Goal: Task Accomplishment & Management: Complete application form

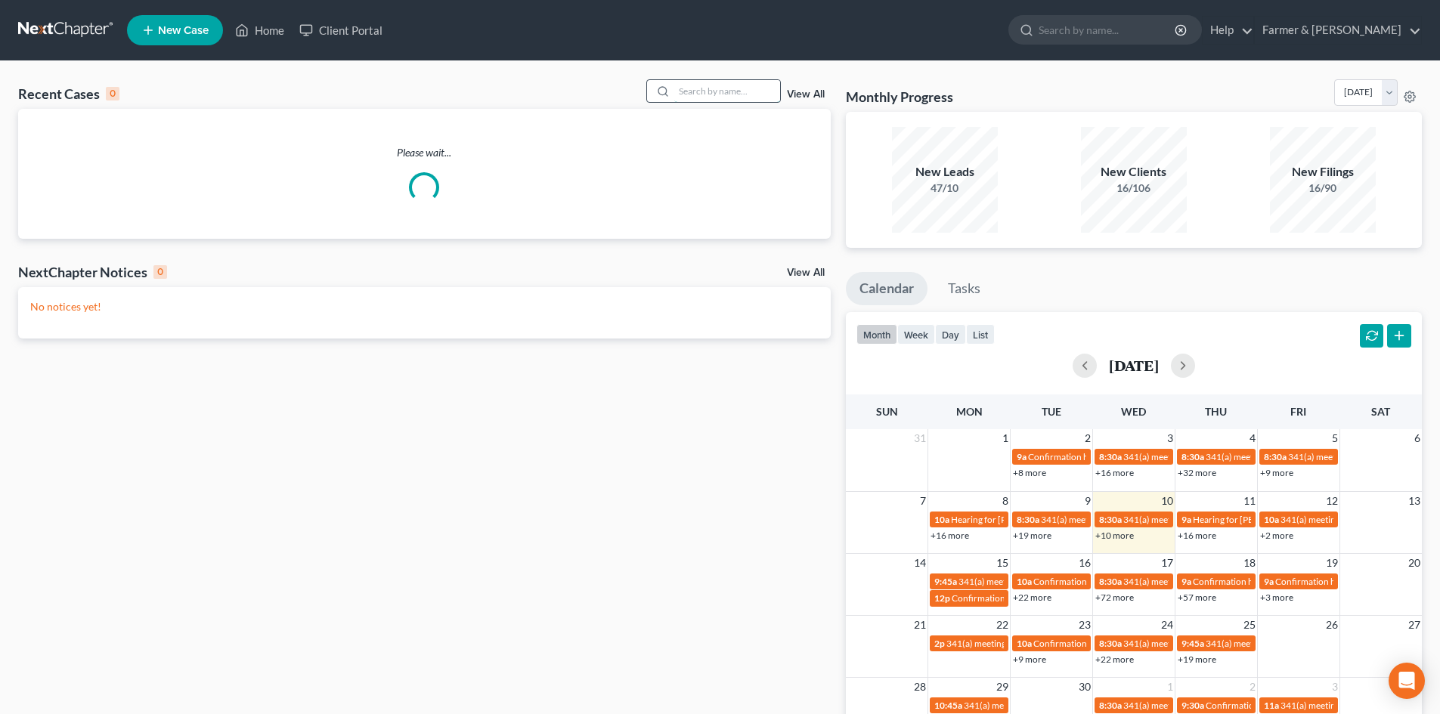
click at [707, 98] on input "search" at bounding box center [727, 91] width 106 height 22
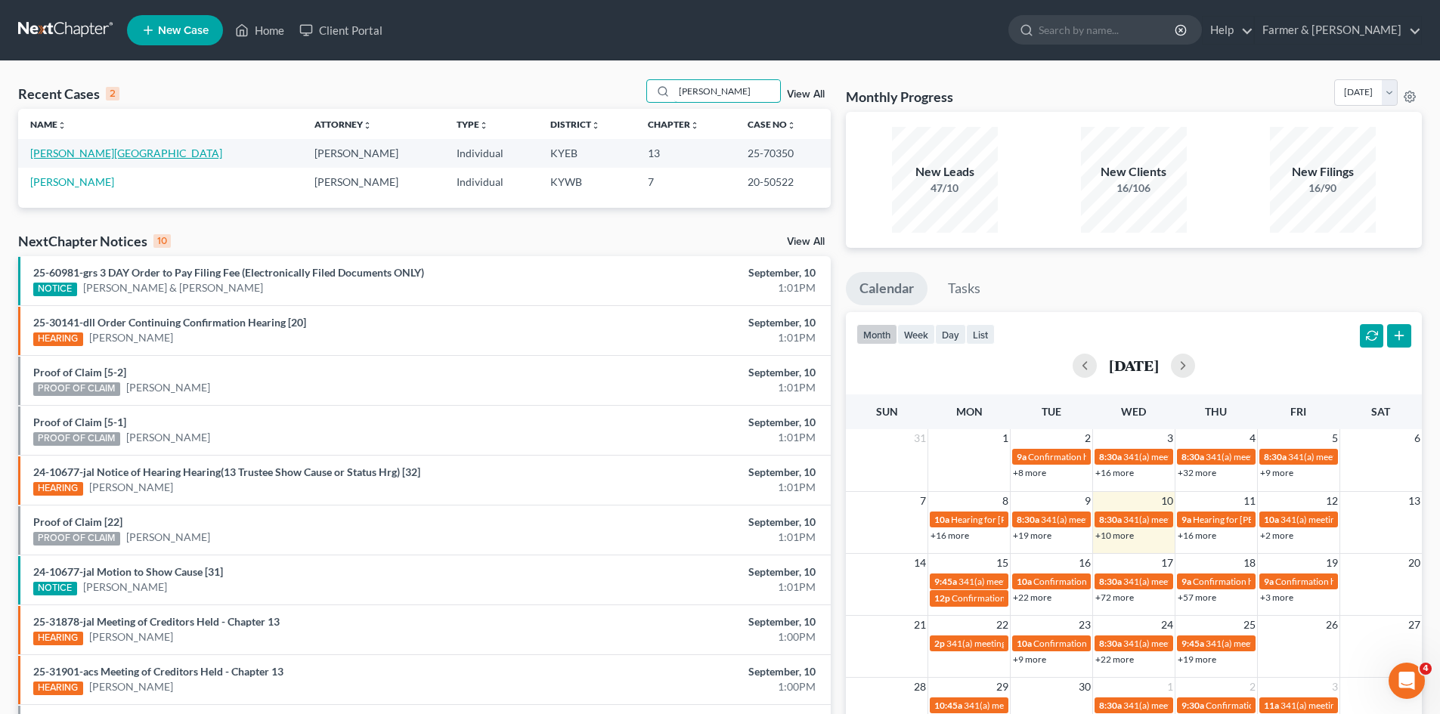
type input "lakeisha"
click at [73, 156] on link "[PERSON_NAME][GEOGRAPHIC_DATA]" at bounding box center [126, 153] width 192 height 13
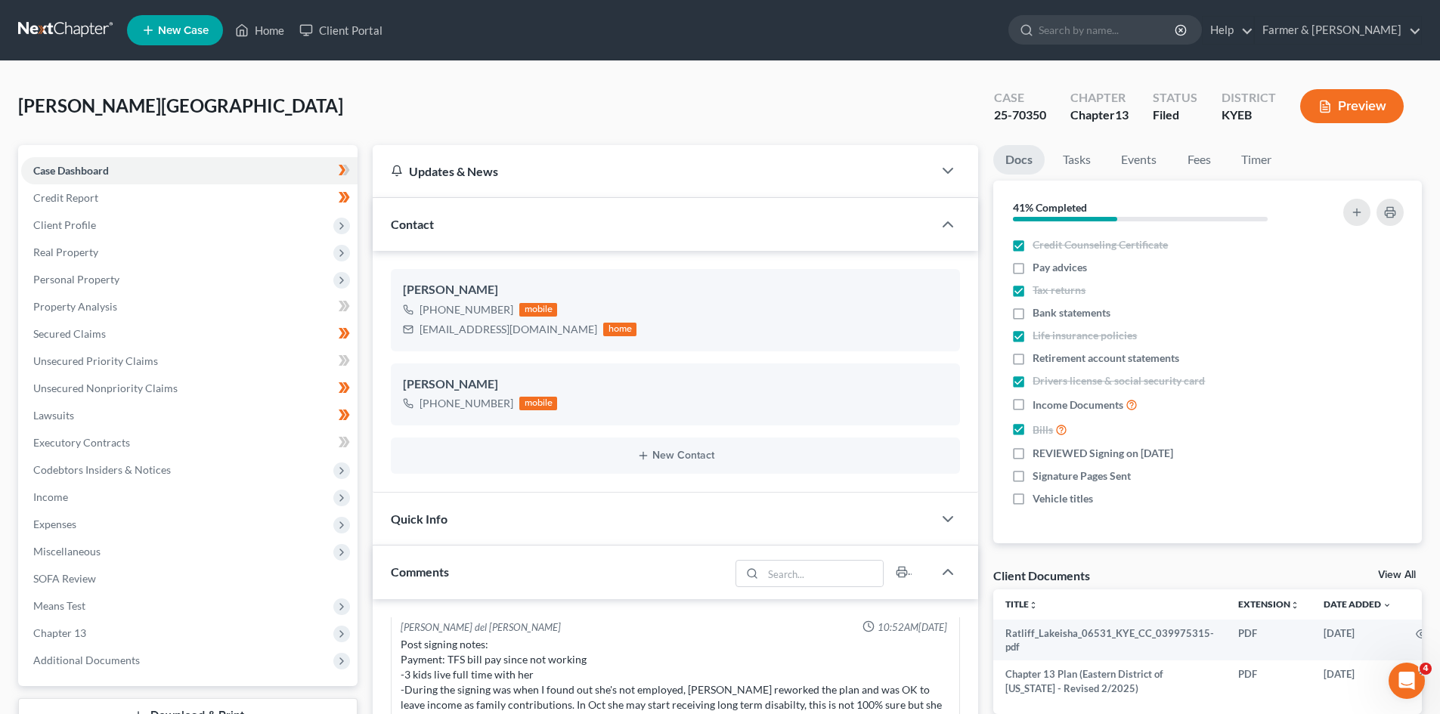
scroll to position [76, 0]
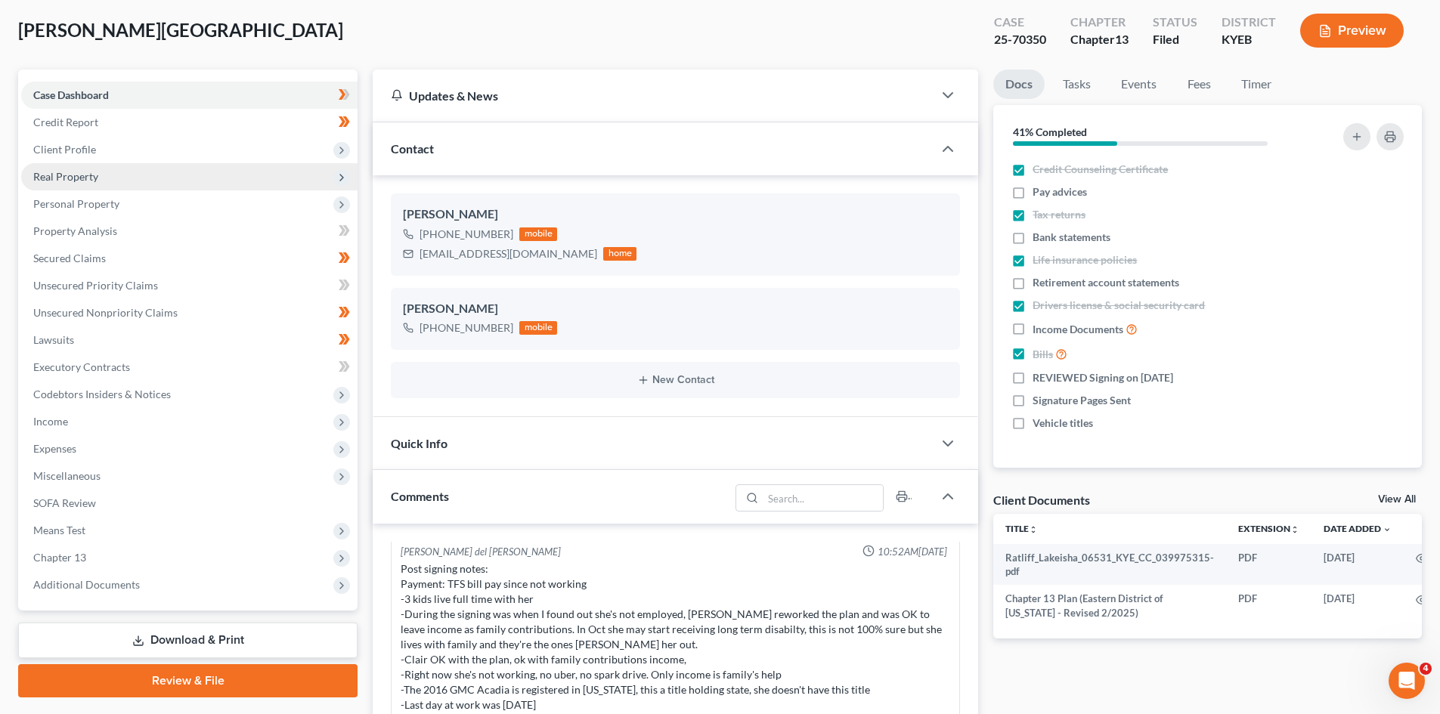
click at [91, 175] on span "Real Property" at bounding box center [65, 176] width 65 height 13
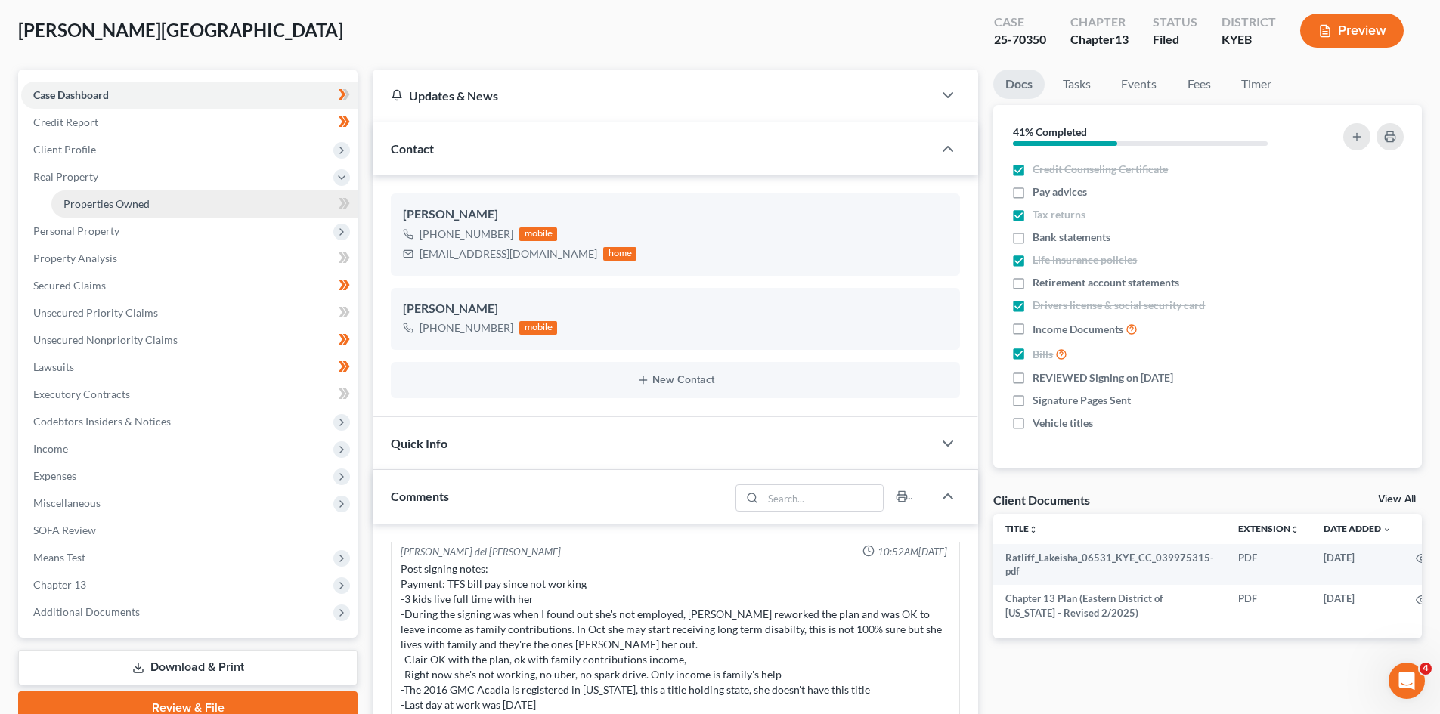
click at [118, 197] on span "Properties Owned" at bounding box center [106, 203] width 86 height 13
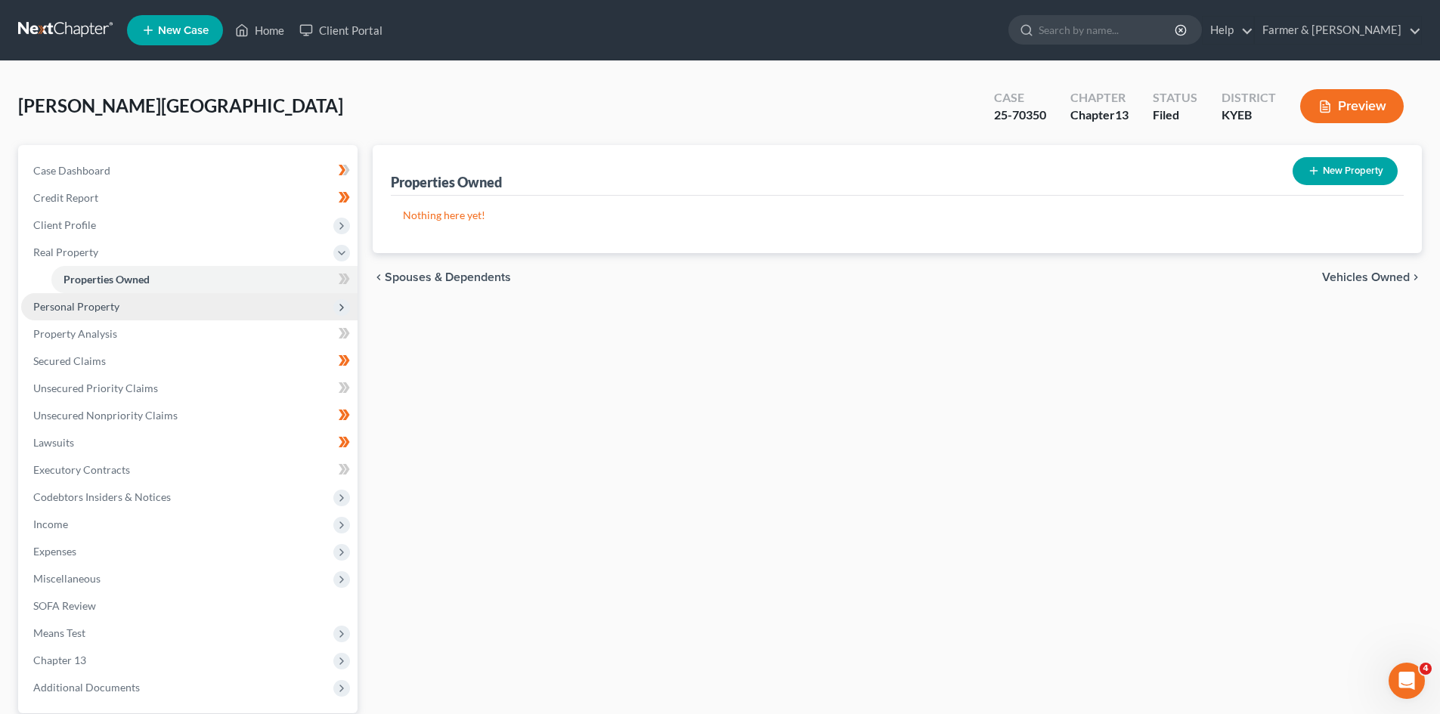
click at [229, 306] on span "Personal Property" at bounding box center [189, 306] width 336 height 27
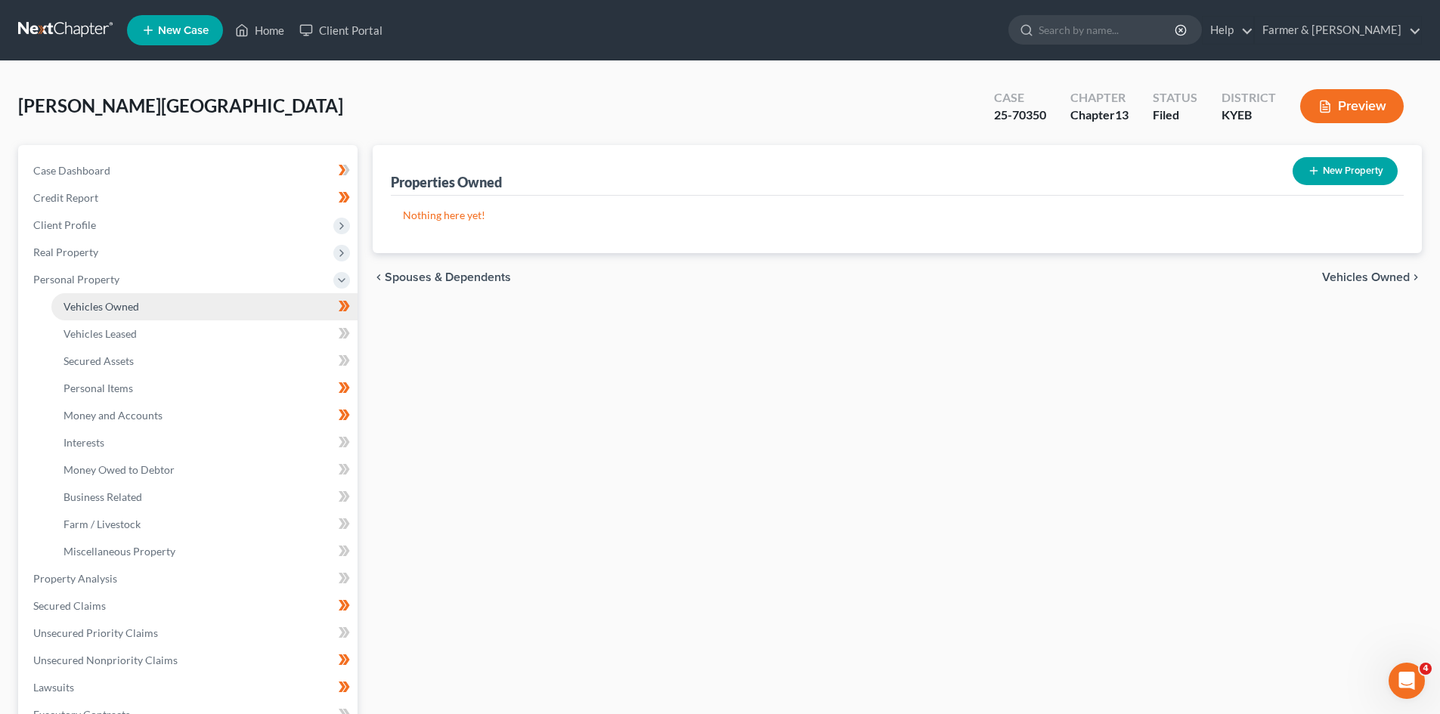
click at [246, 309] on link "Vehicles Owned" at bounding box center [204, 306] width 306 height 27
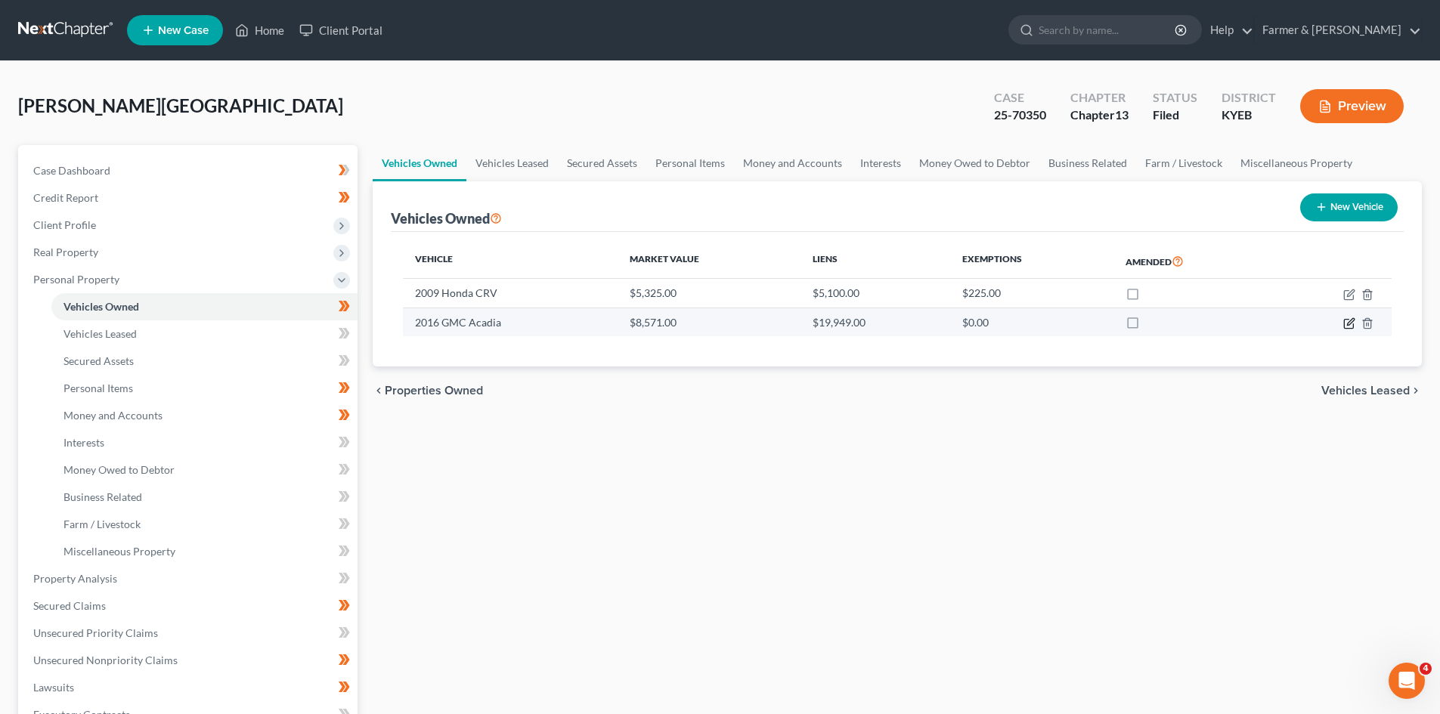
drag, startPoint x: 1347, startPoint y: 326, endPoint x: 1307, endPoint y: 332, distance: 40.4
click at [1347, 326] on icon "button" at bounding box center [1349, 323] width 12 height 12
select select "0"
select select "10"
select select "3"
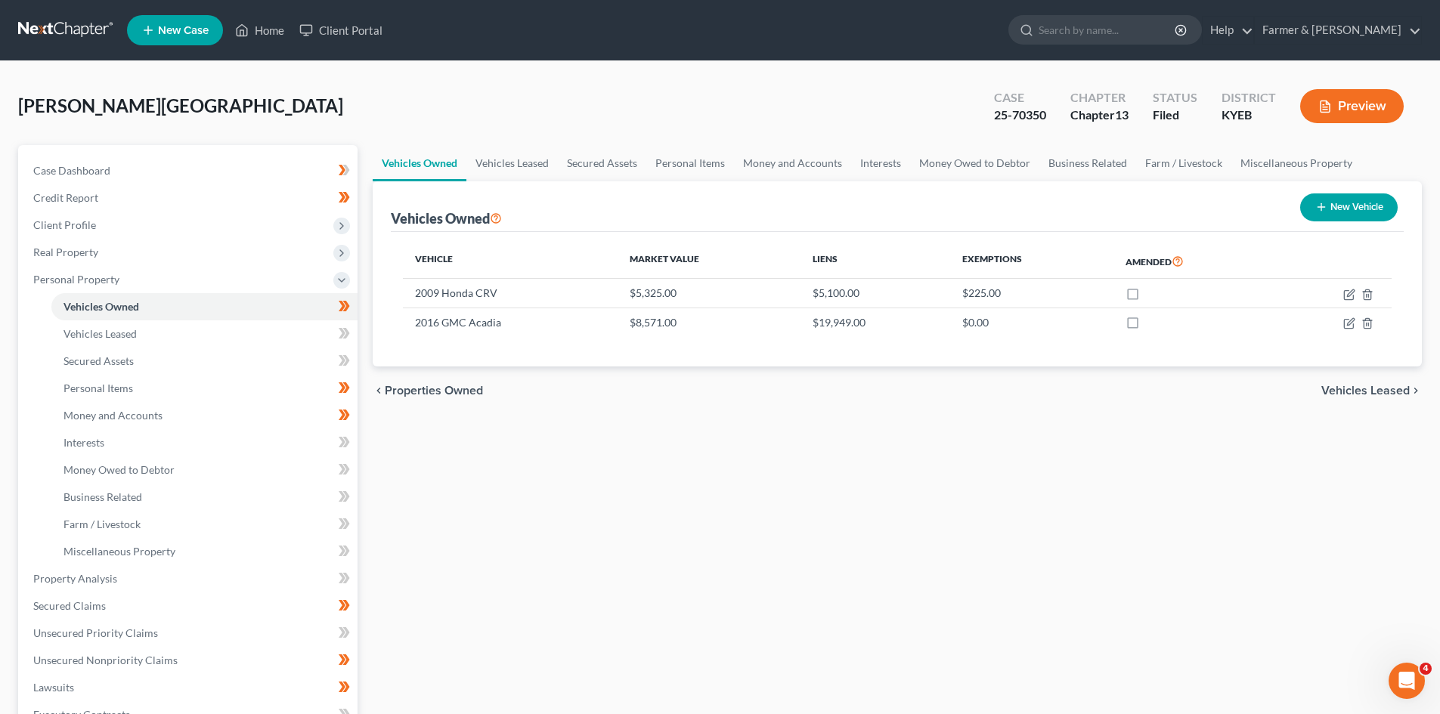
select select "0"
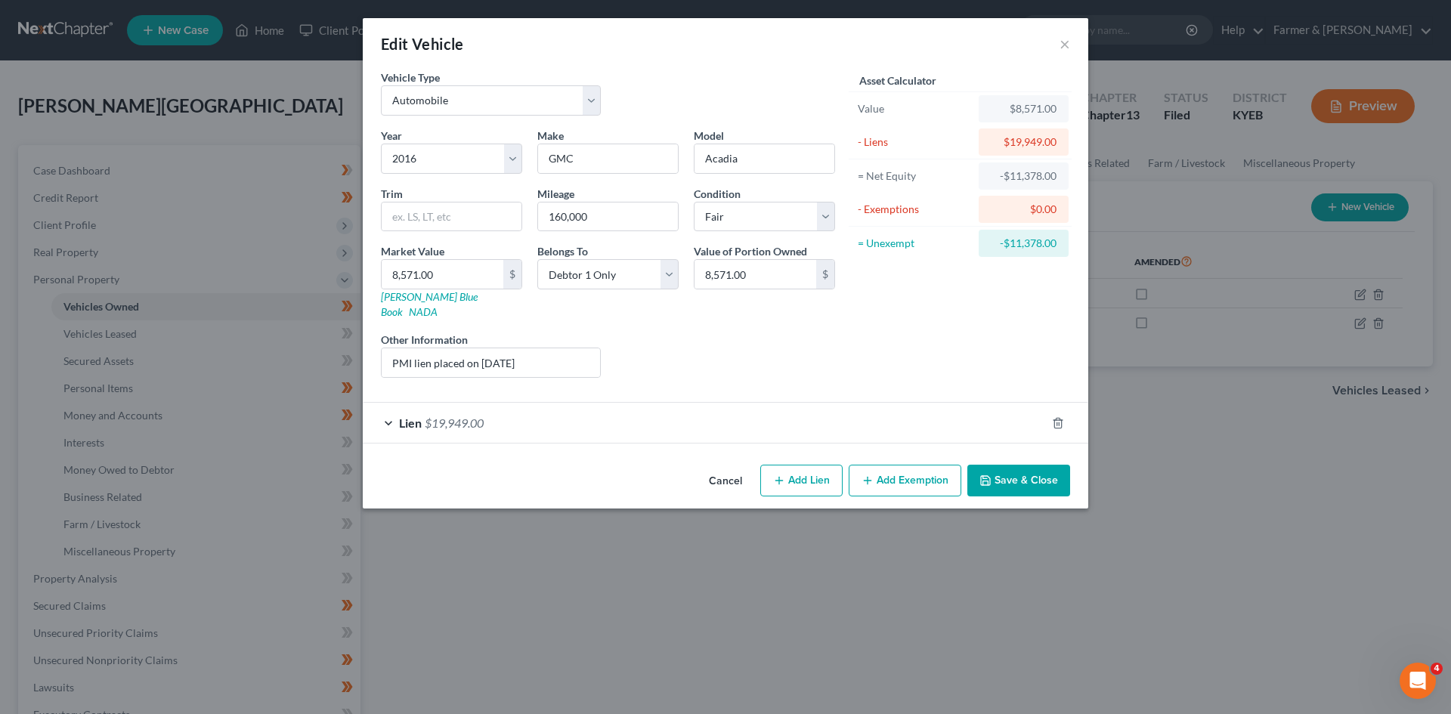
click at [736, 473] on button "Cancel" at bounding box center [725, 481] width 57 height 30
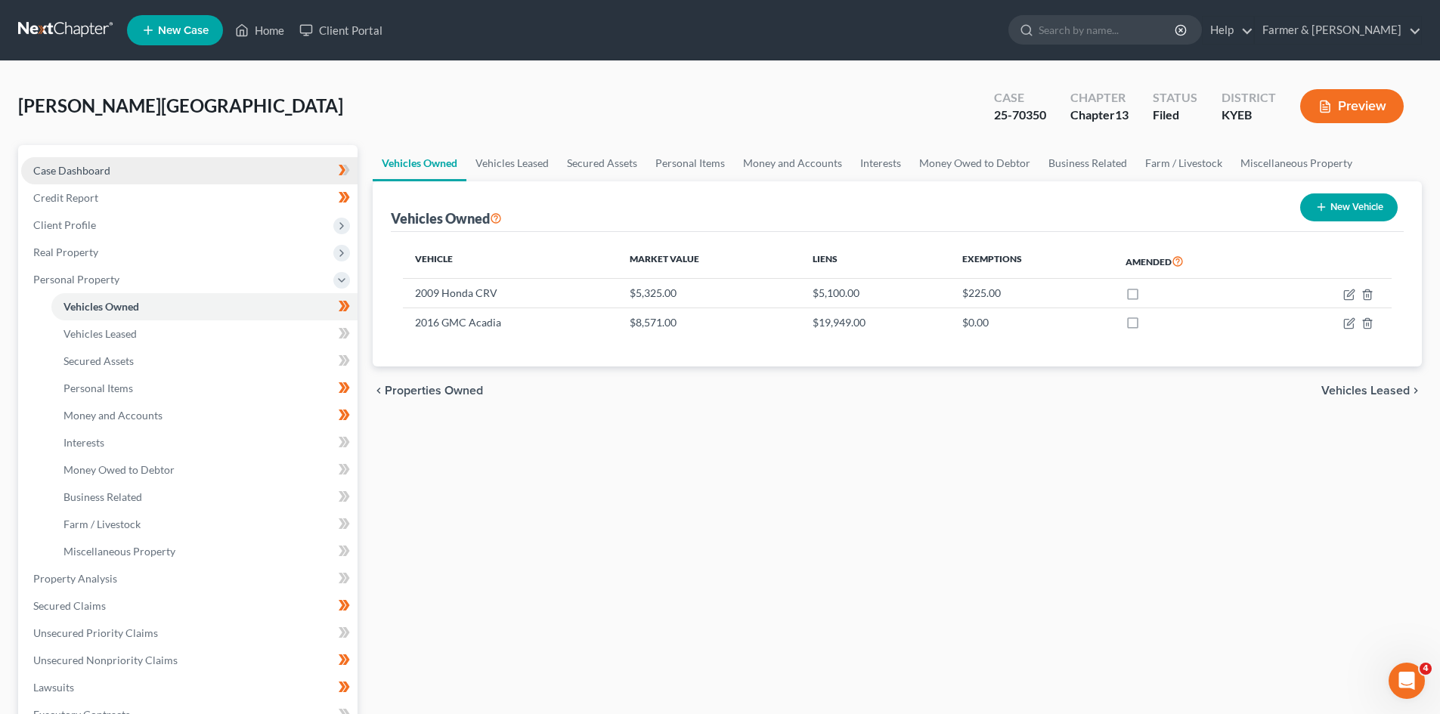
click at [101, 174] on span "Case Dashboard" at bounding box center [71, 170] width 77 height 13
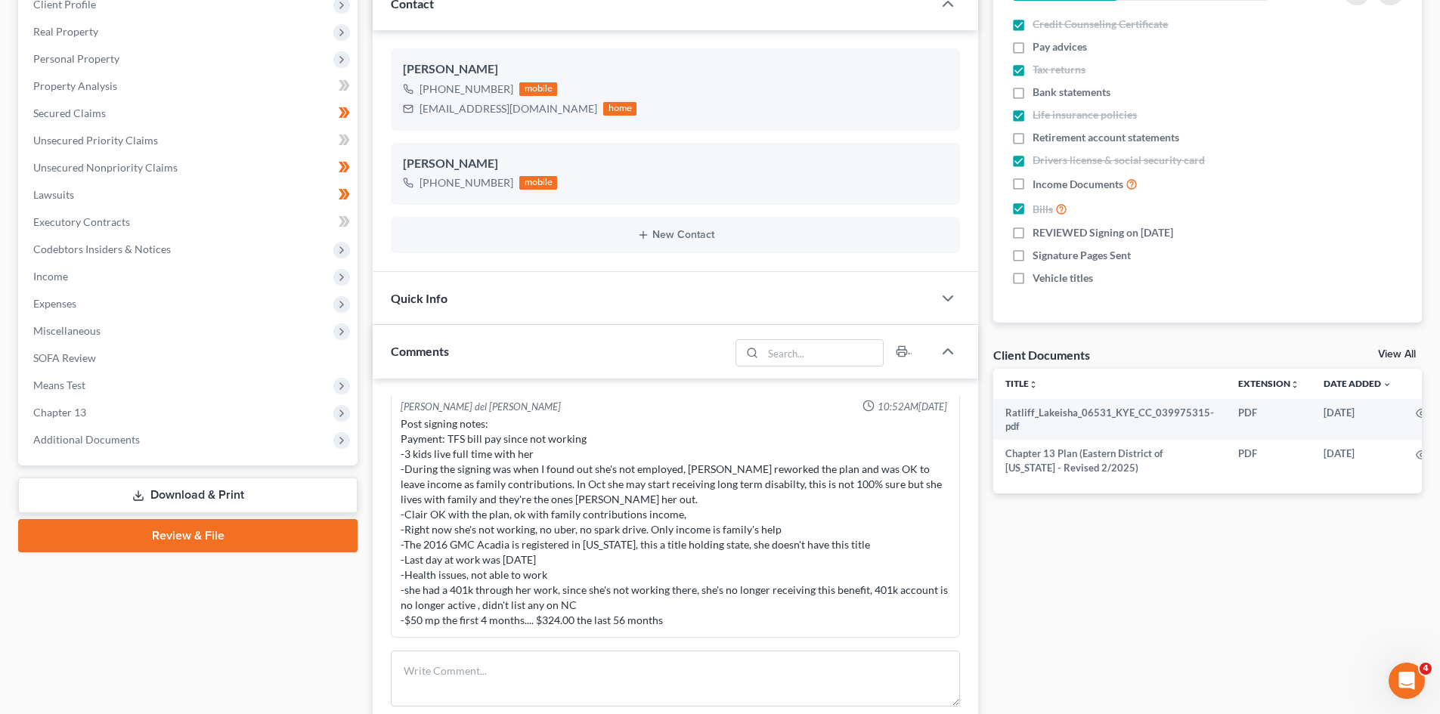
scroll to position [302, 0]
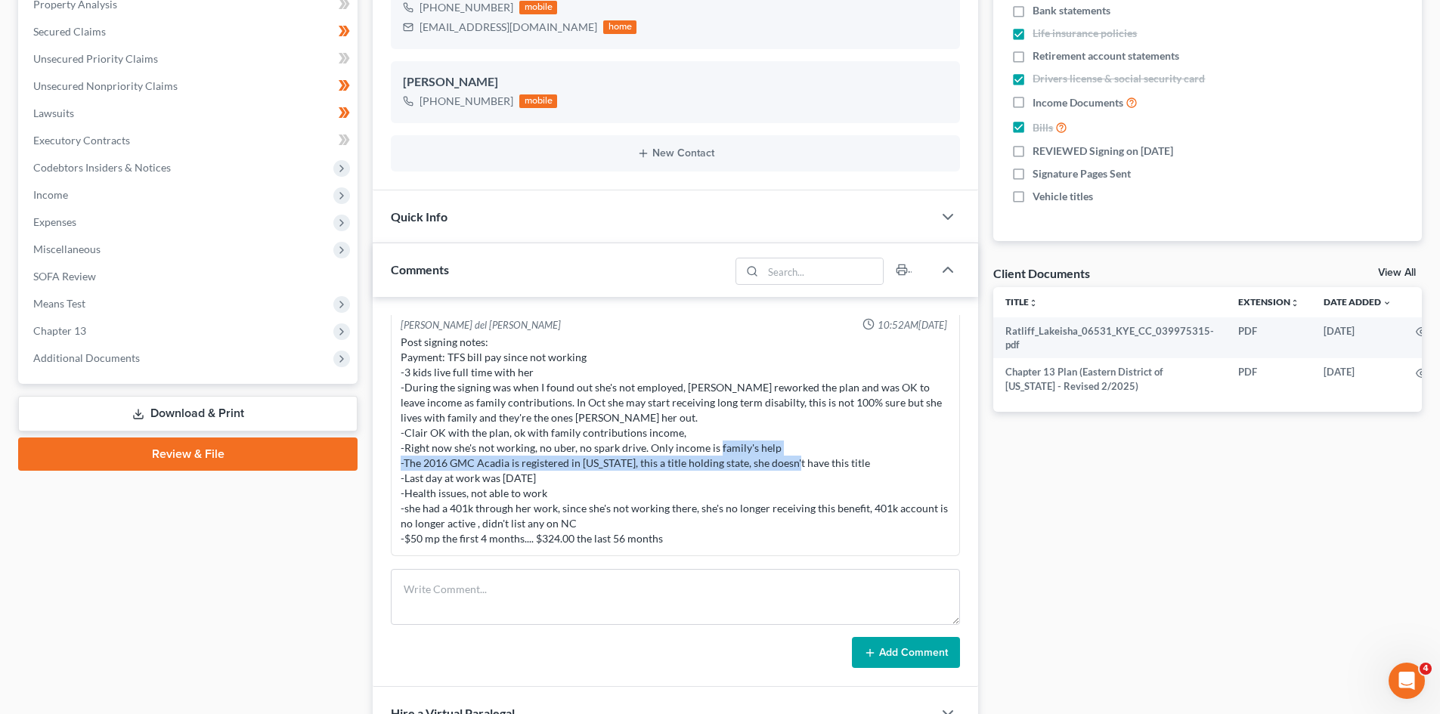
drag, startPoint x: 846, startPoint y: 465, endPoint x: 400, endPoint y: 466, distance: 445.8
click at [400, 466] on div "Post signing notes: Payment: TFS bill pay since not working -3 kids live full t…" at bounding box center [674, 441] width 549 height 212
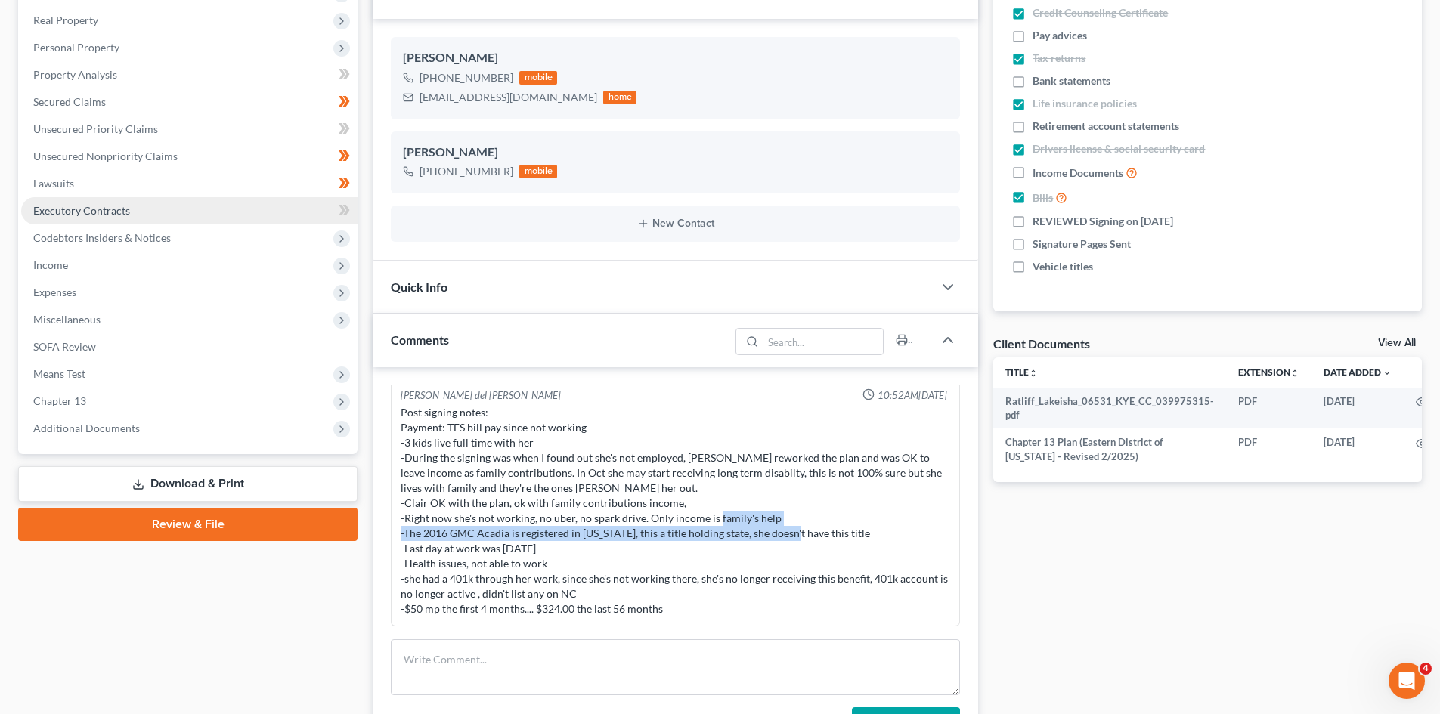
scroll to position [151, 0]
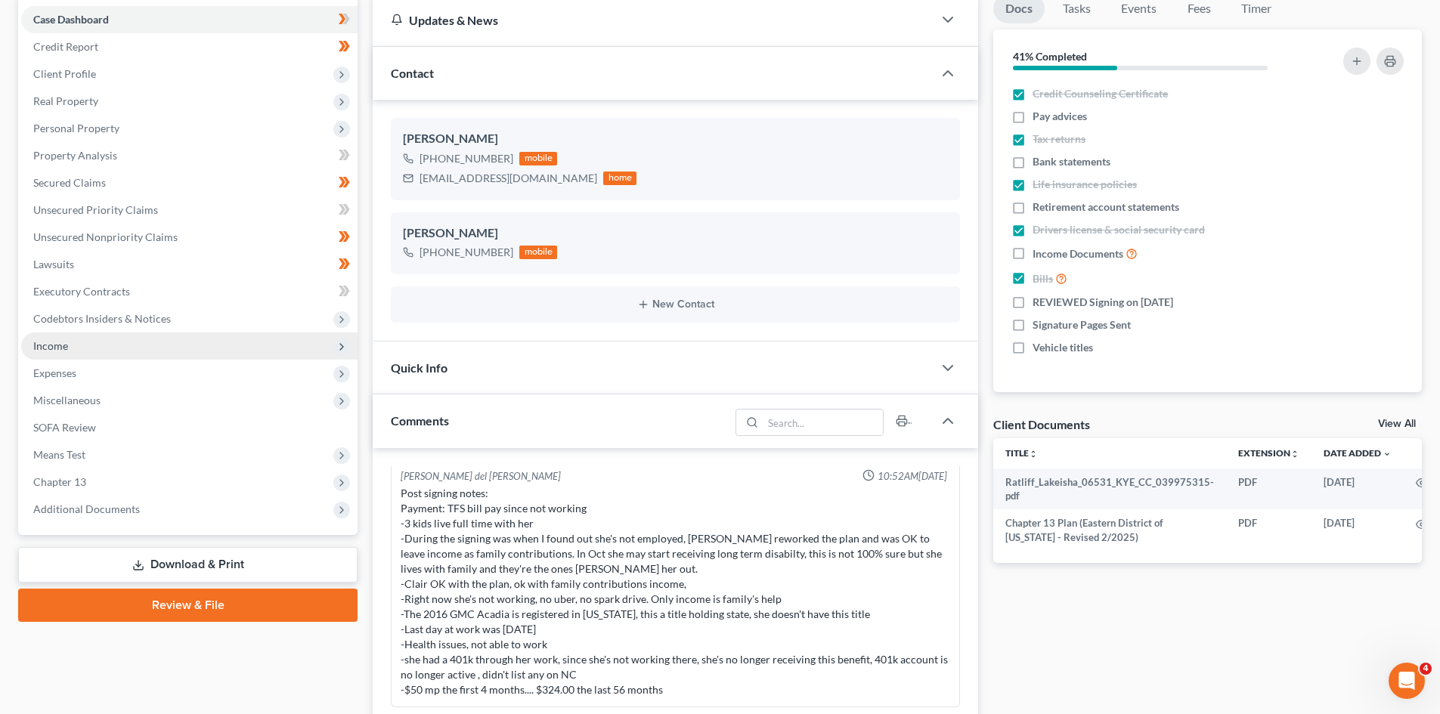
click at [85, 343] on span "Income" at bounding box center [189, 345] width 336 height 27
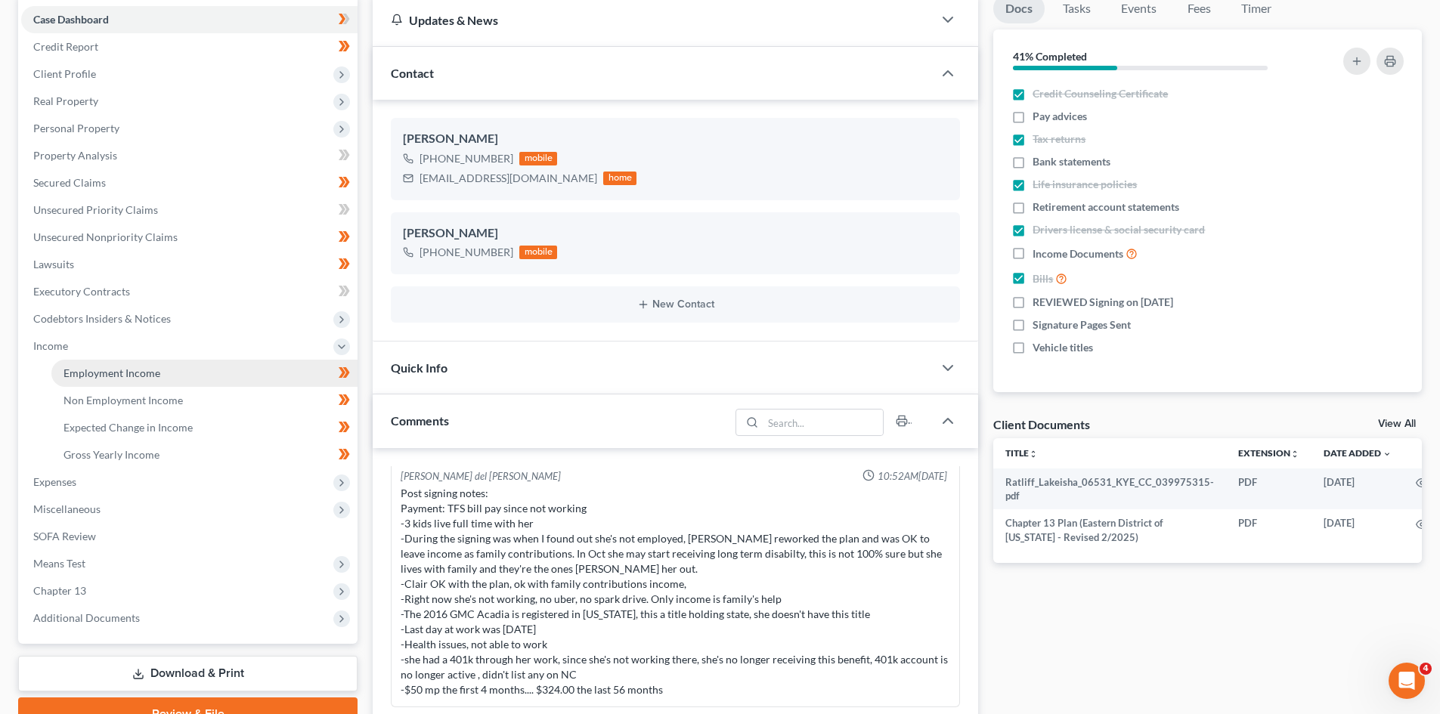
click at [157, 363] on link "Employment Income" at bounding box center [204, 373] width 306 height 27
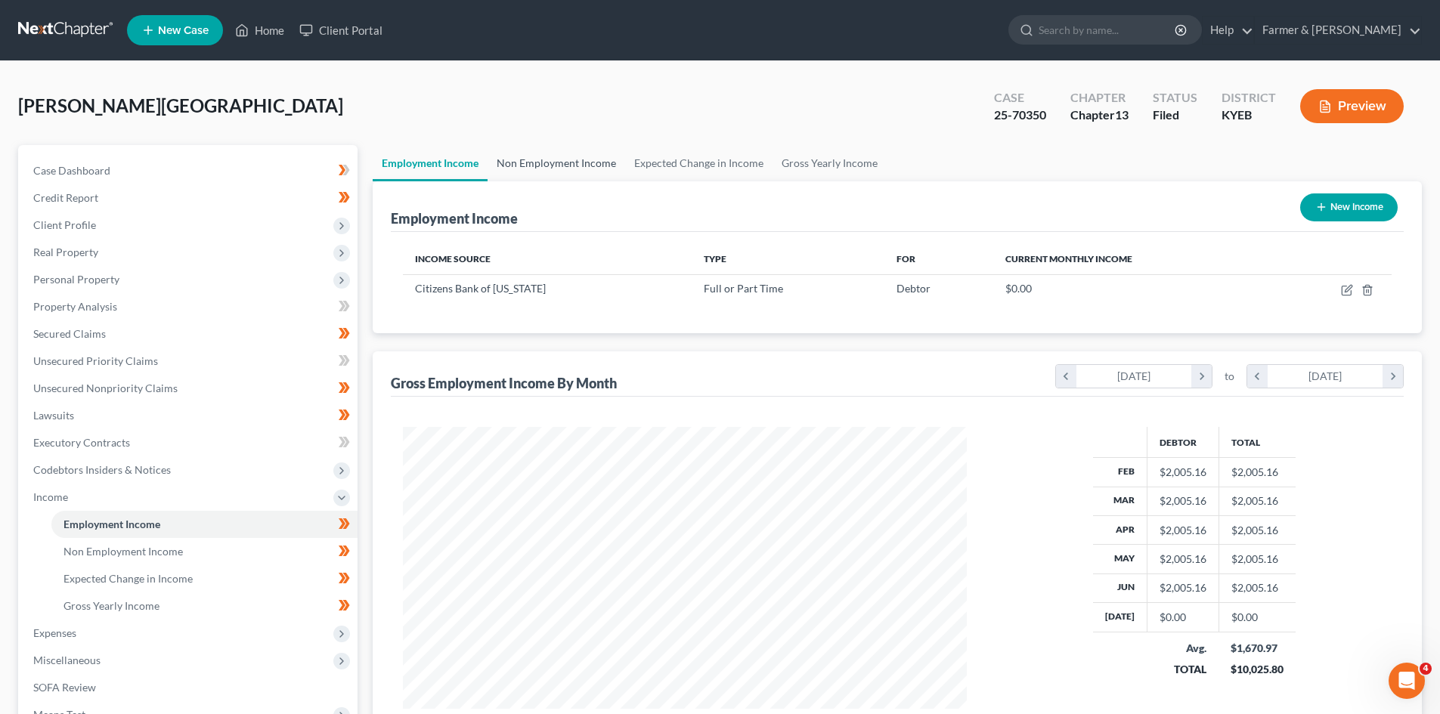
scroll to position [282, 594]
click at [552, 156] on link "Non Employment Income" at bounding box center [556, 163] width 138 height 36
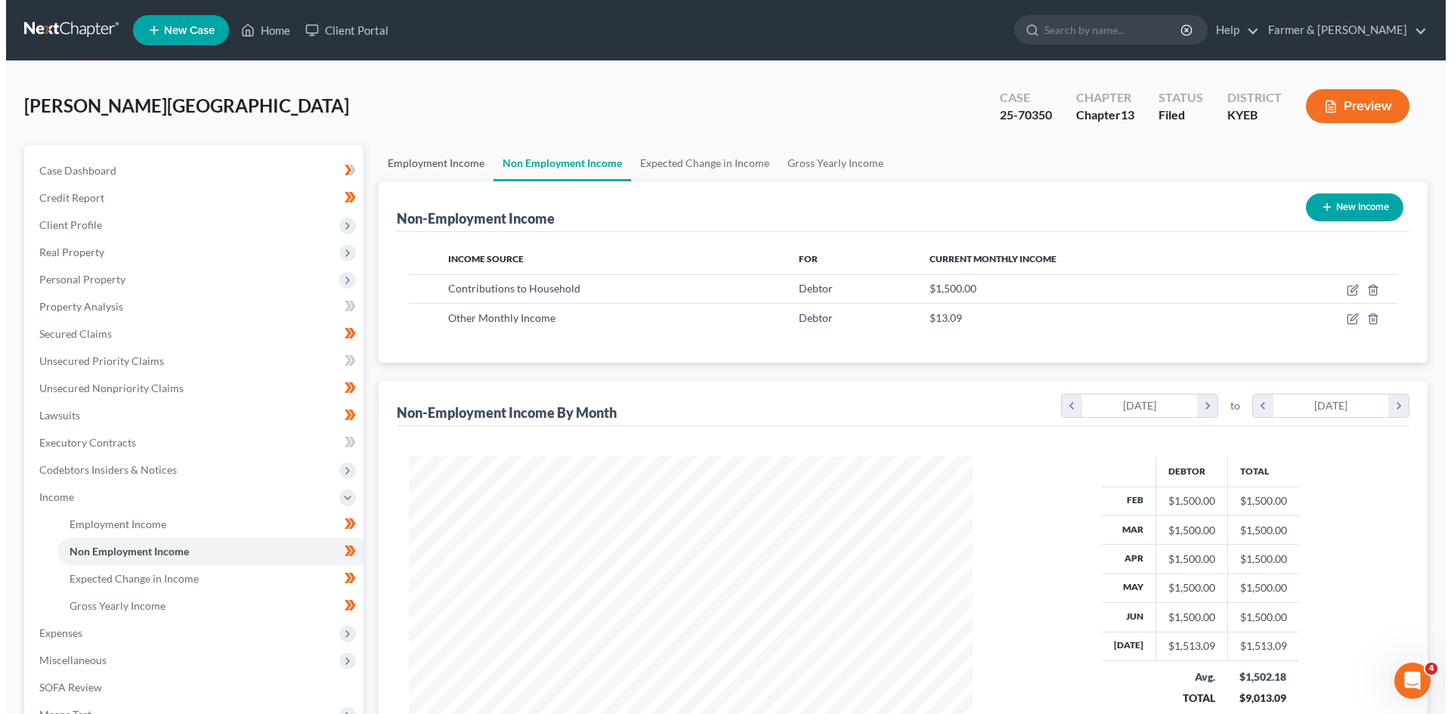
scroll to position [282, 594]
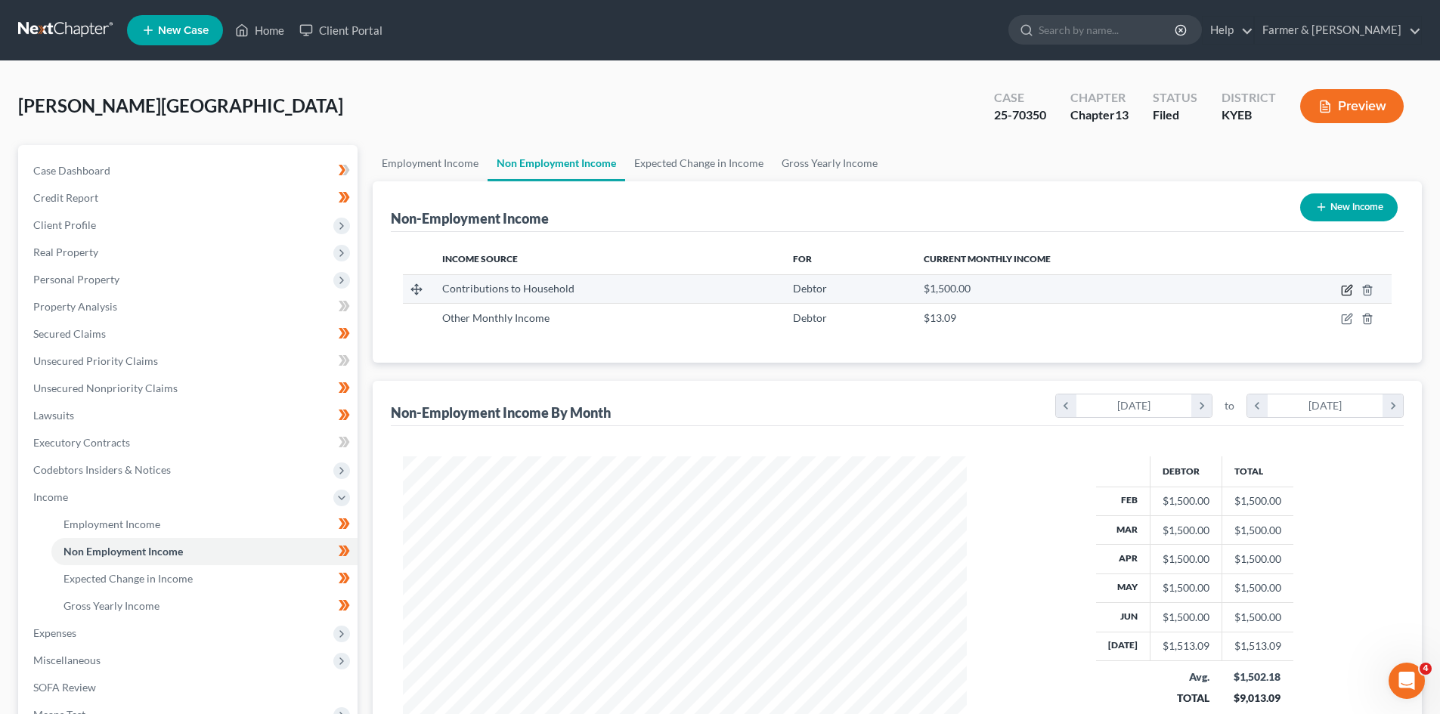
click at [1345, 289] on icon "button" at bounding box center [1347, 290] width 12 height 12
select select "8"
select select "0"
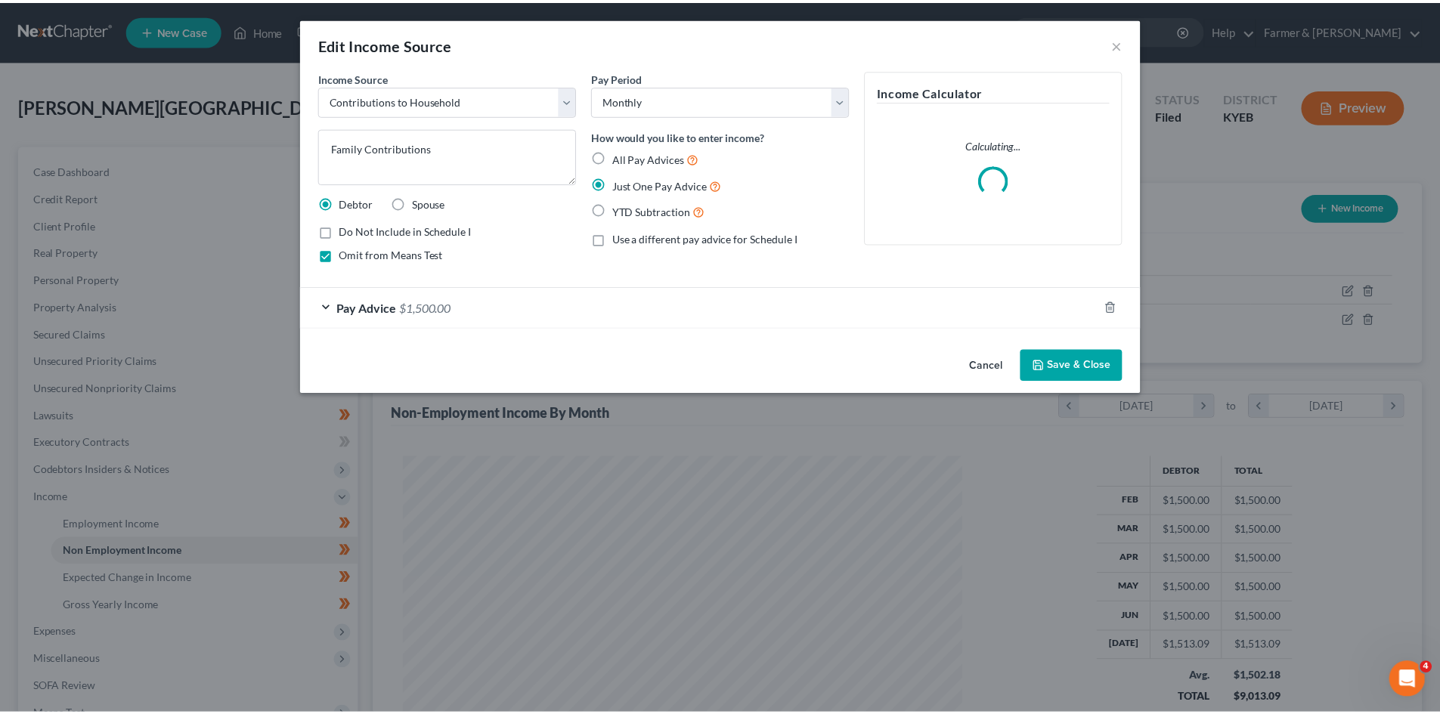
scroll to position [284, 599]
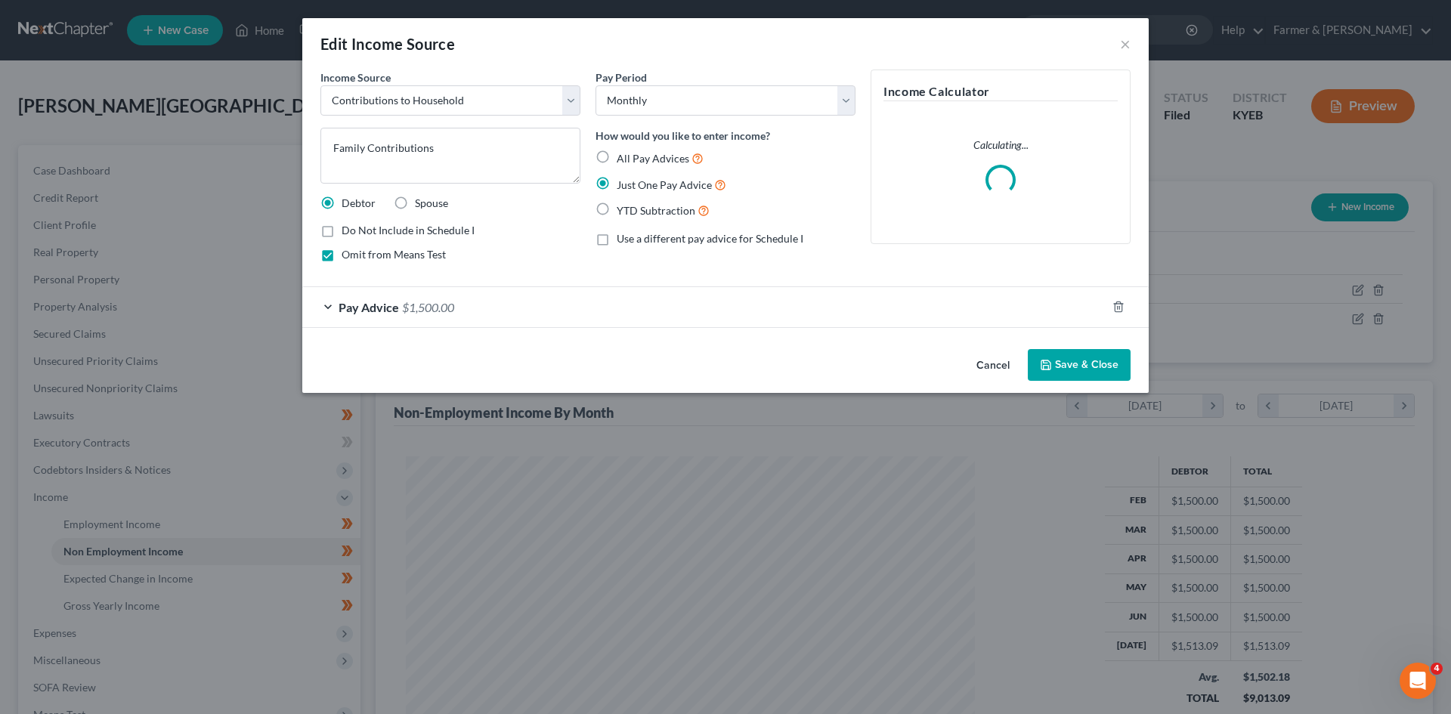
click at [987, 368] on button "Cancel" at bounding box center [992, 366] width 57 height 30
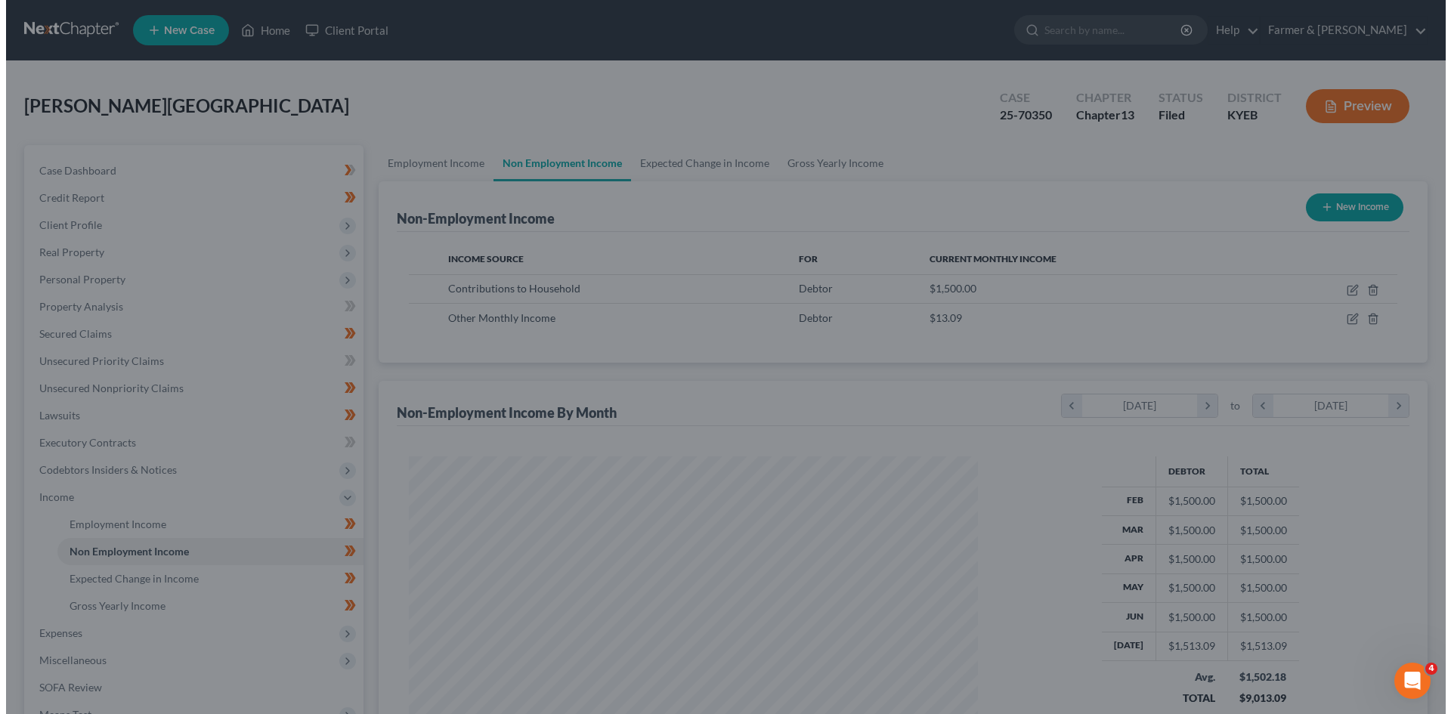
scroll to position [755365, 755053]
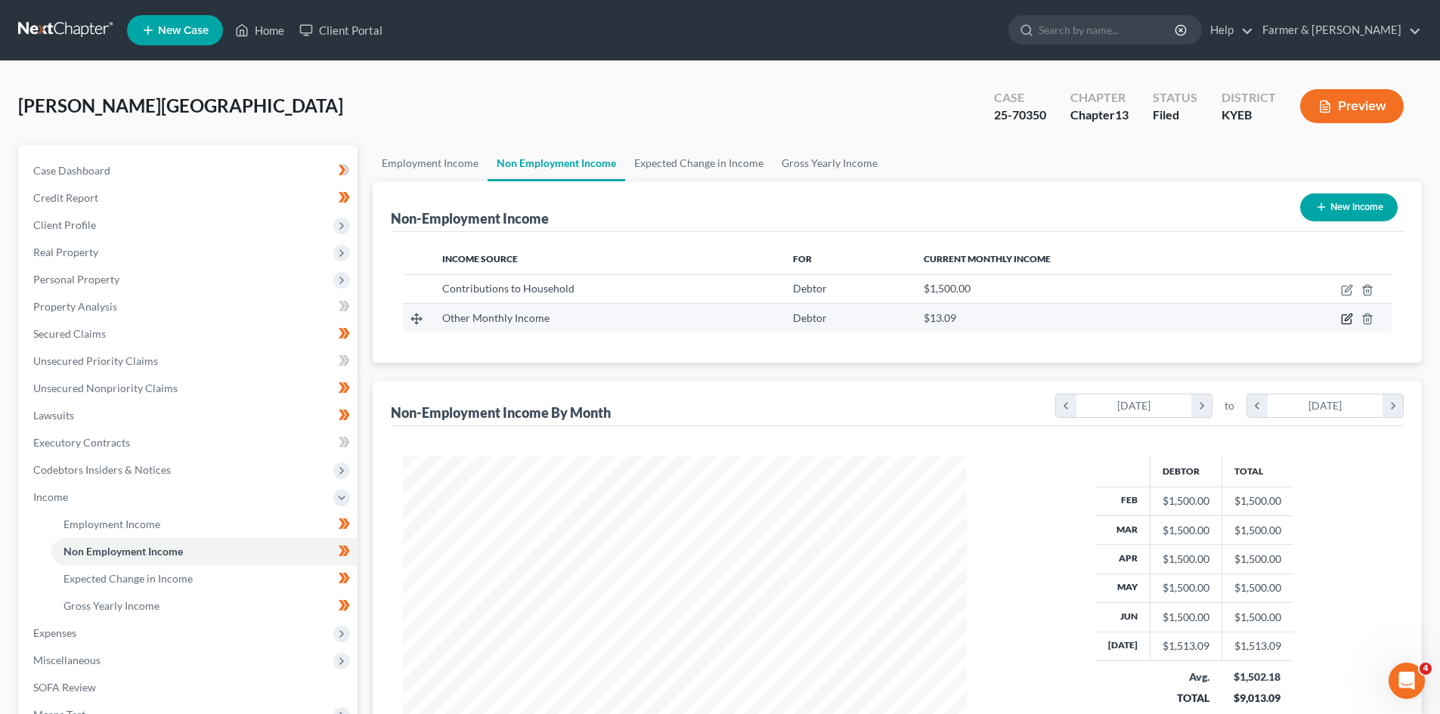
click at [1348, 320] on icon "button" at bounding box center [1347, 319] width 12 height 12
select select "13"
select select "0"
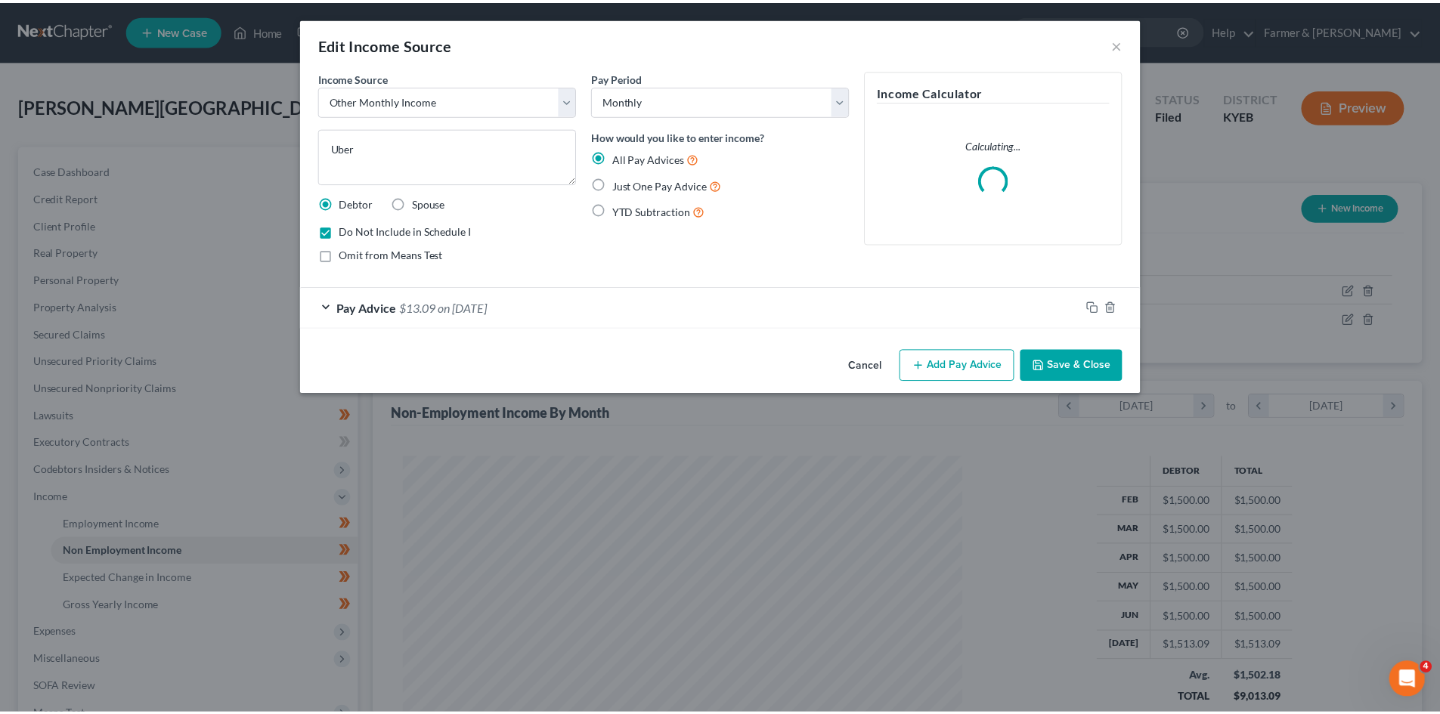
scroll to position [284, 599]
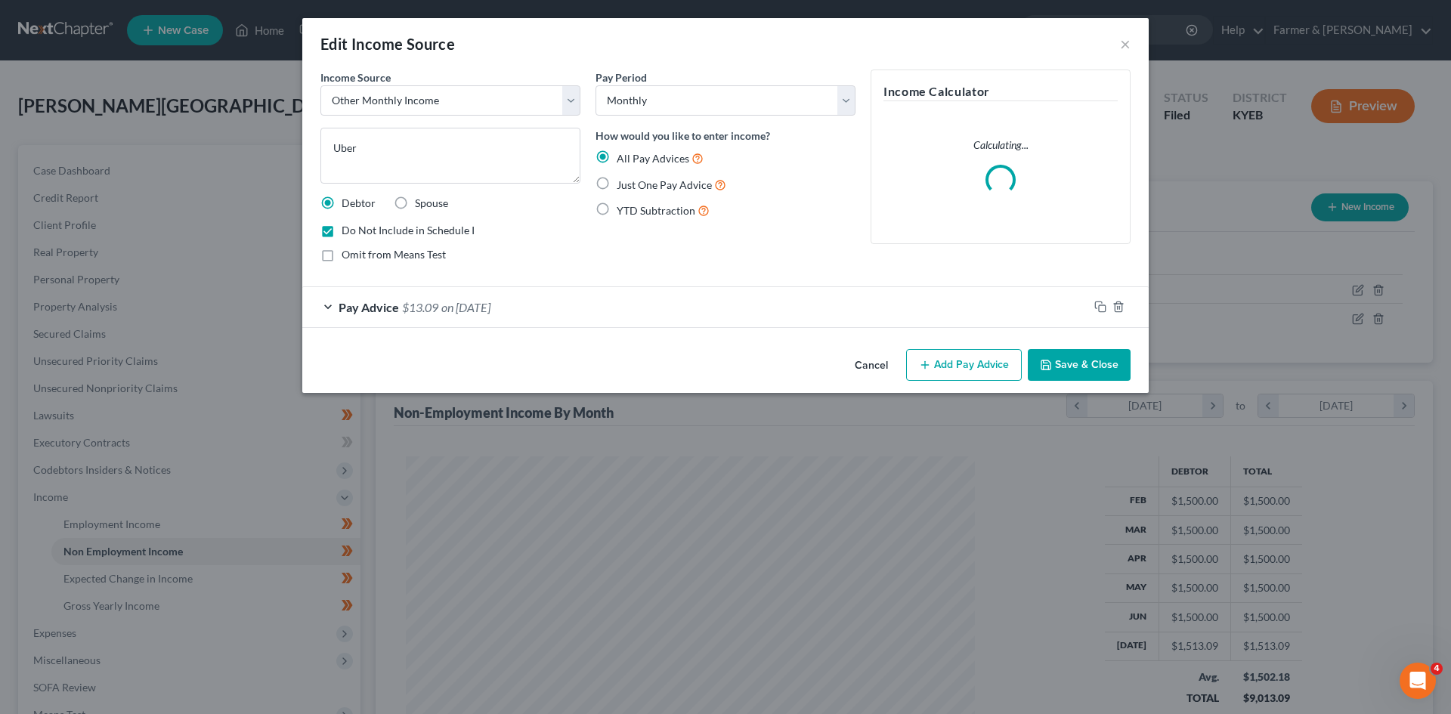
click at [872, 365] on button "Cancel" at bounding box center [871, 366] width 57 height 30
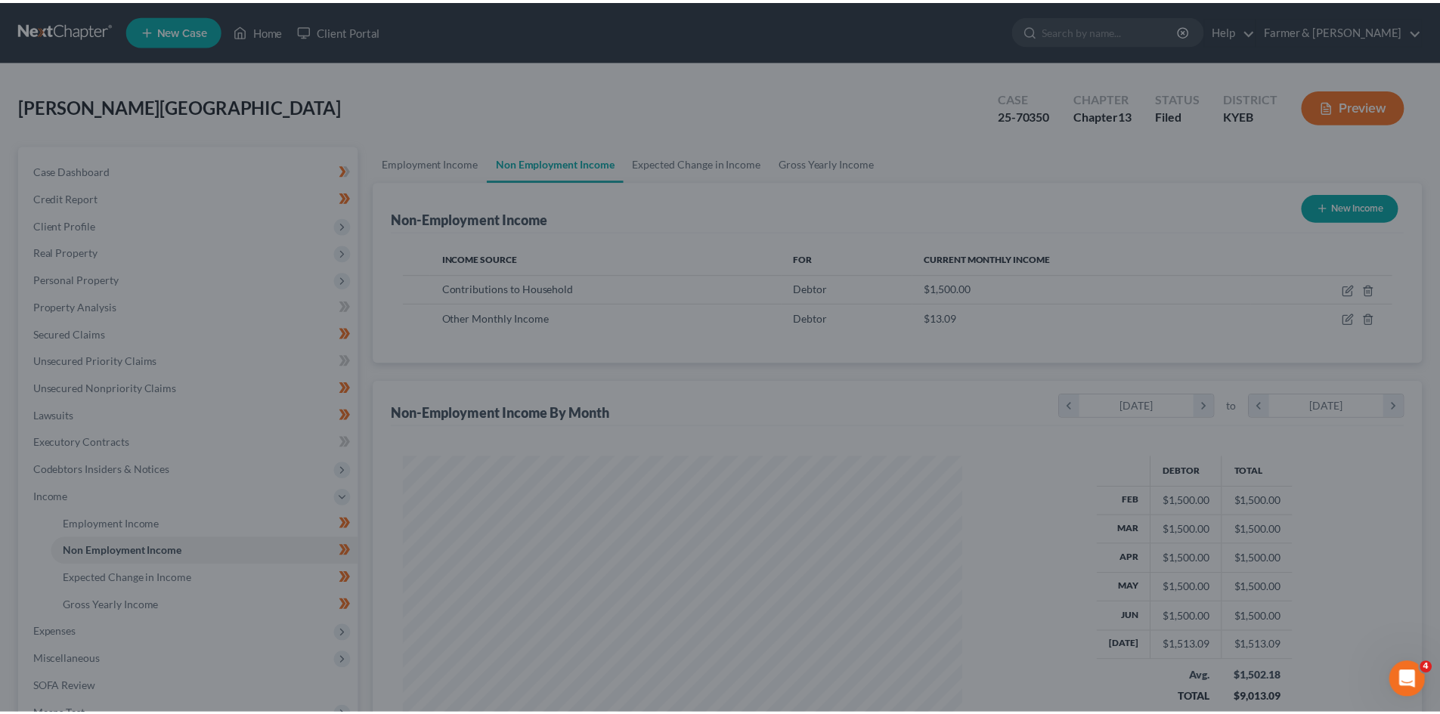
scroll to position [755365, 755053]
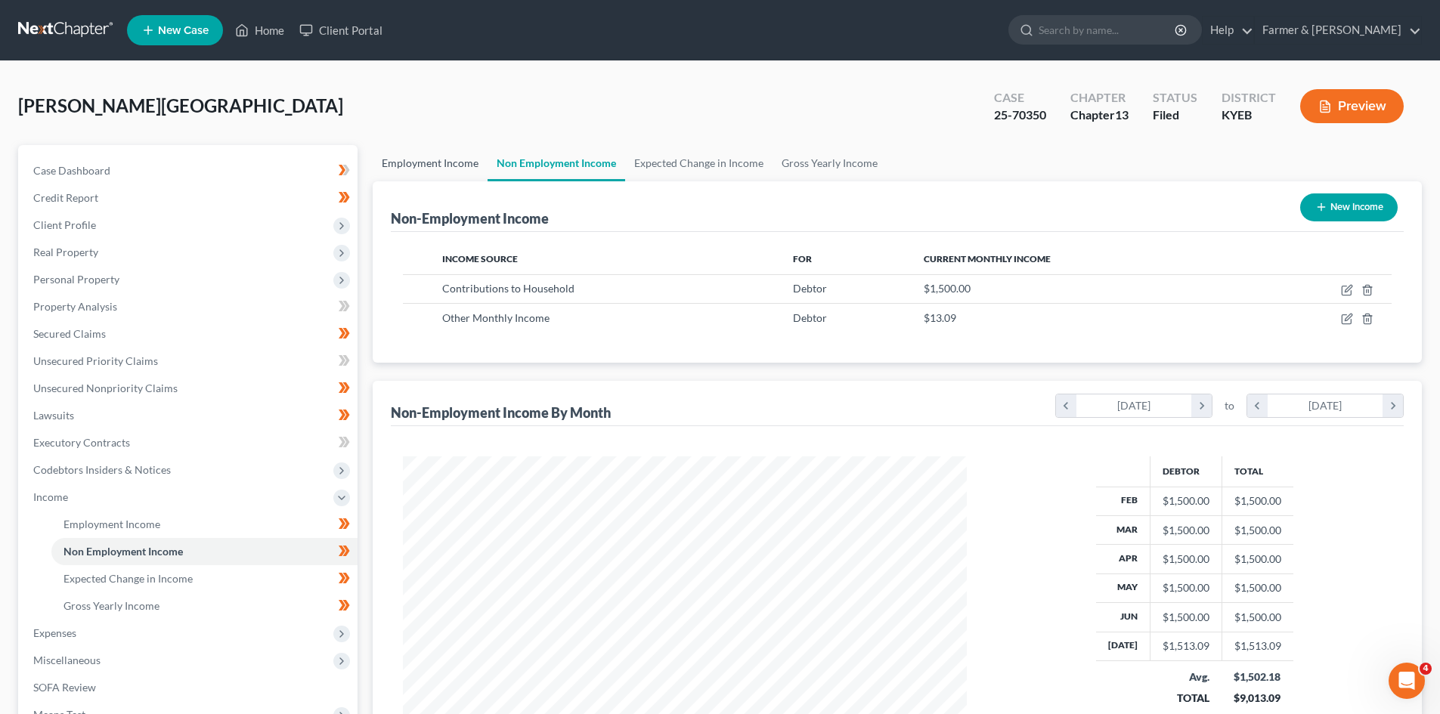
click at [413, 162] on link "Employment Income" at bounding box center [430, 163] width 115 height 36
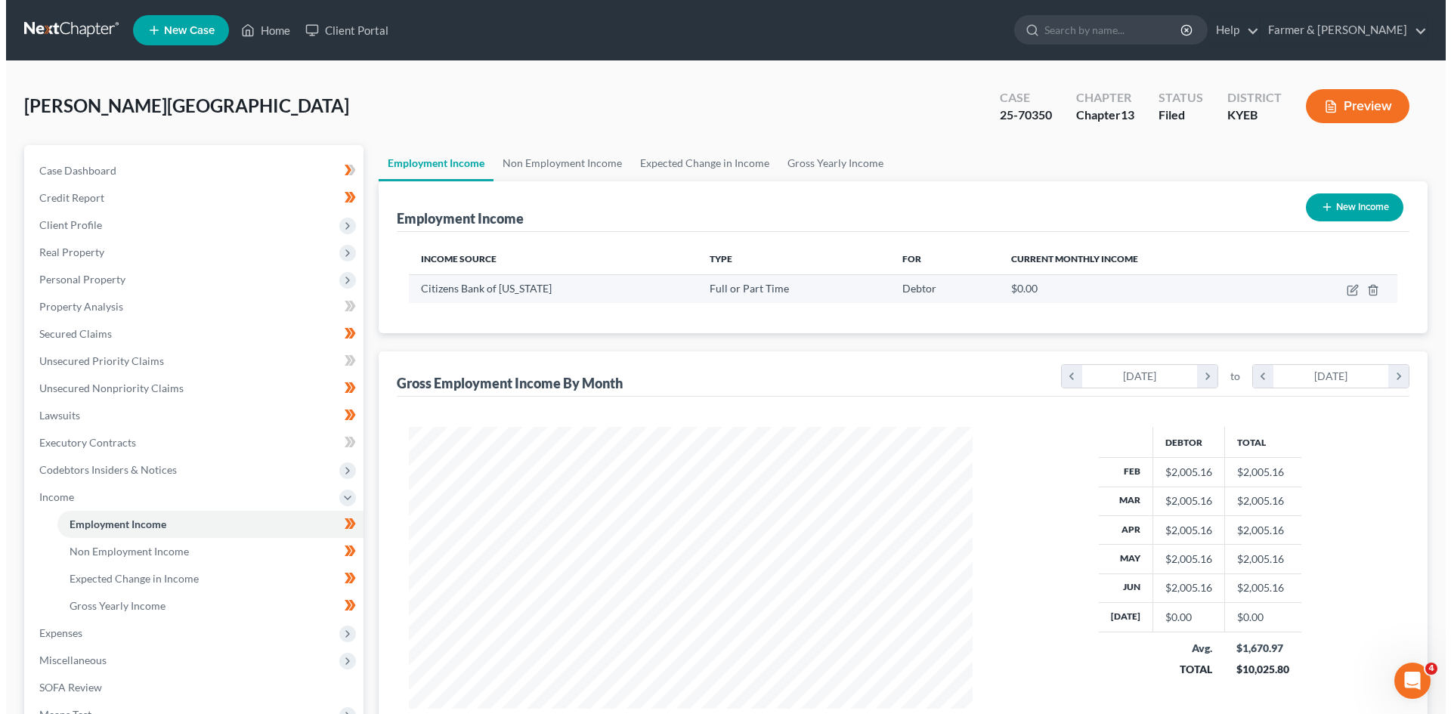
scroll to position [282, 594]
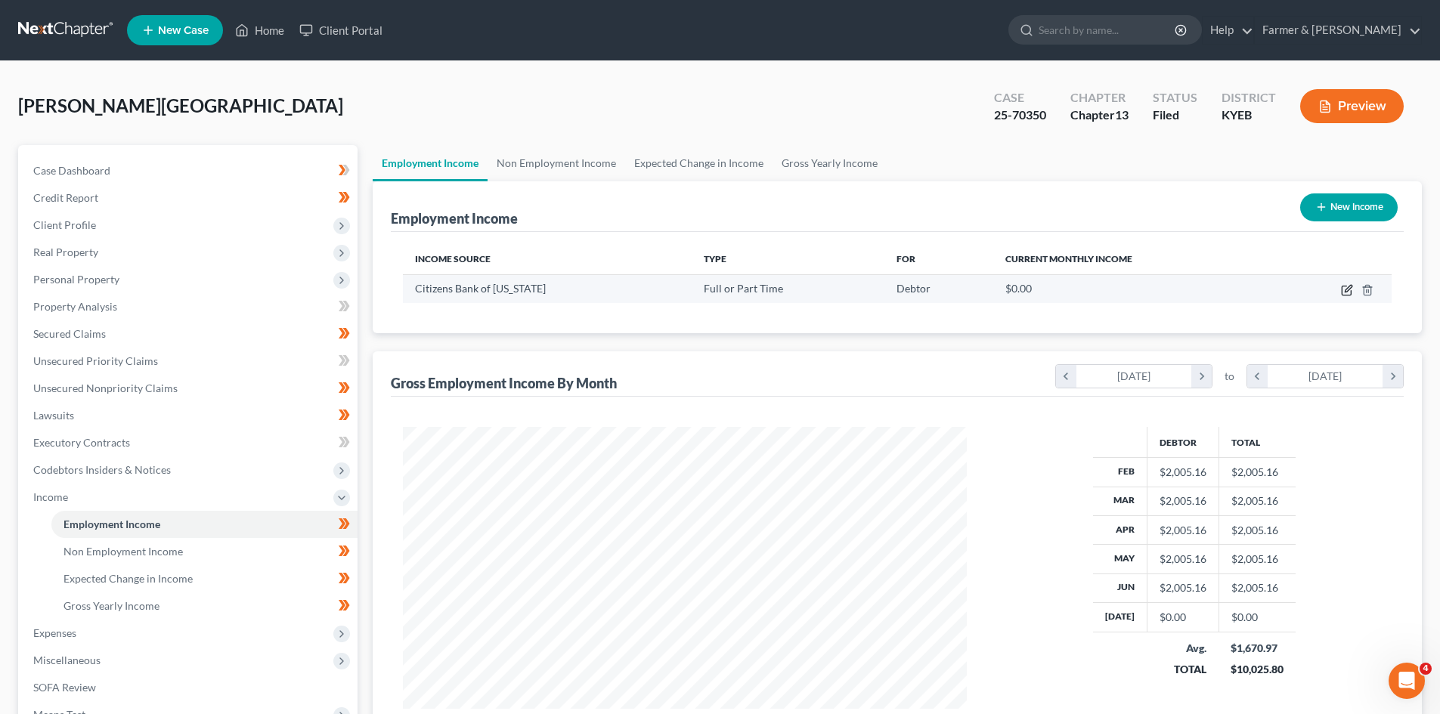
click at [1344, 290] on icon "button" at bounding box center [1347, 290] width 12 height 12
select select "0"
select select "18"
select select "0"
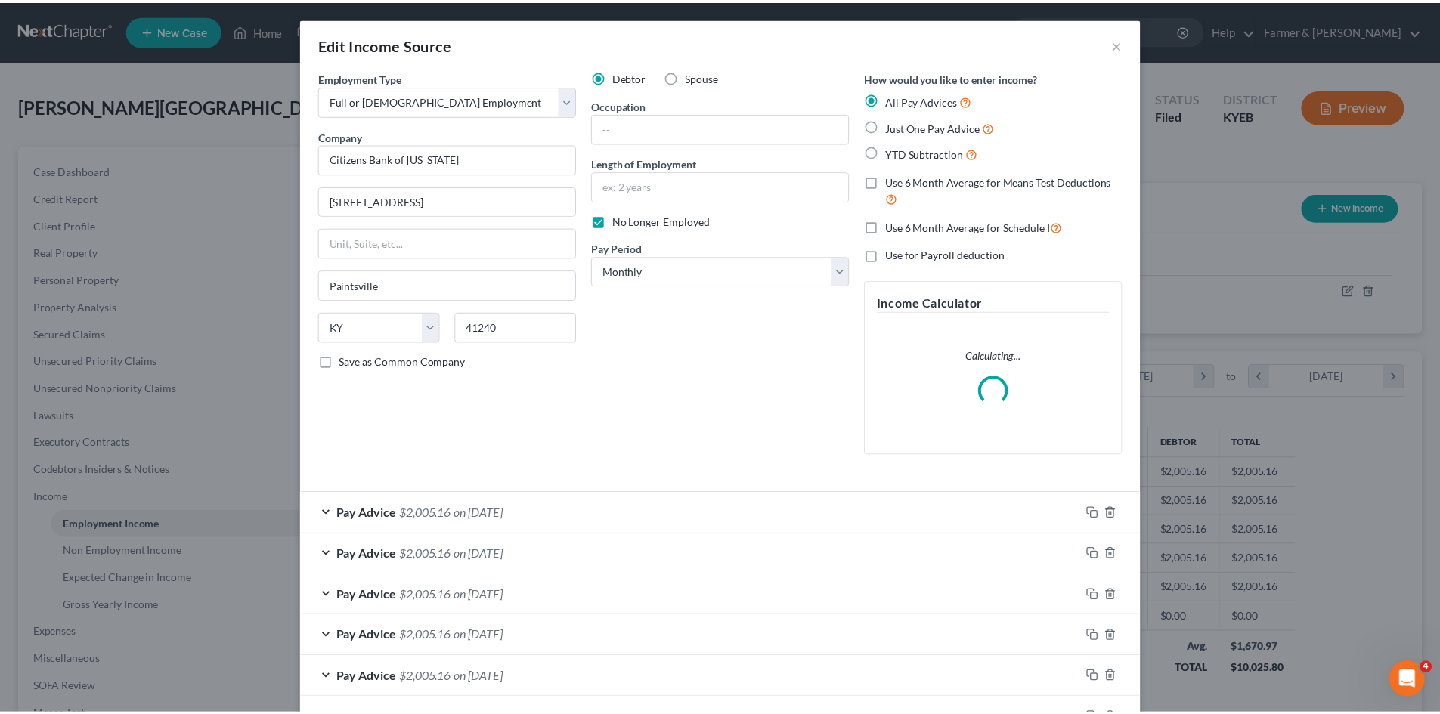
scroll to position [284, 599]
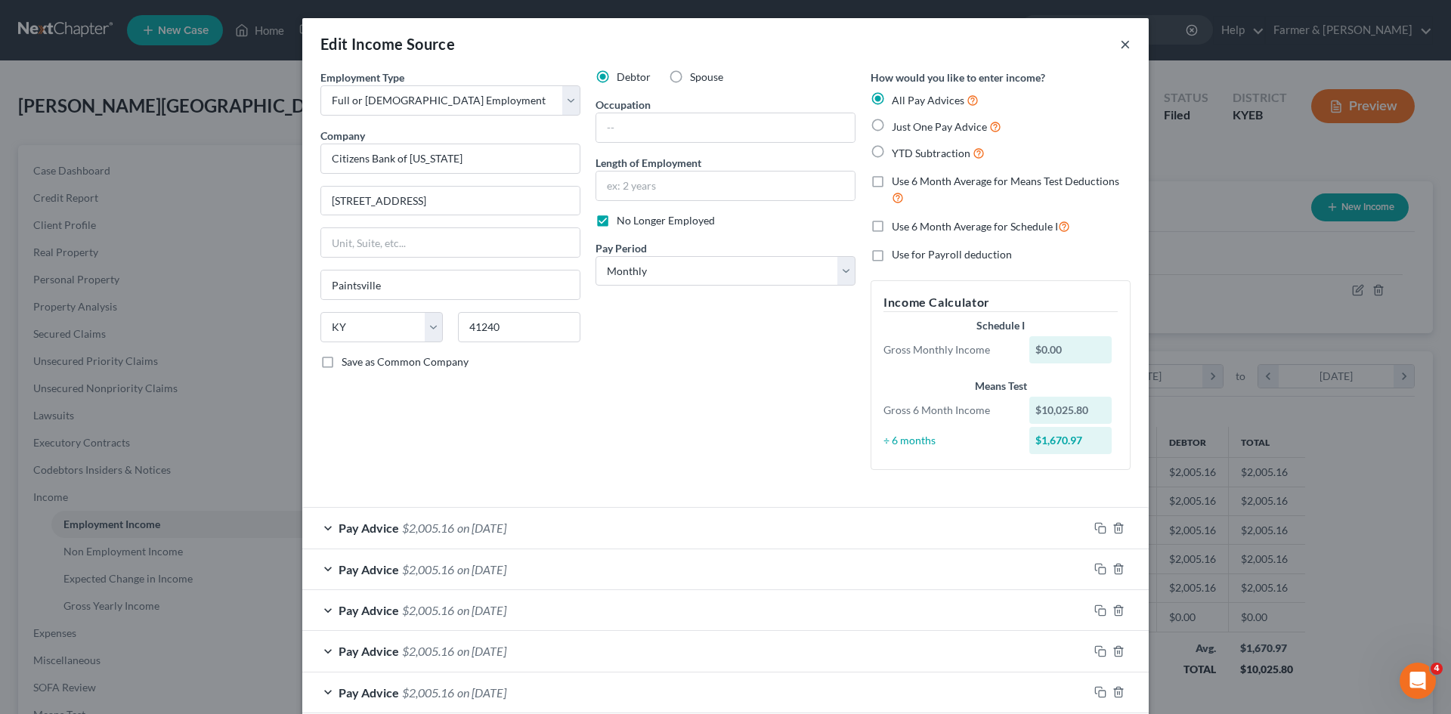
click at [1121, 42] on button "×" at bounding box center [1125, 44] width 11 height 18
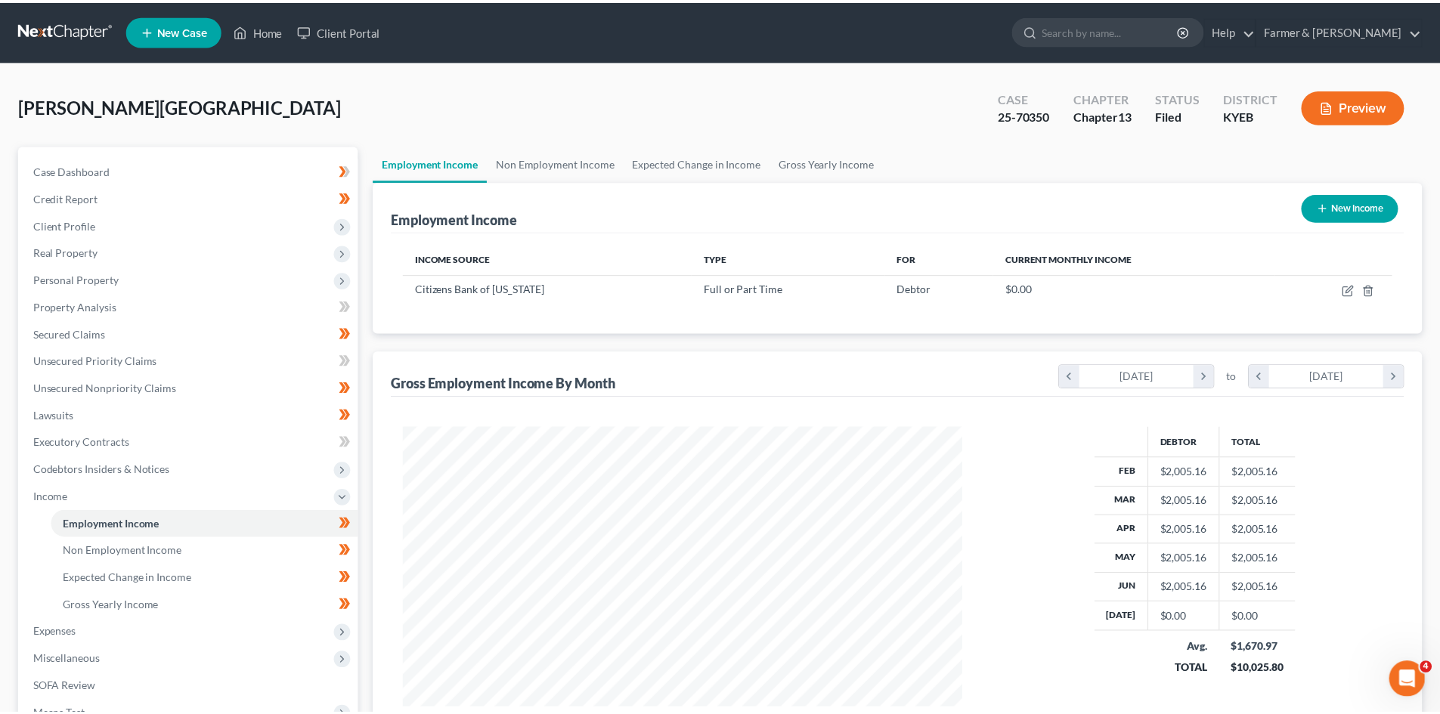
scroll to position [282, 594]
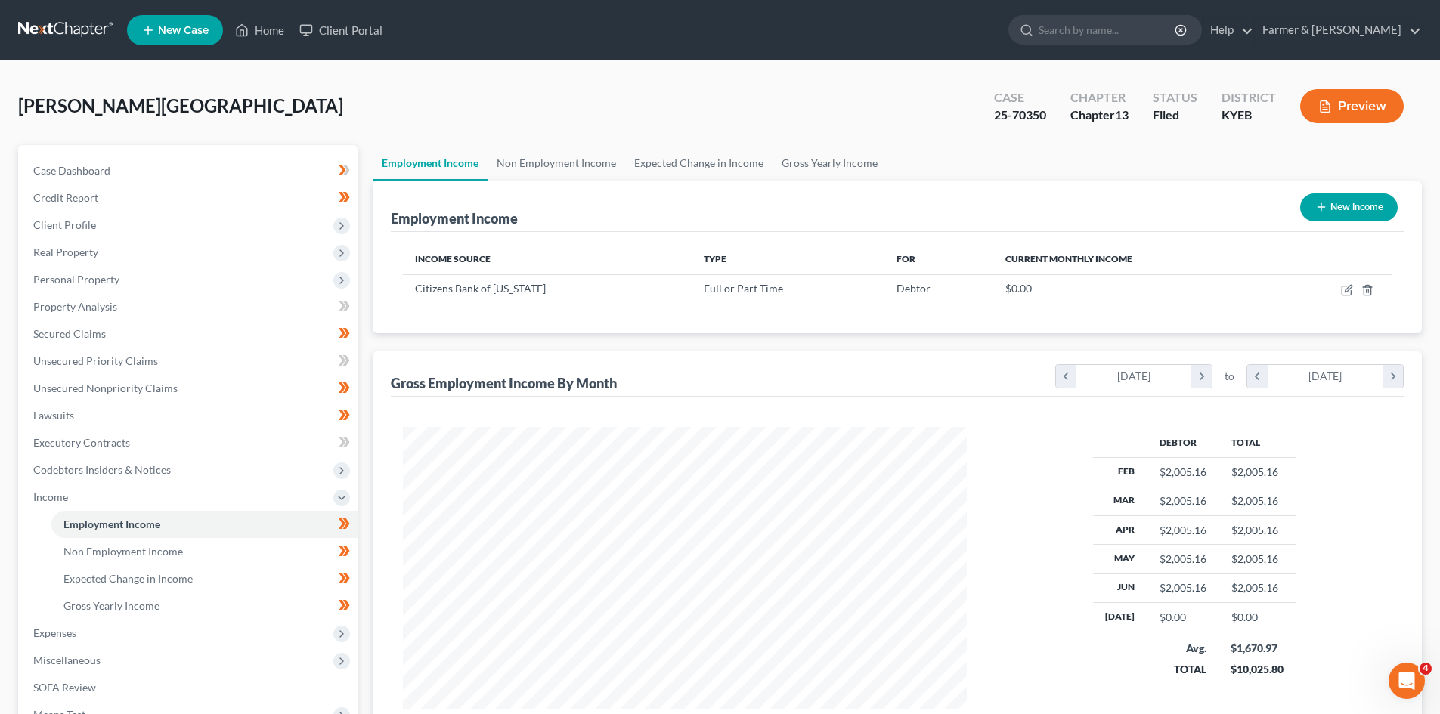
click at [1362, 107] on button "Preview" at bounding box center [1352, 106] width 104 height 34
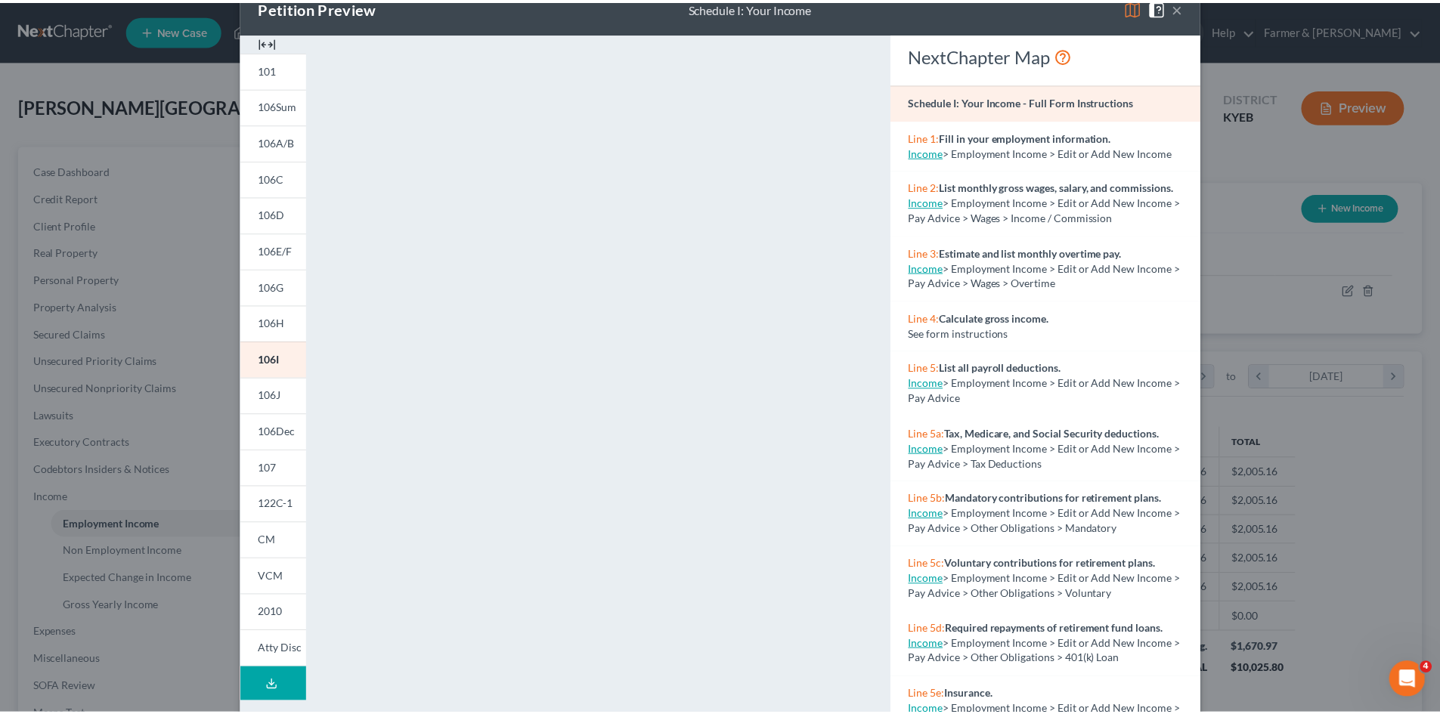
scroll to position [0, 0]
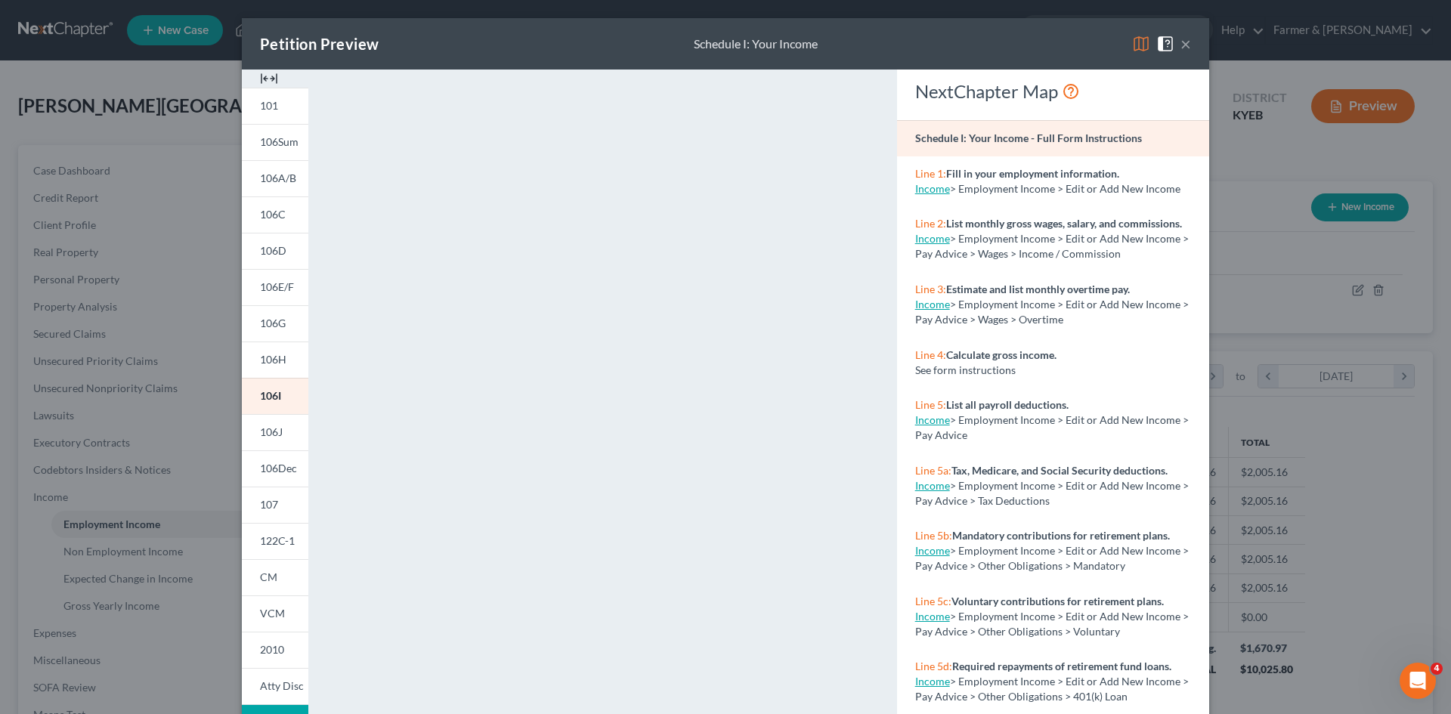
click at [1182, 46] on button "×" at bounding box center [1185, 44] width 11 height 18
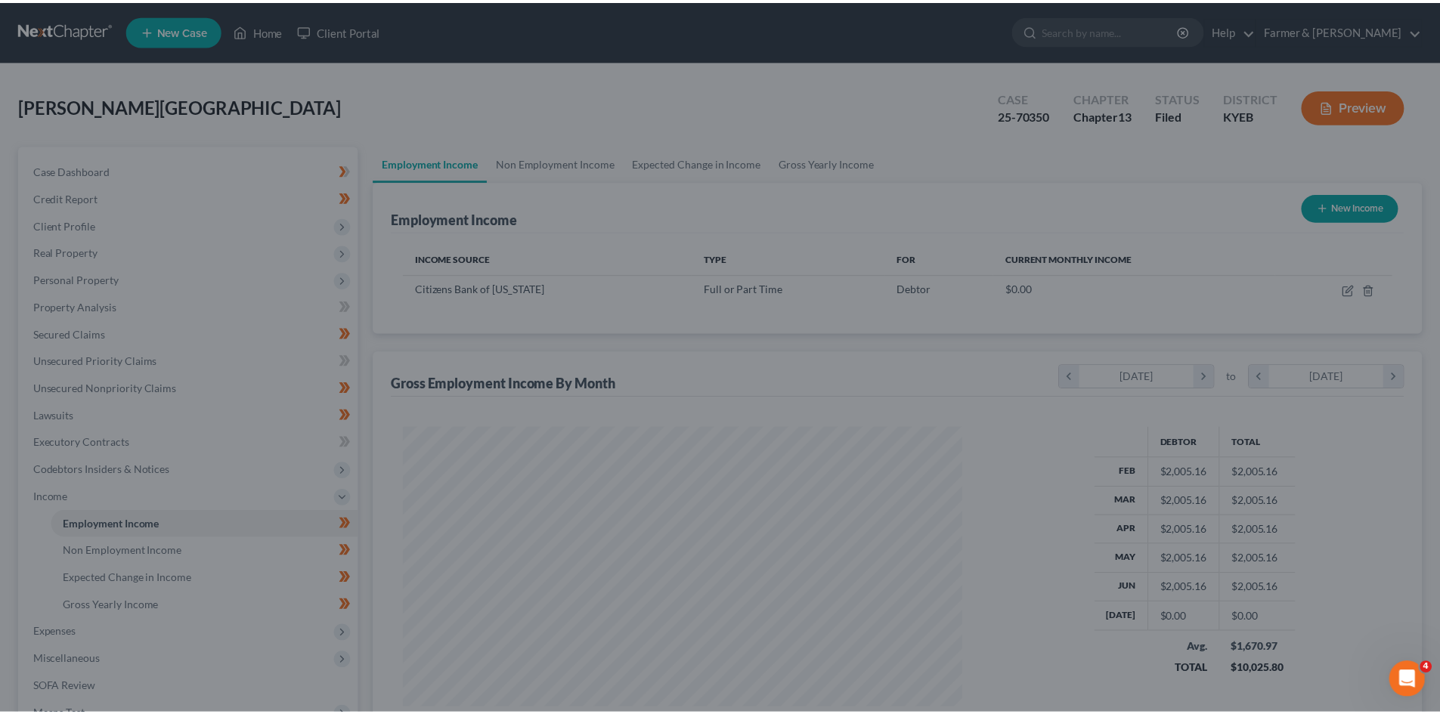
scroll to position [755365, 755053]
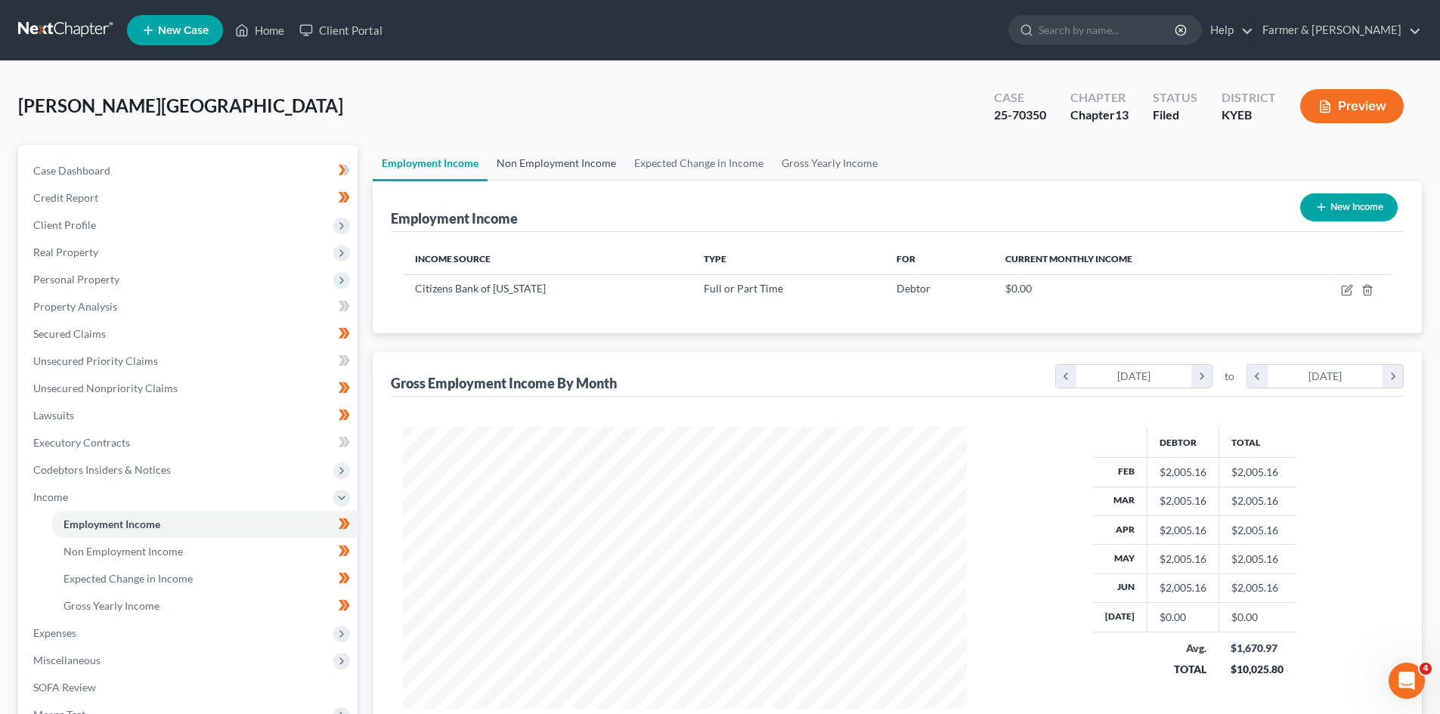
click at [540, 167] on link "Non Employment Income" at bounding box center [556, 163] width 138 height 36
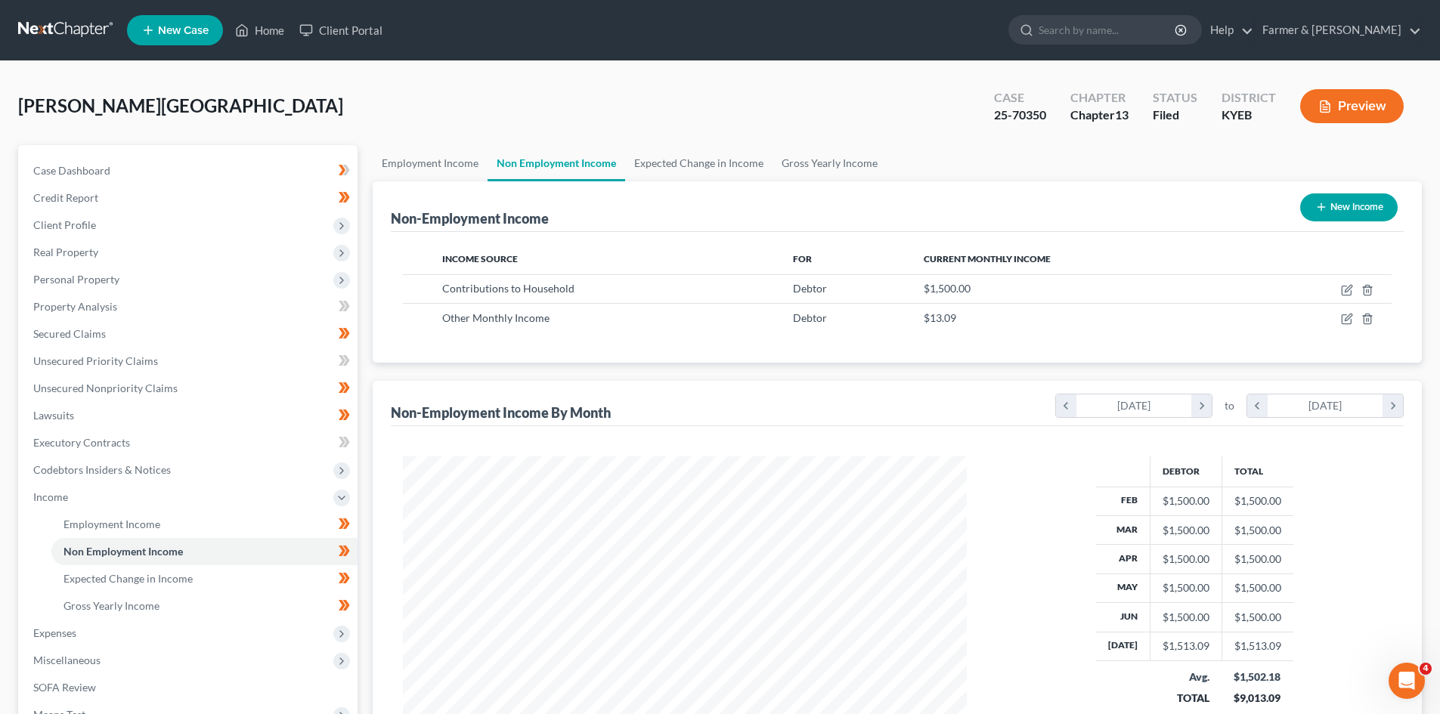
click at [95, 21] on link at bounding box center [66, 30] width 97 height 27
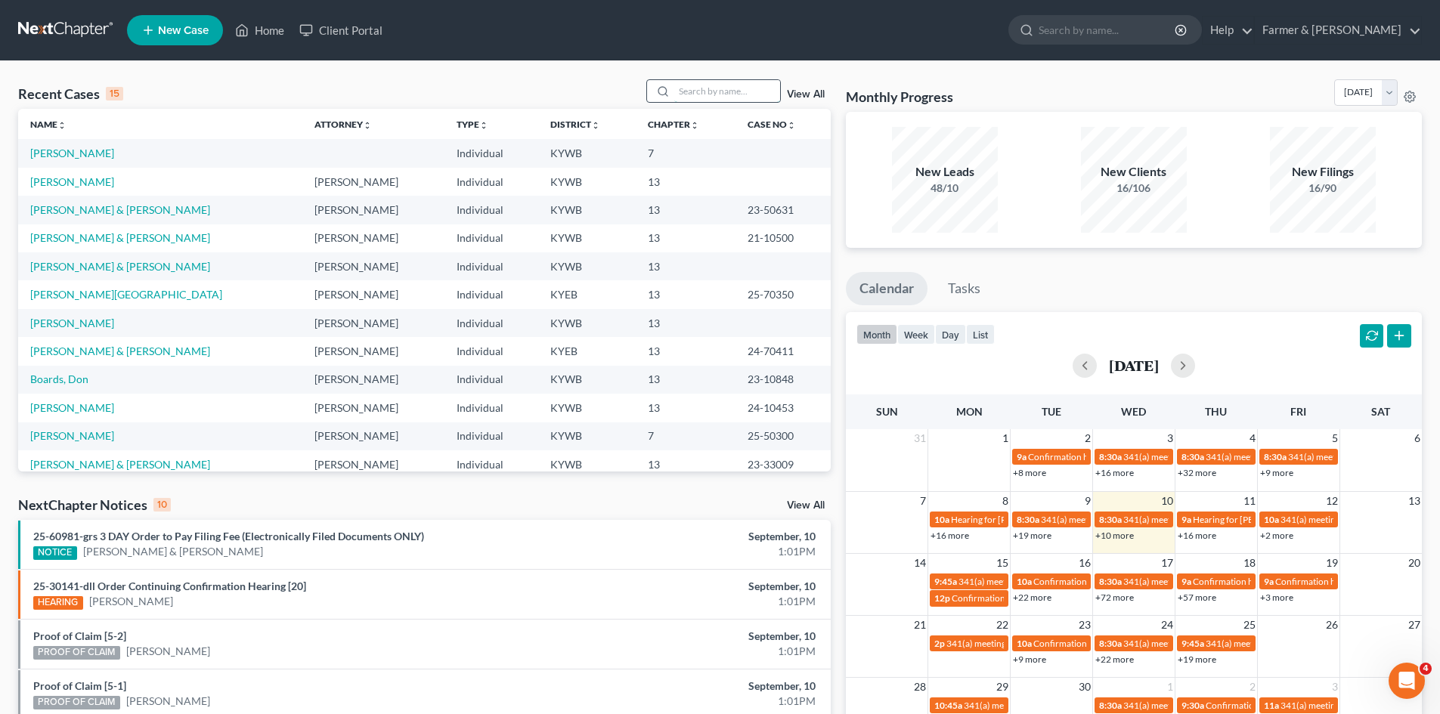
click at [682, 83] on input "search" at bounding box center [727, 91] width 106 height 22
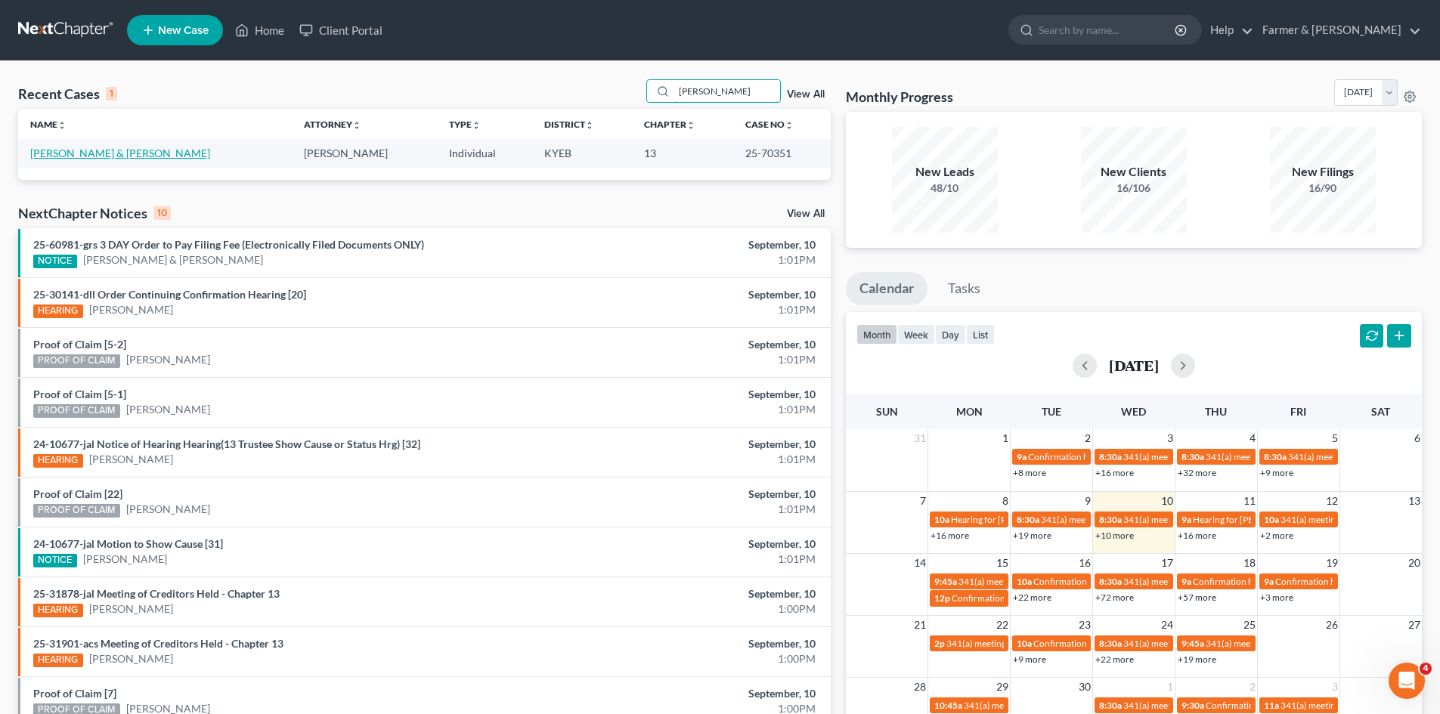
type input "[PERSON_NAME]"
click at [102, 153] on link "[PERSON_NAME] & [PERSON_NAME]" at bounding box center [120, 153] width 180 height 13
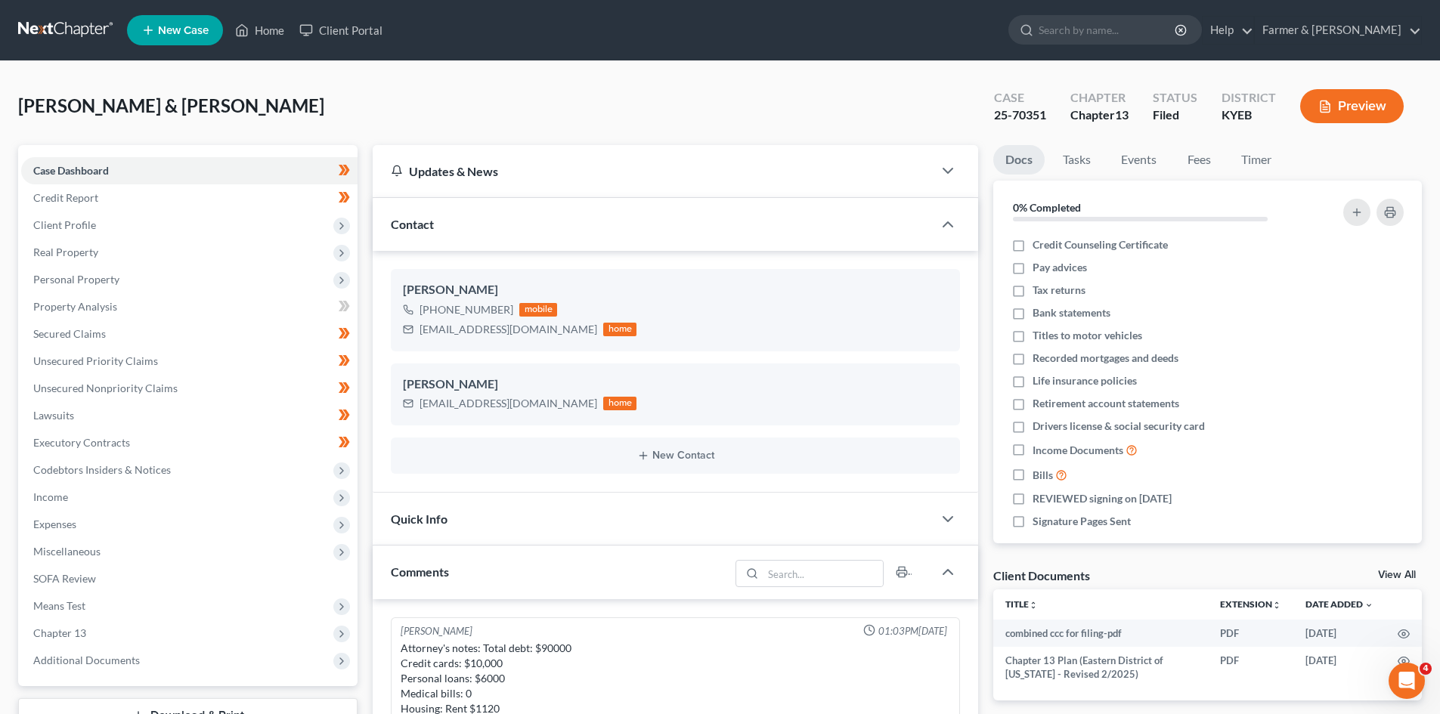
scroll to position [582, 0]
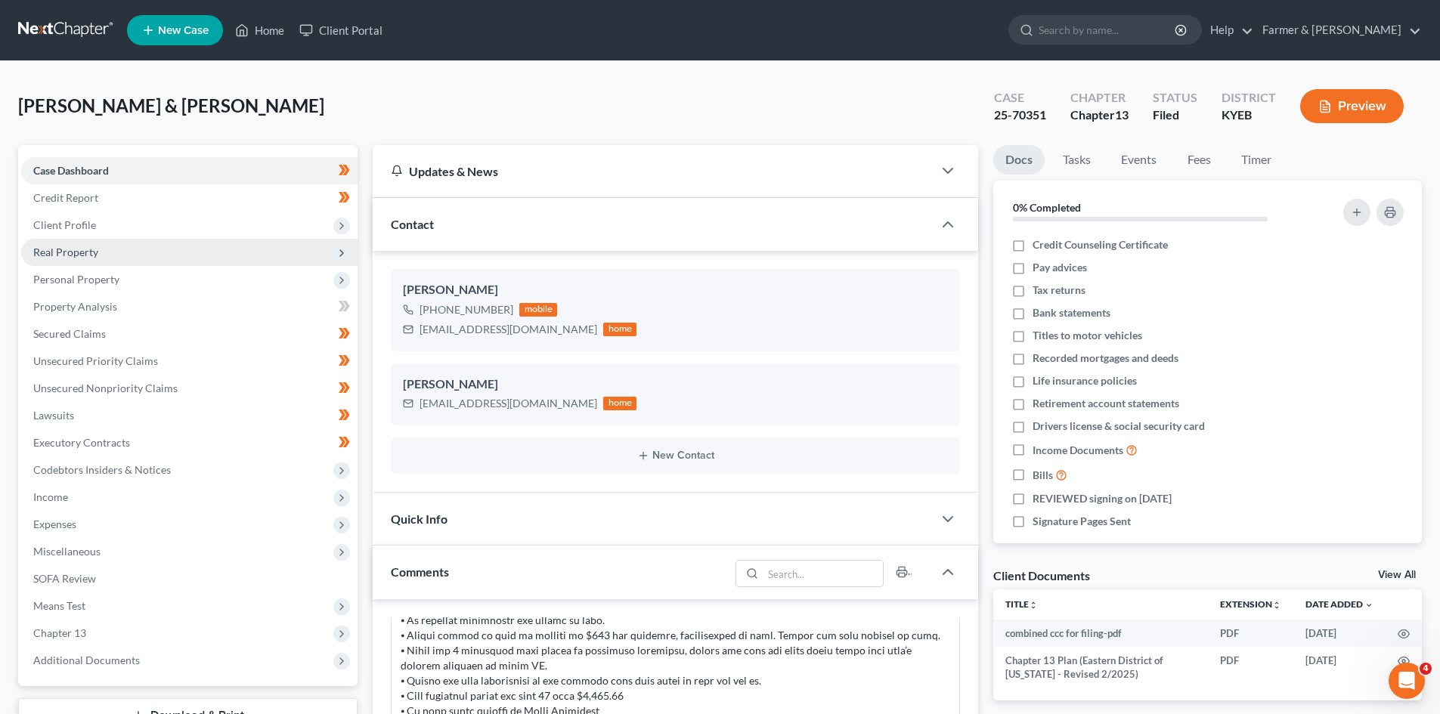
click at [122, 246] on span "Real Property" at bounding box center [189, 252] width 336 height 27
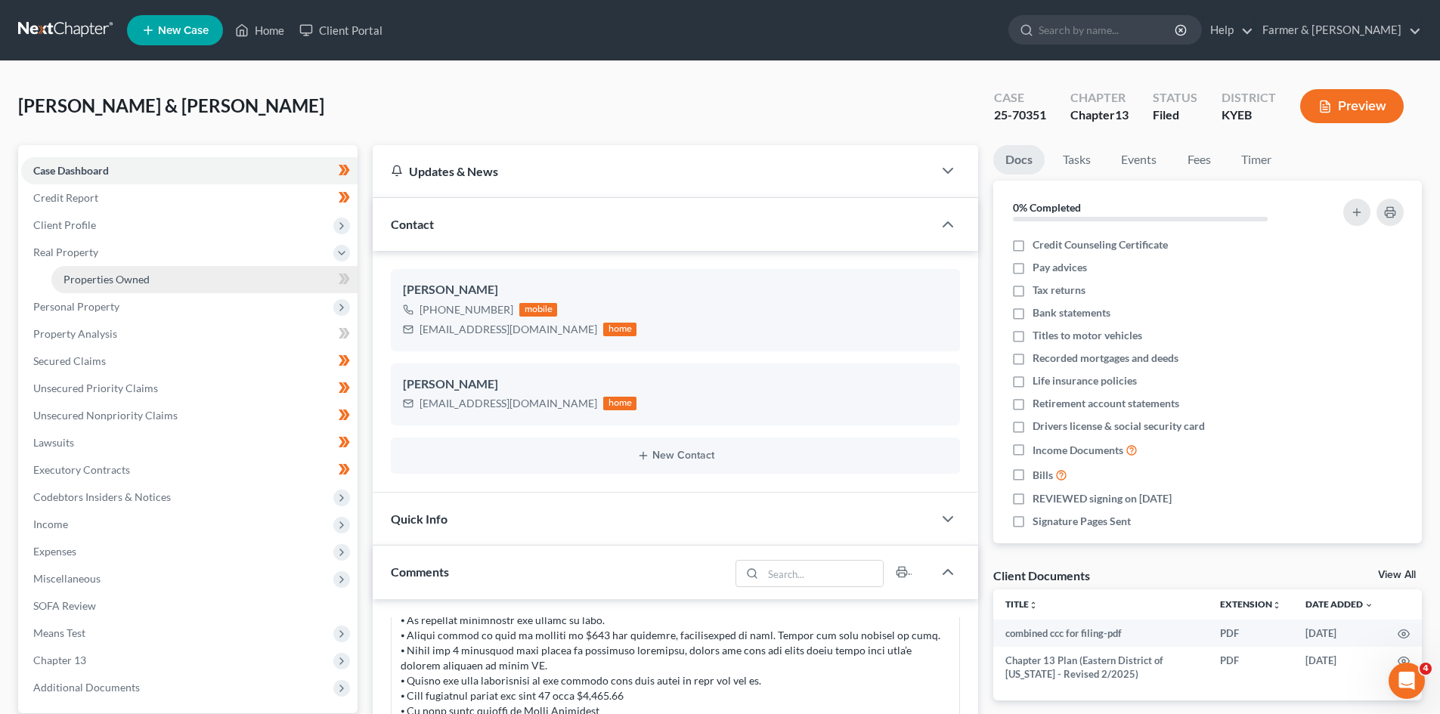
click at [198, 277] on link "Properties Owned" at bounding box center [204, 279] width 306 height 27
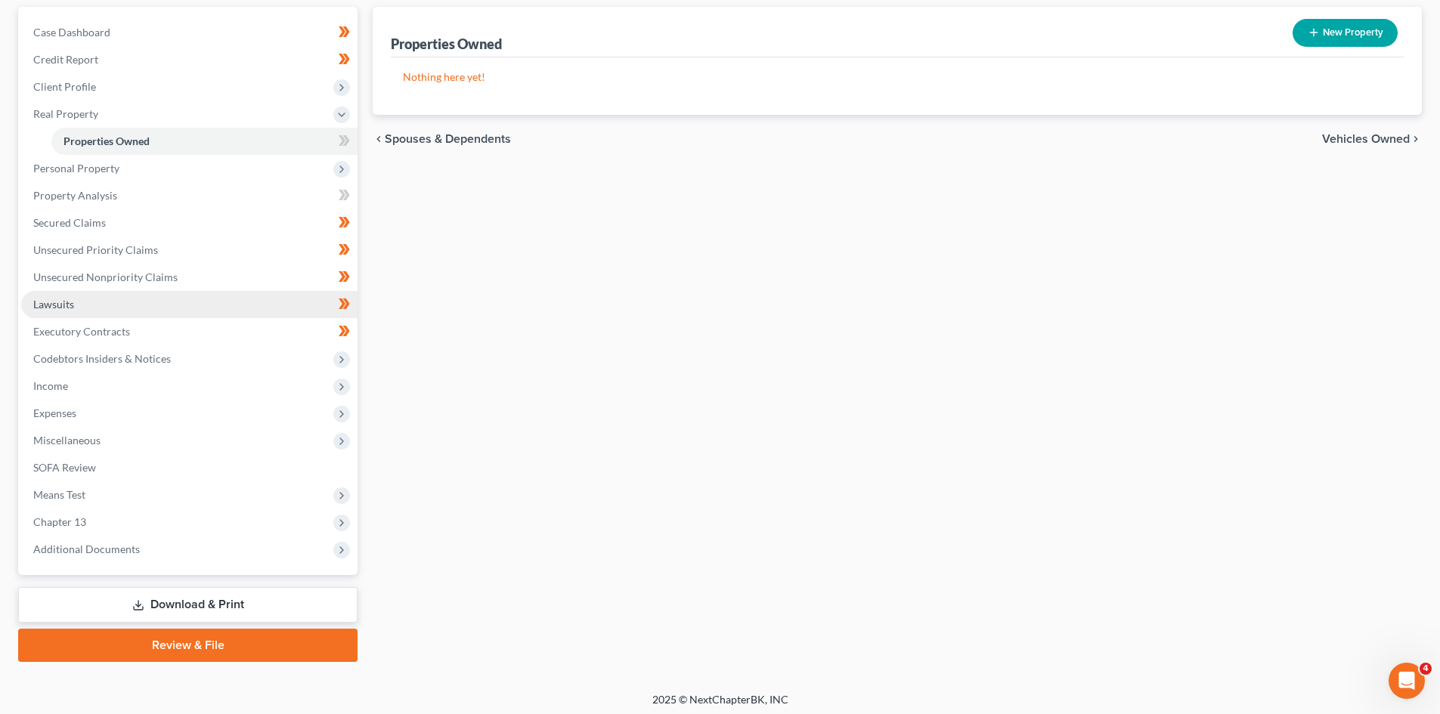
scroll to position [144, 0]
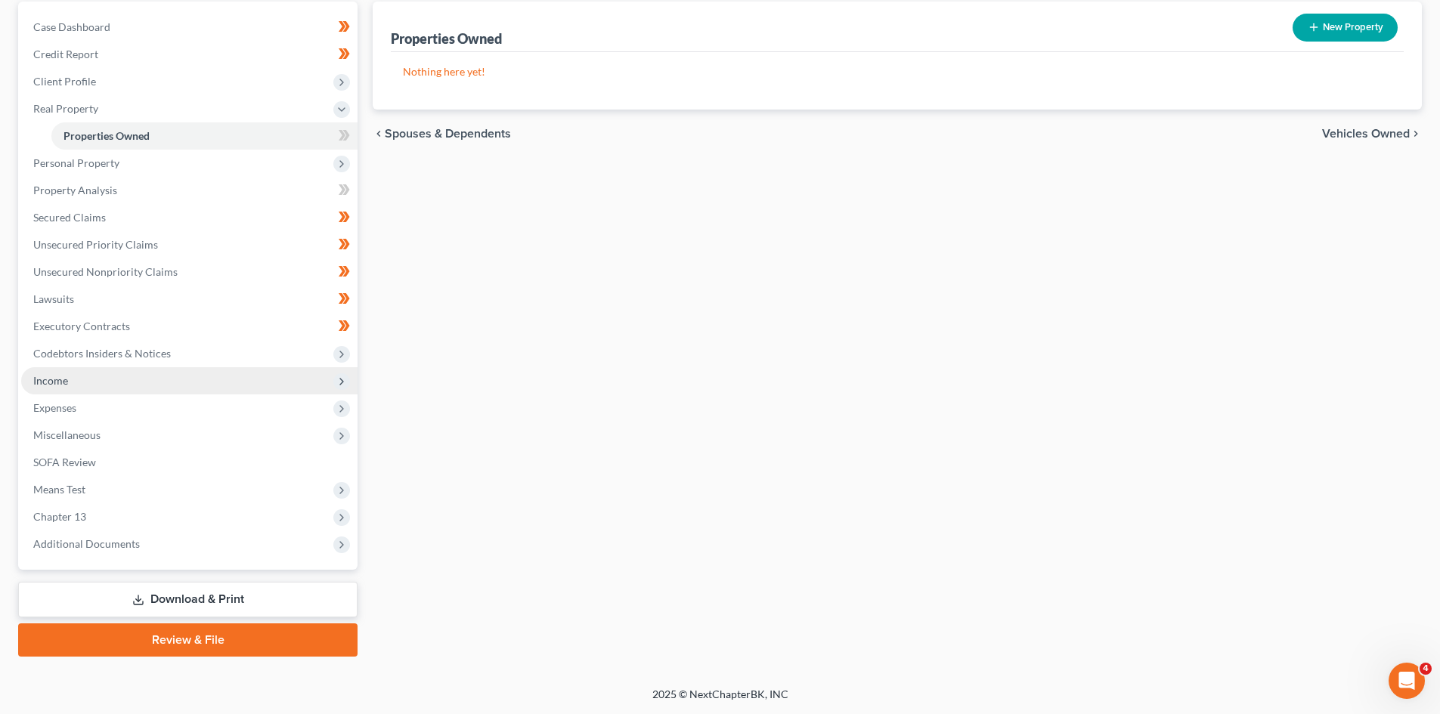
drag, startPoint x: 265, startPoint y: 379, endPoint x: 275, endPoint y: 379, distance: 9.9
click at [265, 379] on span "Income" at bounding box center [189, 380] width 336 height 27
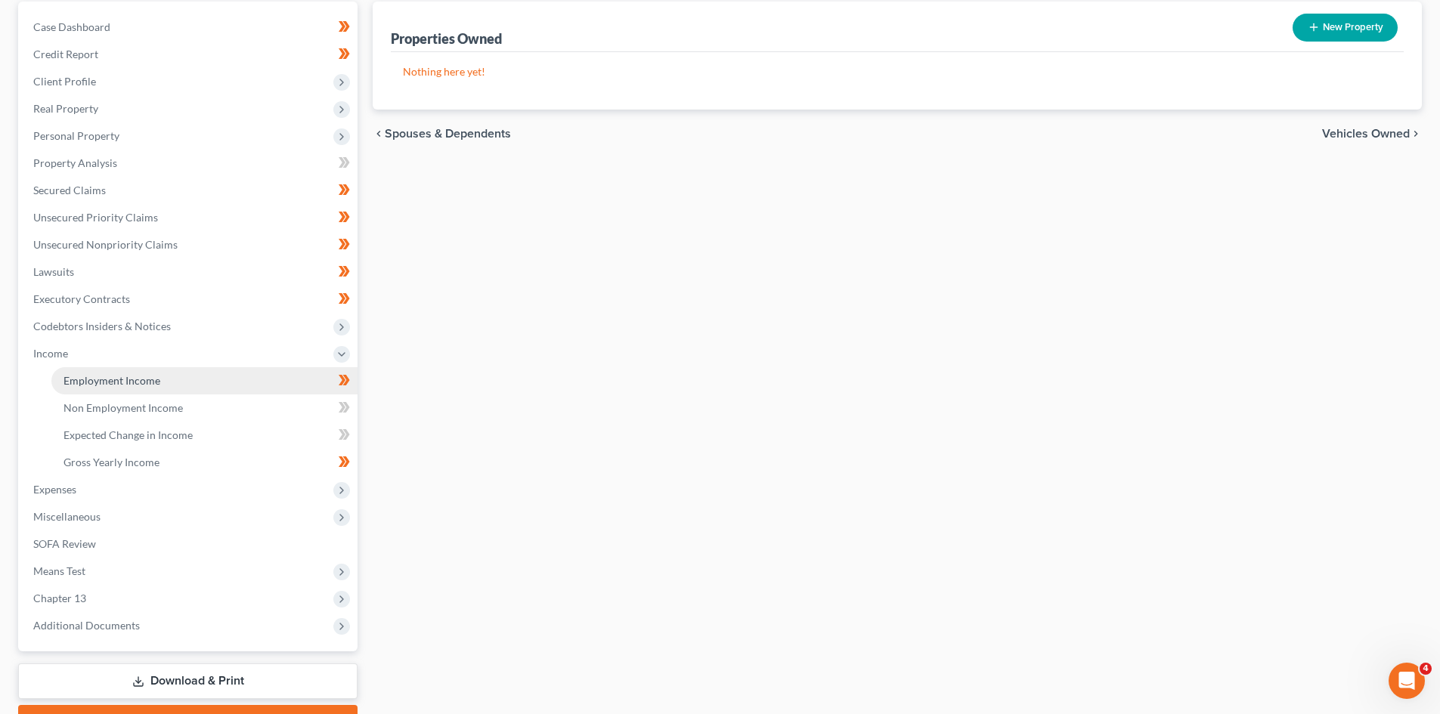
click at [295, 376] on link "Employment Income" at bounding box center [204, 380] width 306 height 27
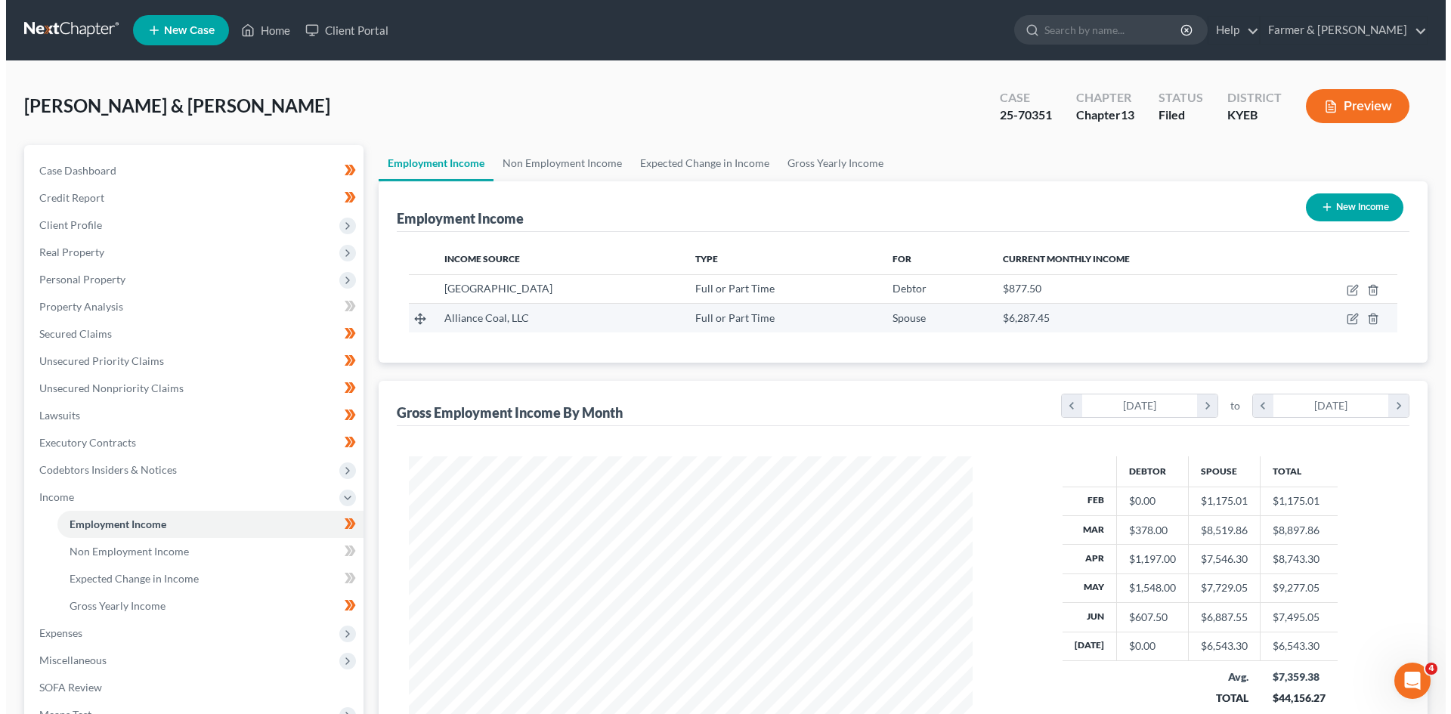
scroll to position [282, 594]
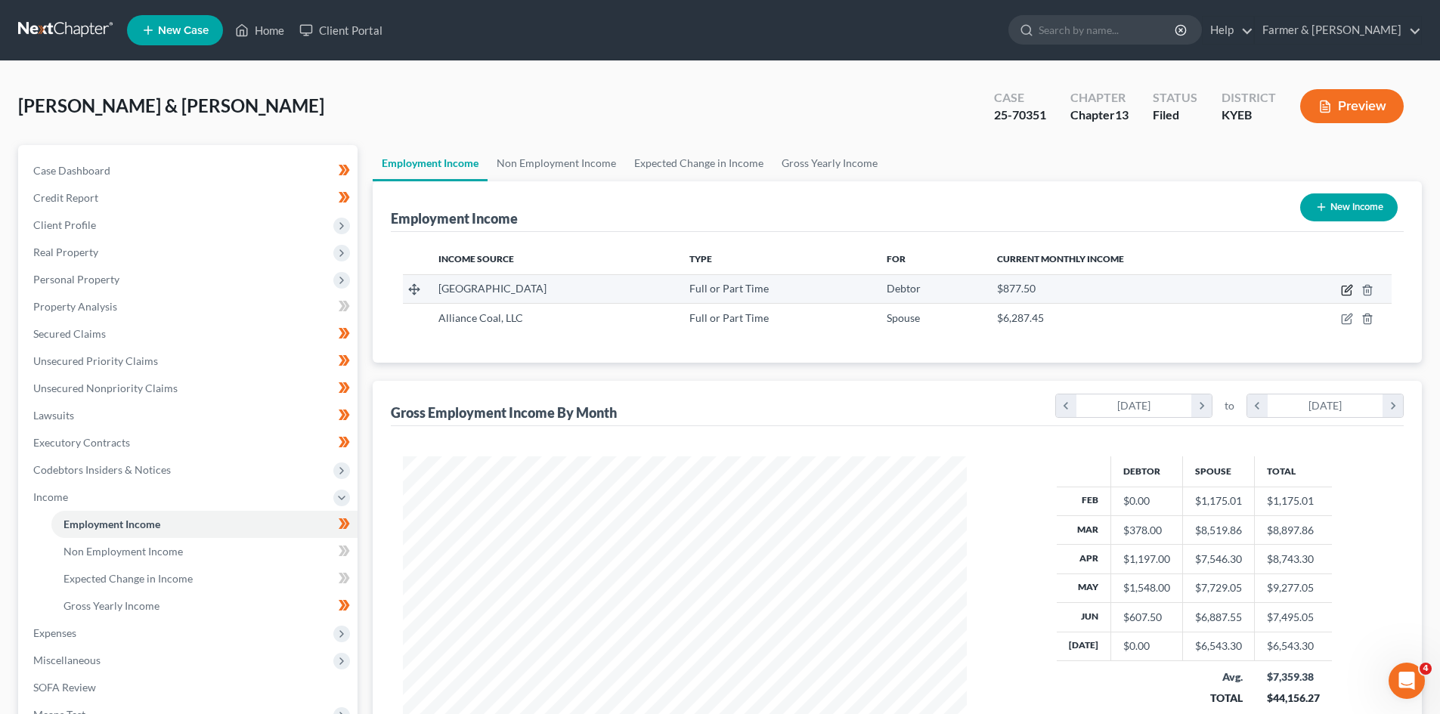
click at [1347, 288] on icon "button" at bounding box center [1347, 290] width 12 height 12
select select "0"
select select "18"
select select "2"
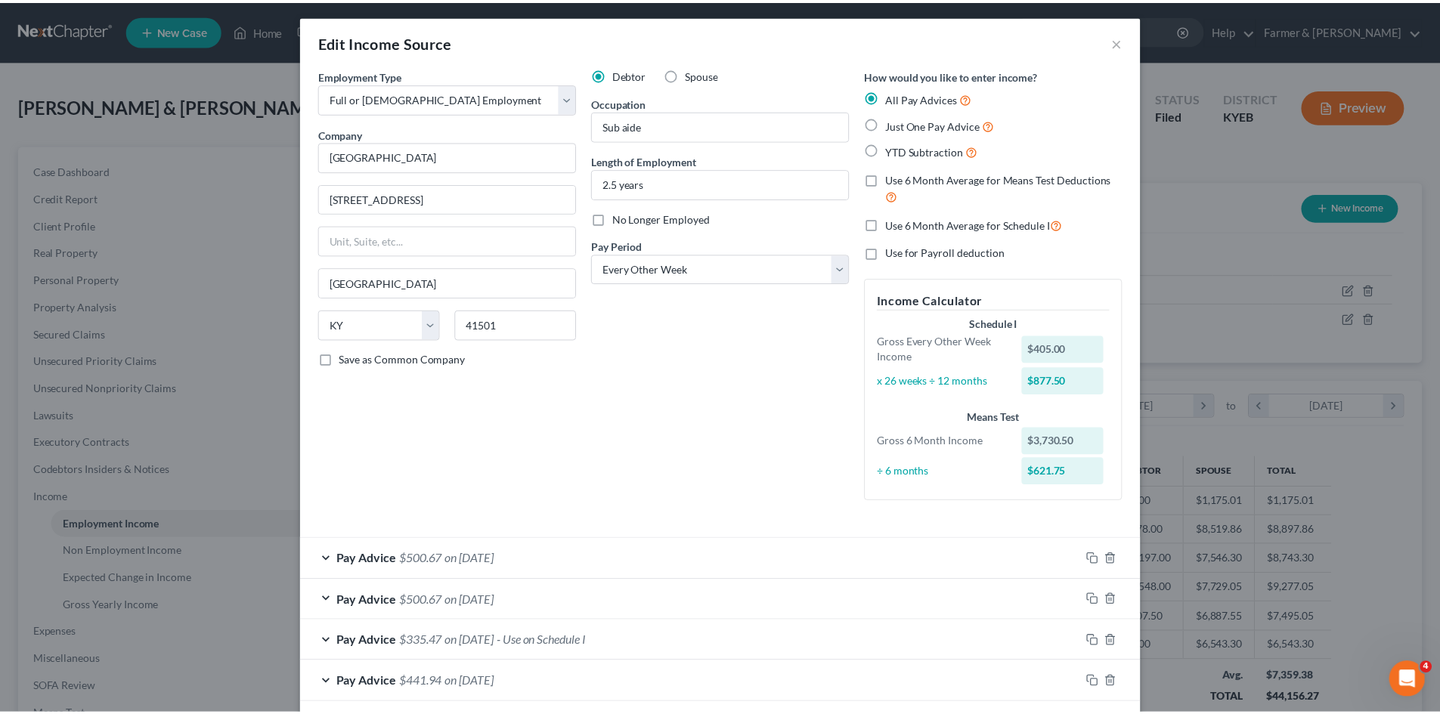
scroll to position [0, 0]
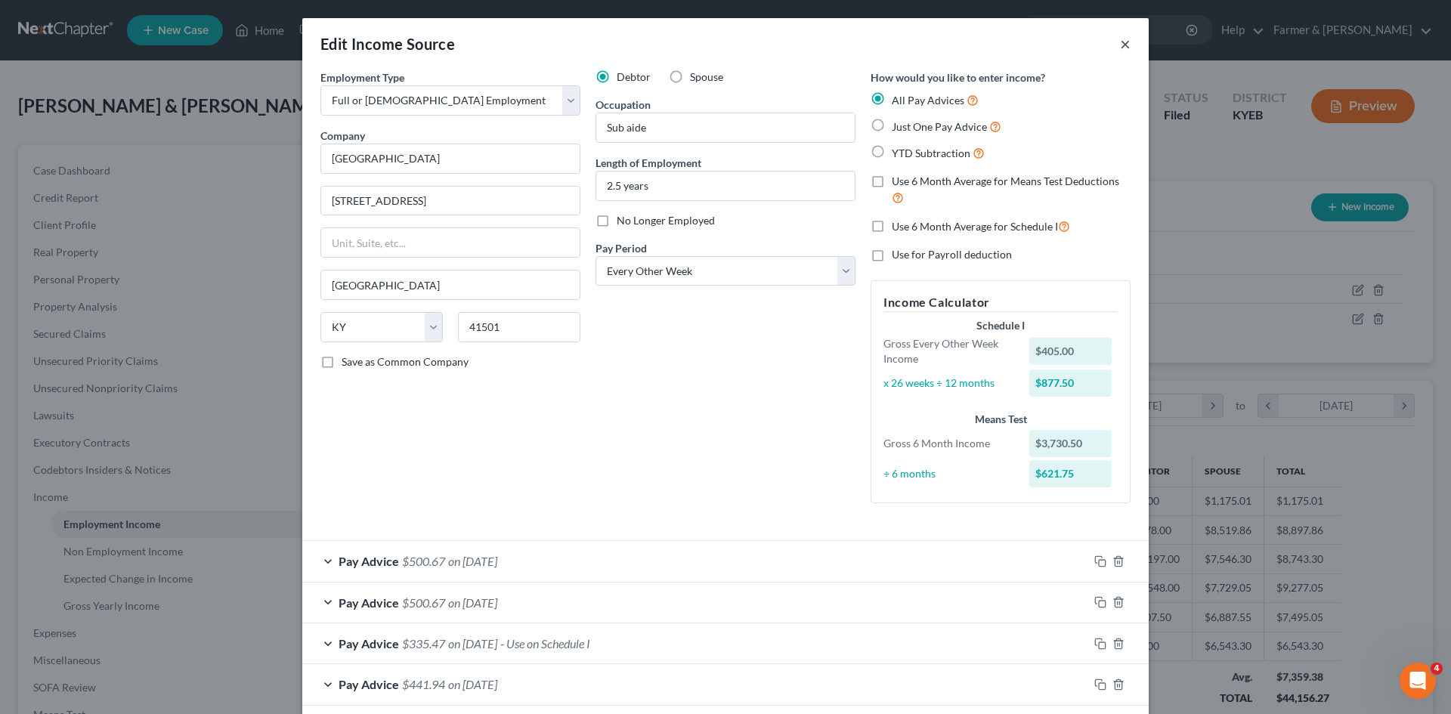
click at [1120, 48] on button "×" at bounding box center [1125, 44] width 11 height 18
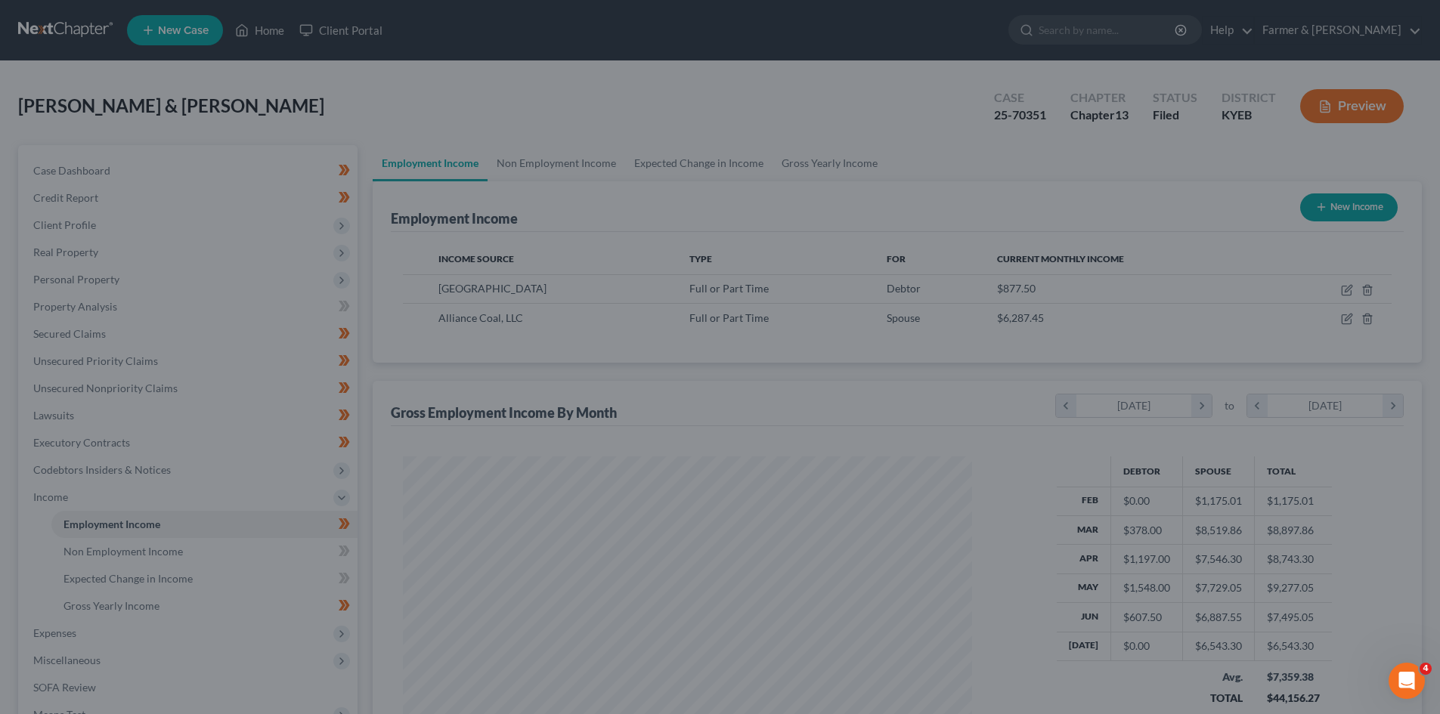
scroll to position [755365, 755053]
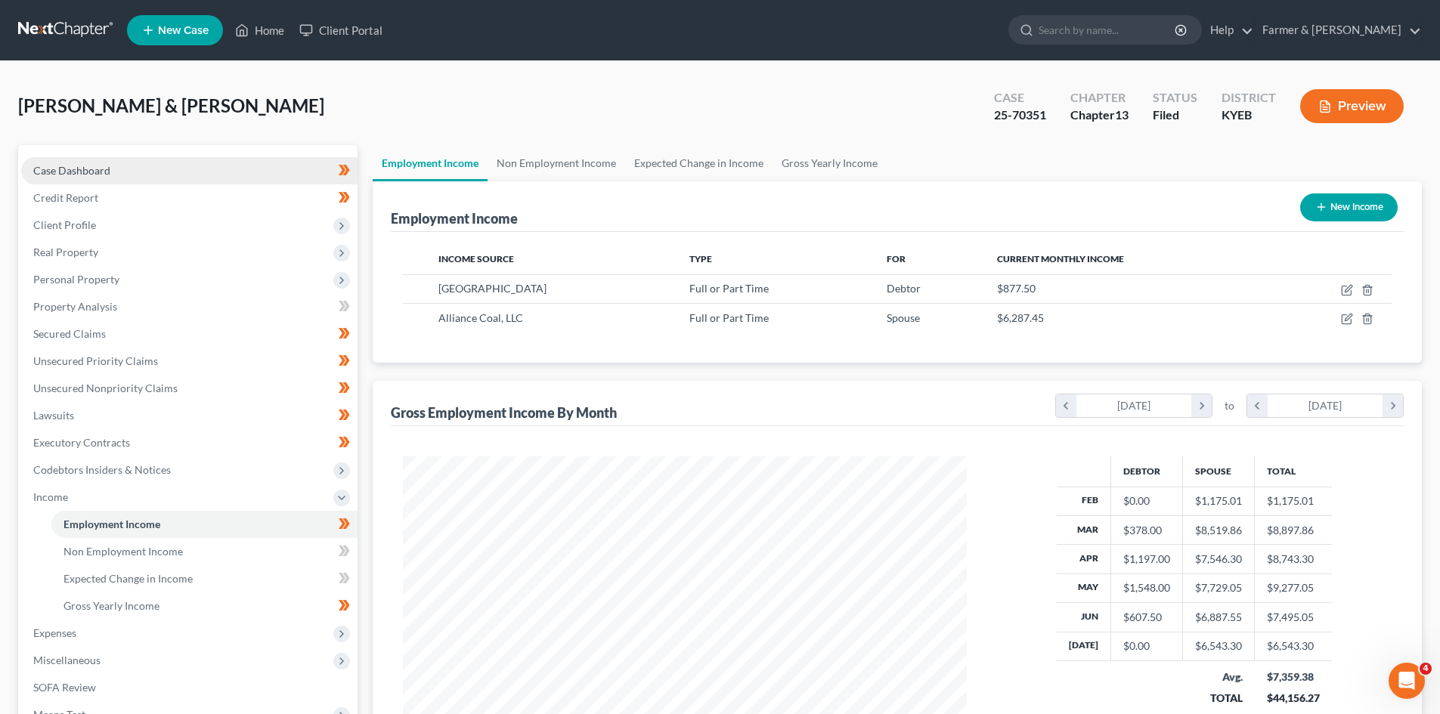
click at [155, 167] on link "Case Dashboard" at bounding box center [189, 170] width 336 height 27
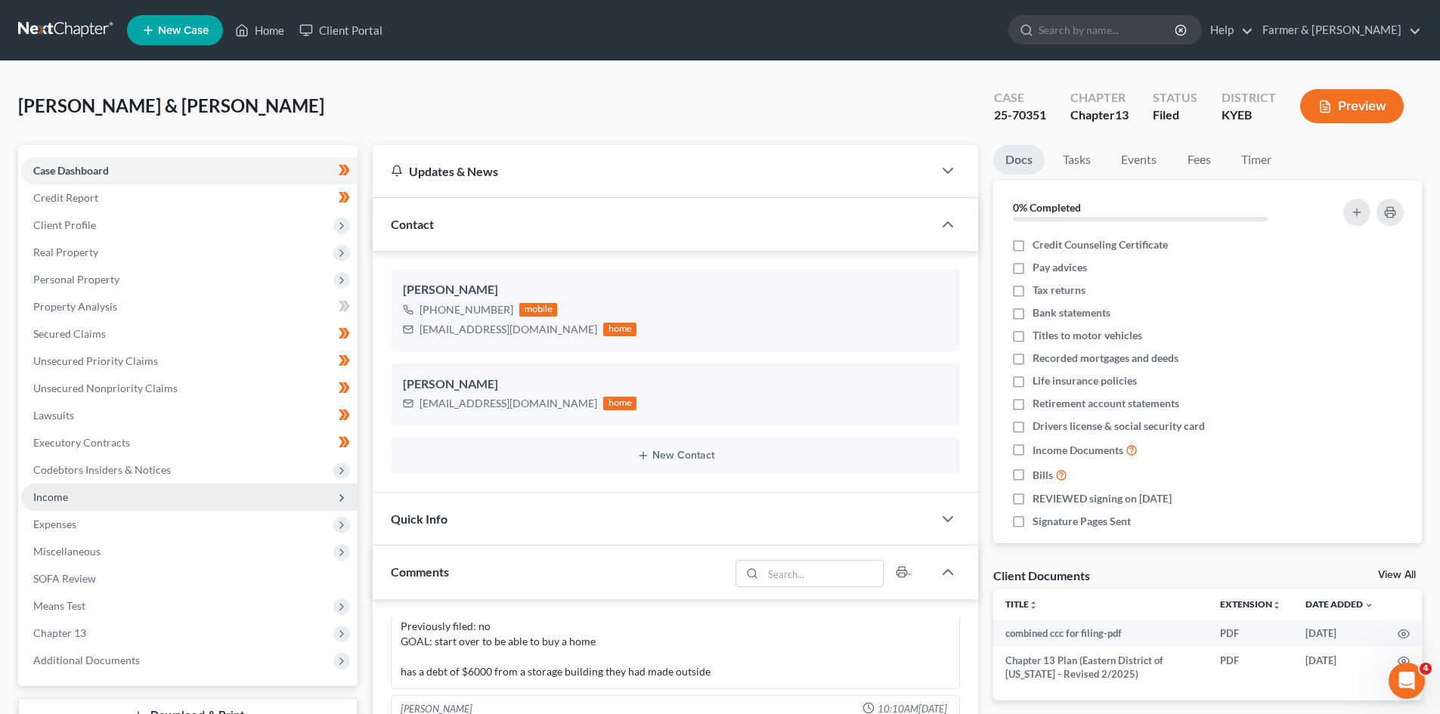
click at [91, 495] on span "Income" at bounding box center [189, 497] width 336 height 27
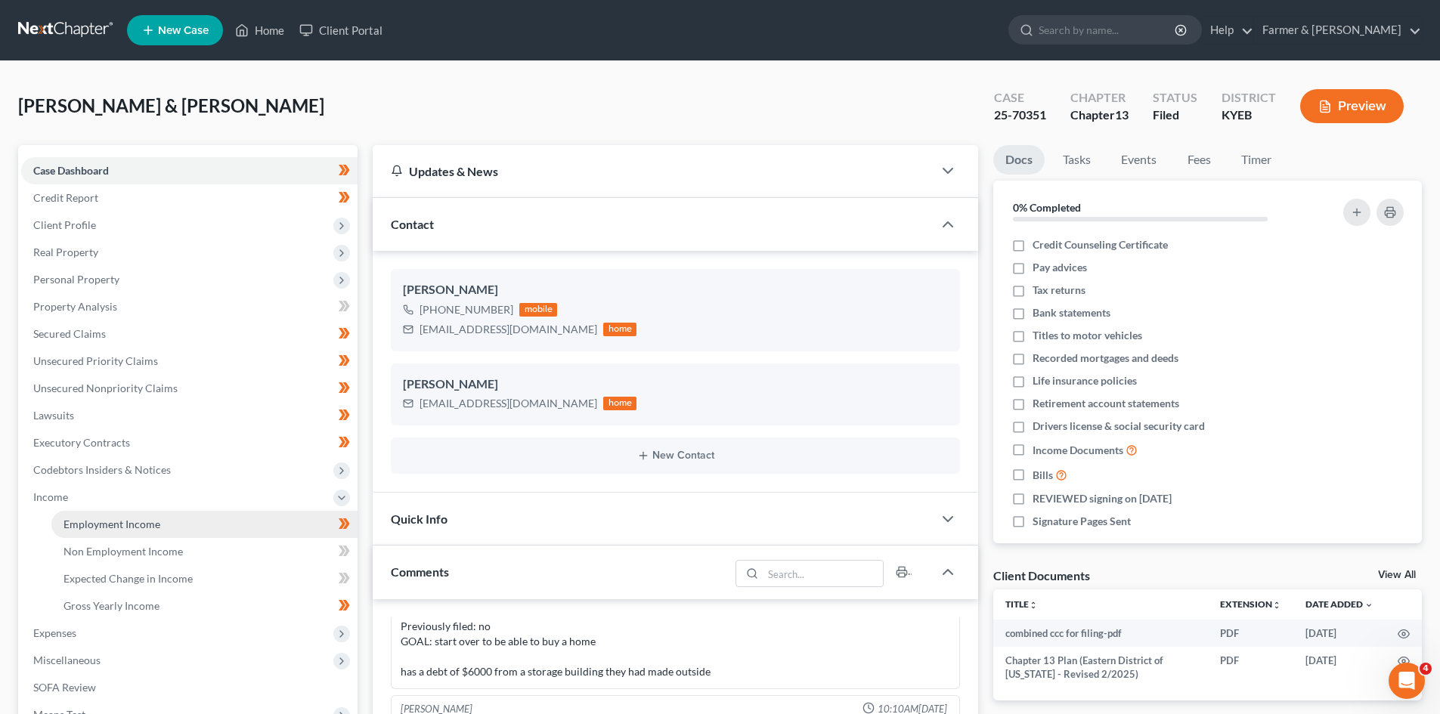
click at [170, 512] on link "Employment Income" at bounding box center [204, 524] width 306 height 27
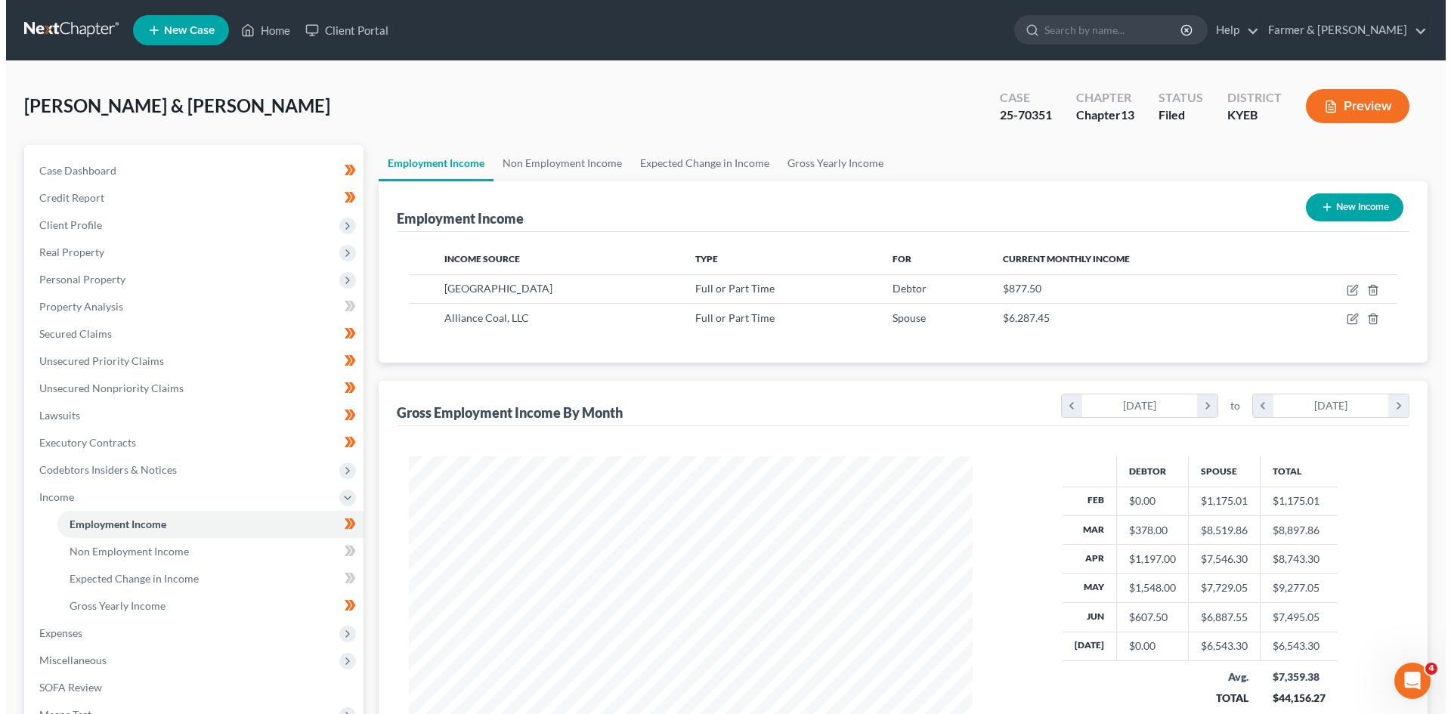
scroll to position [282, 594]
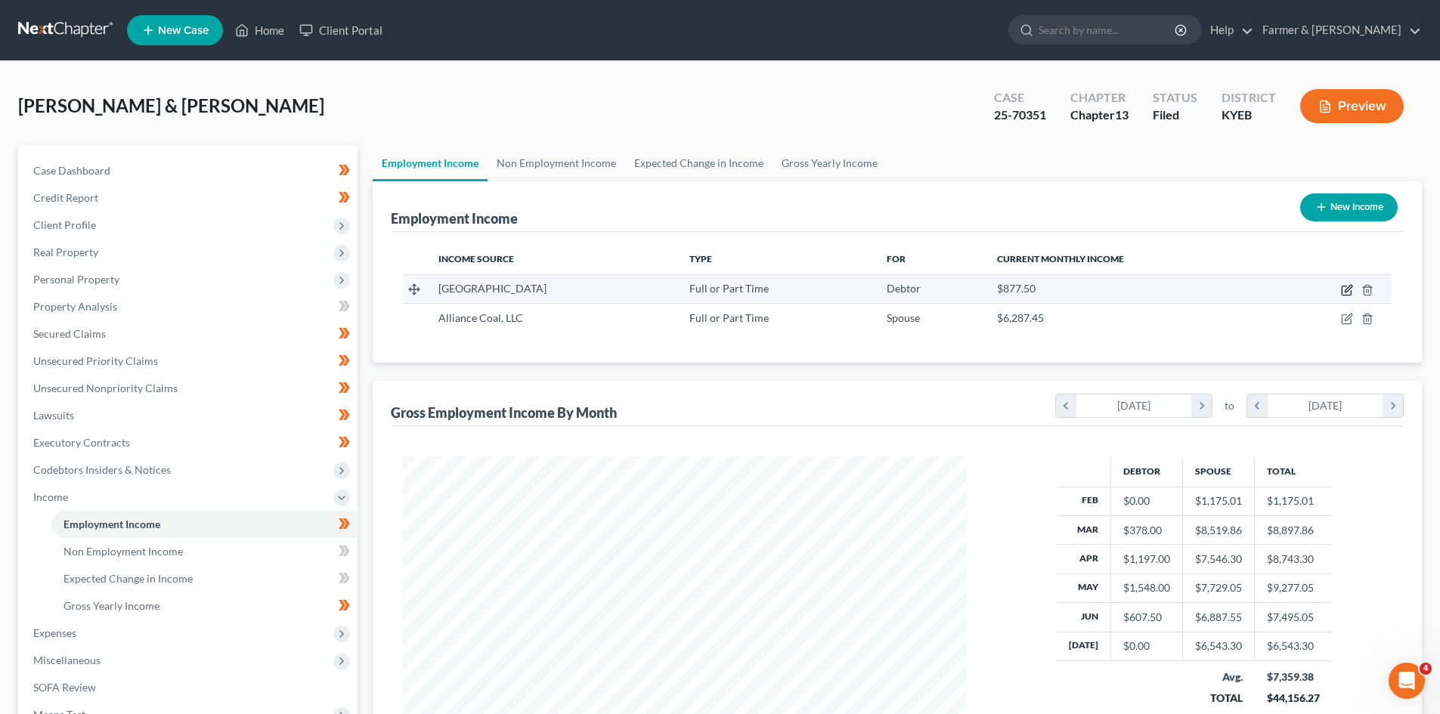
click at [1344, 292] on icon "button" at bounding box center [1347, 290] width 12 height 12
select select "0"
select select "18"
select select "2"
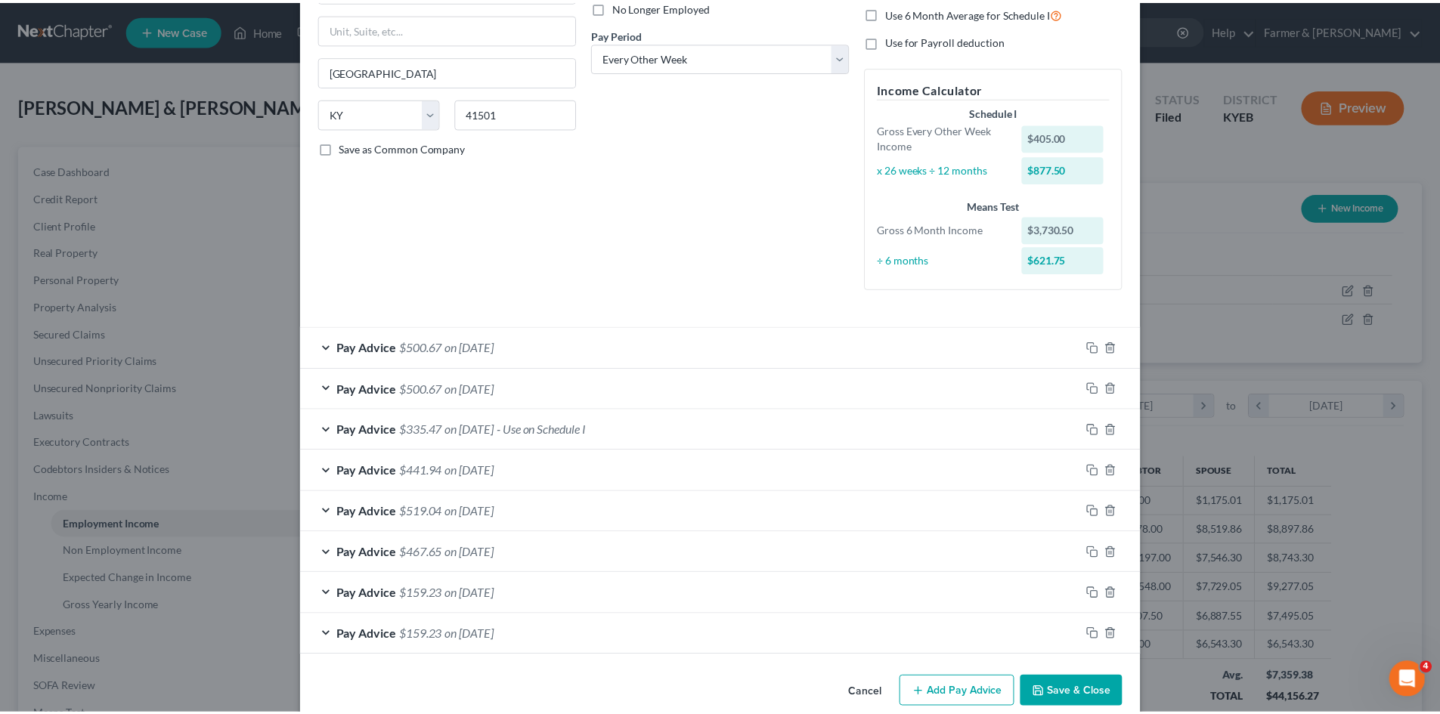
scroll to position [238, 0]
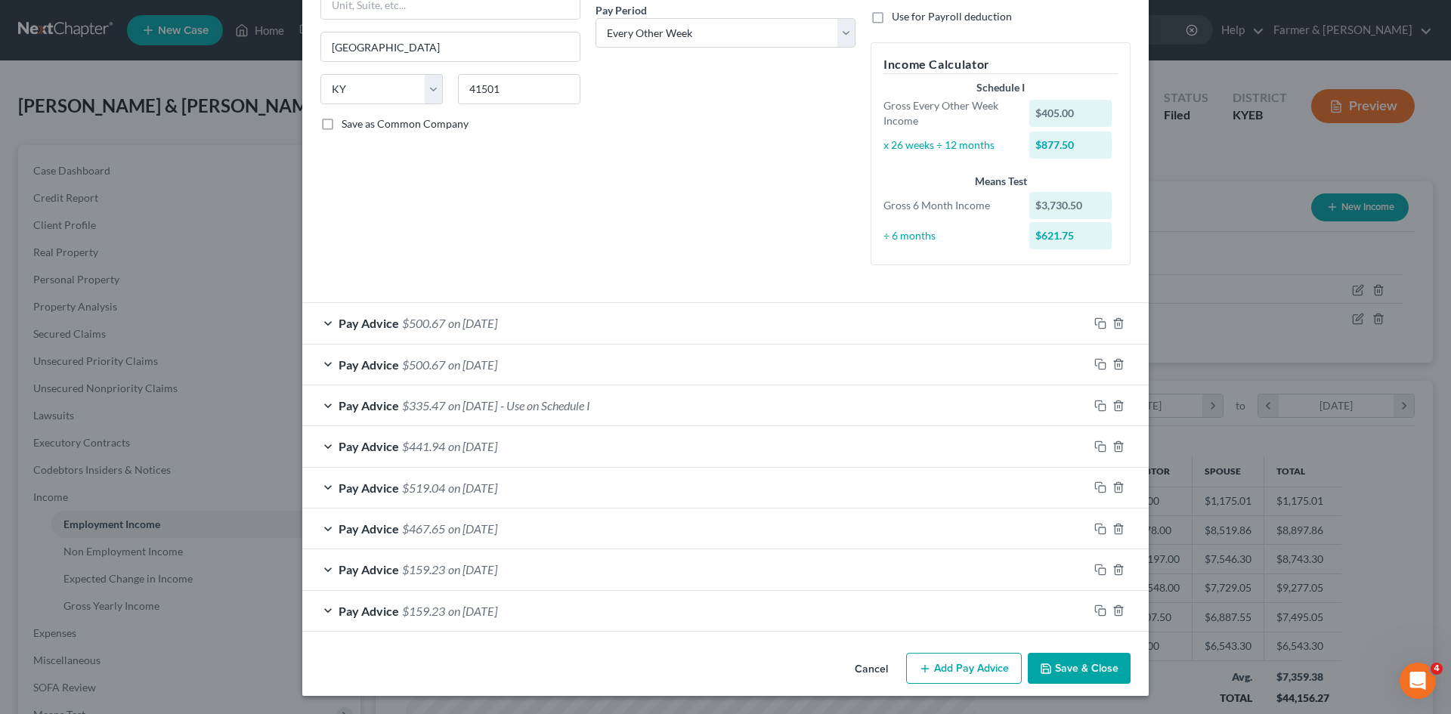
click at [861, 663] on button "Cancel" at bounding box center [871, 669] width 57 height 30
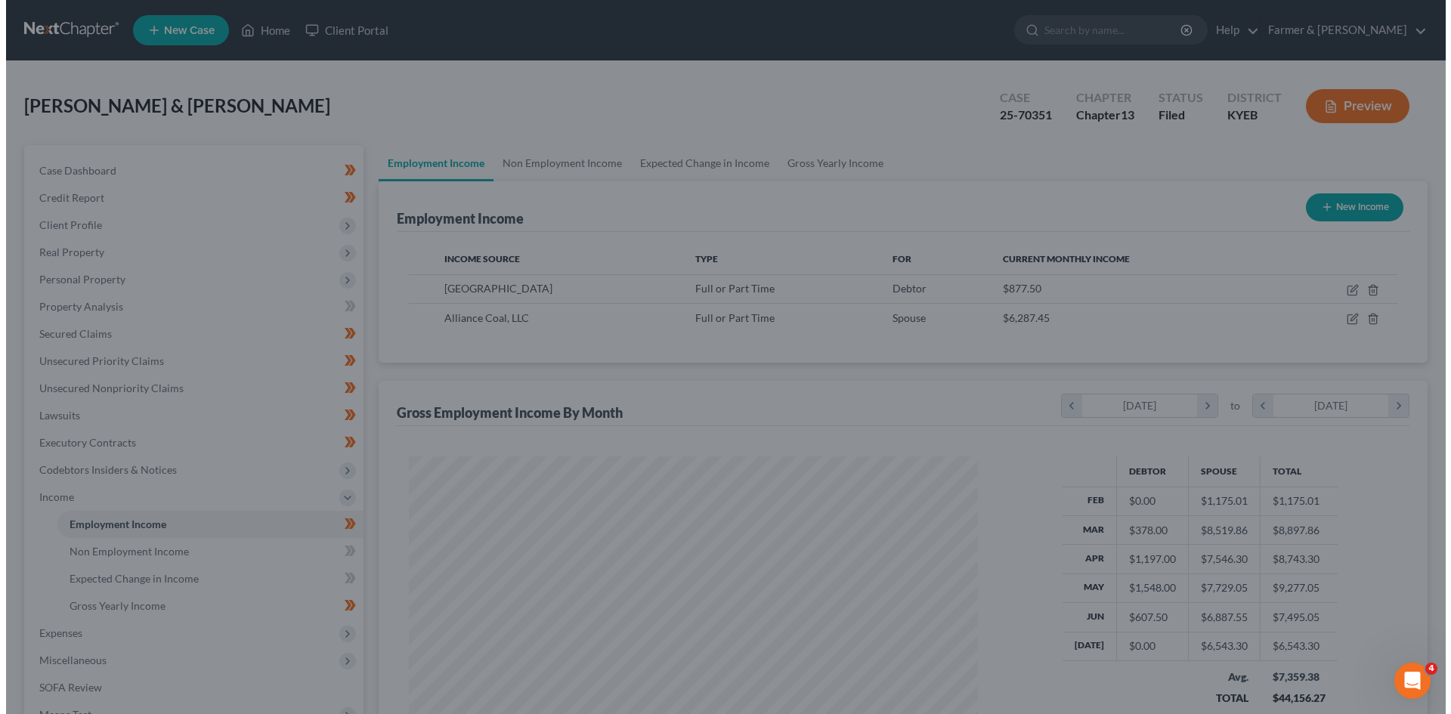
scroll to position [755365, 755053]
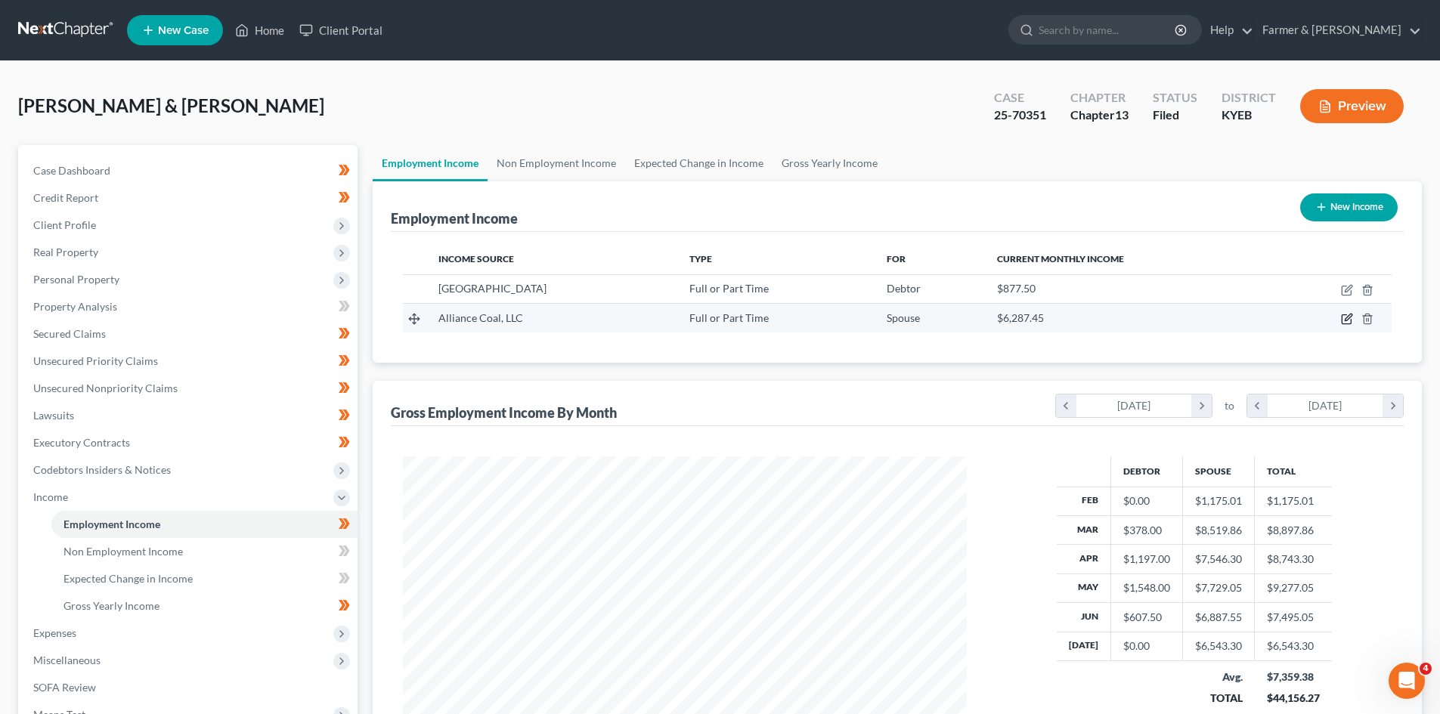
click at [1344, 320] on icon "button" at bounding box center [1347, 319] width 12 height 12
select select "0"
select select "37"
select select "3"
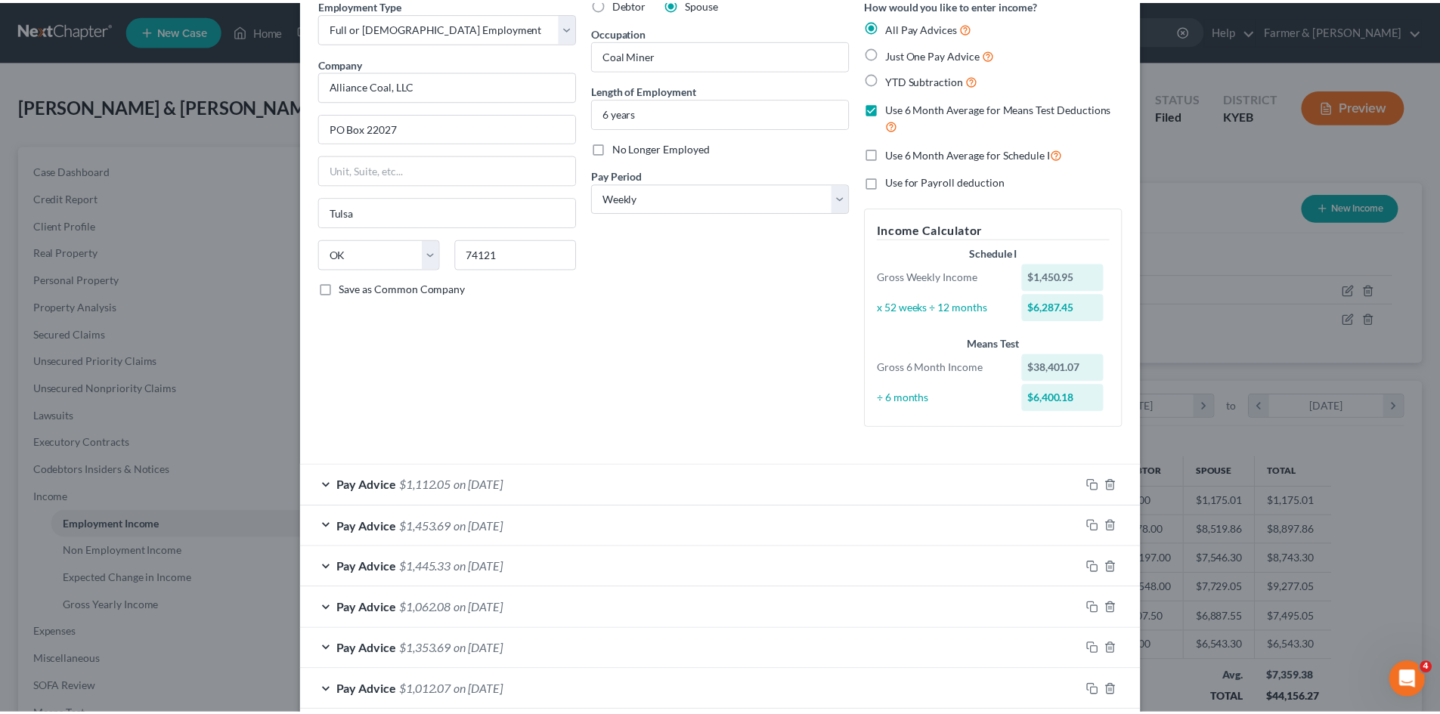
scroll to position [0, 0]
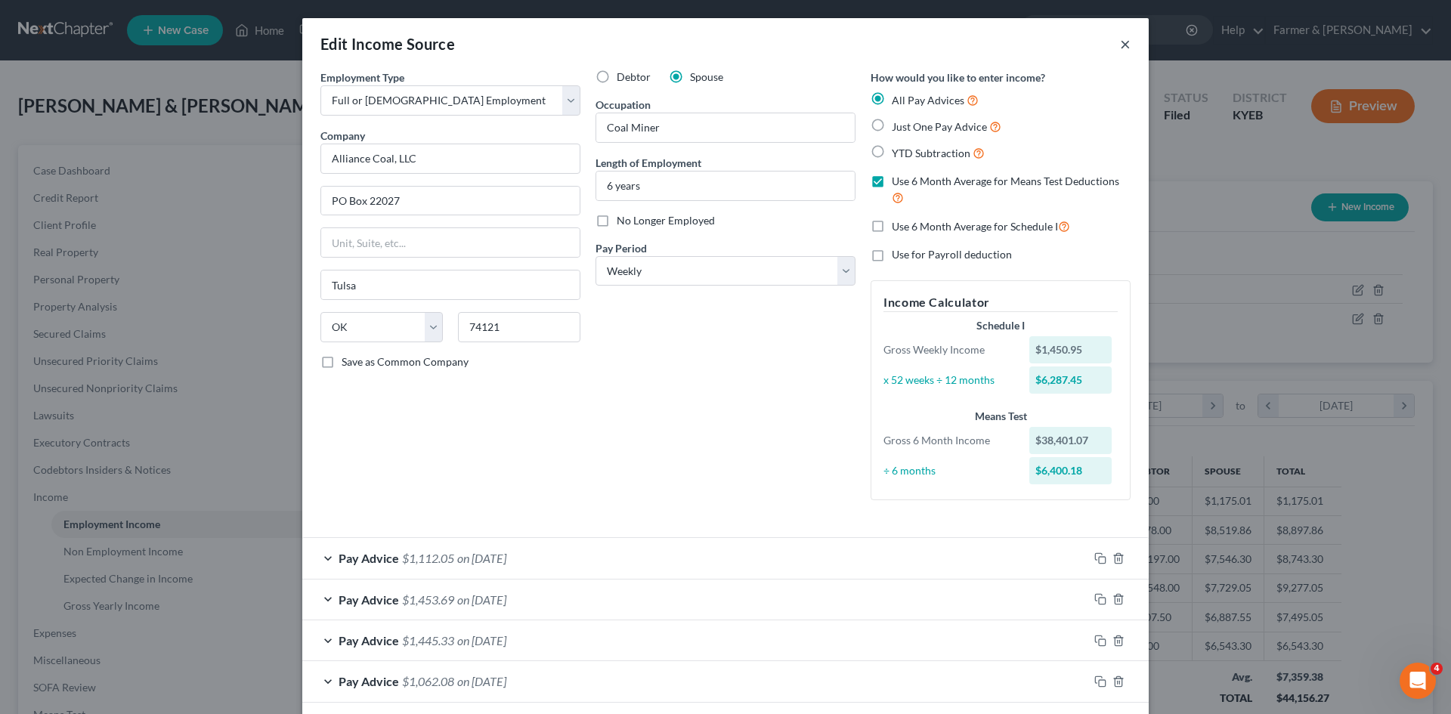
click at [1120, 48] on button "×" at bounding box center [1125, 44] width 11 height 18
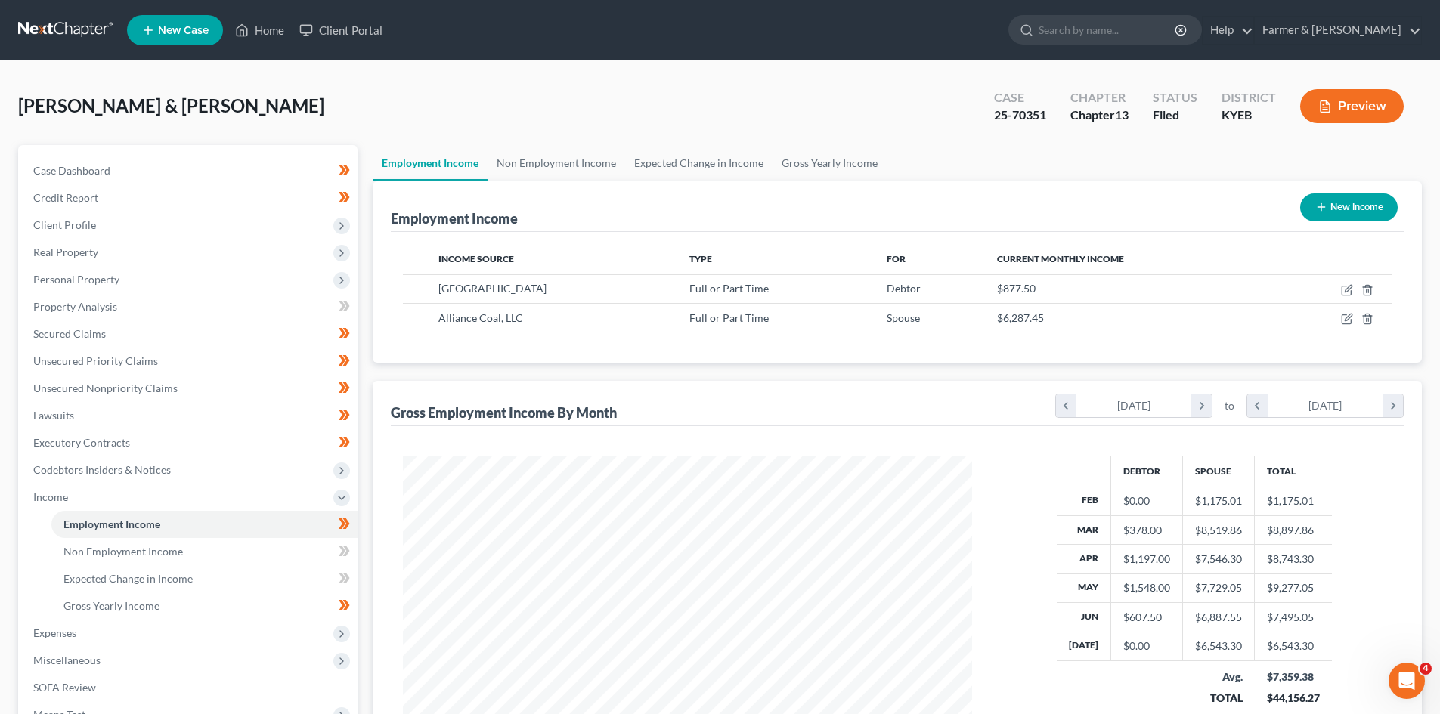
scroll to position [755365, 755053]
click at [76, 252] on span "Real Property" at bounding box center [65, 252] width 65 height 13
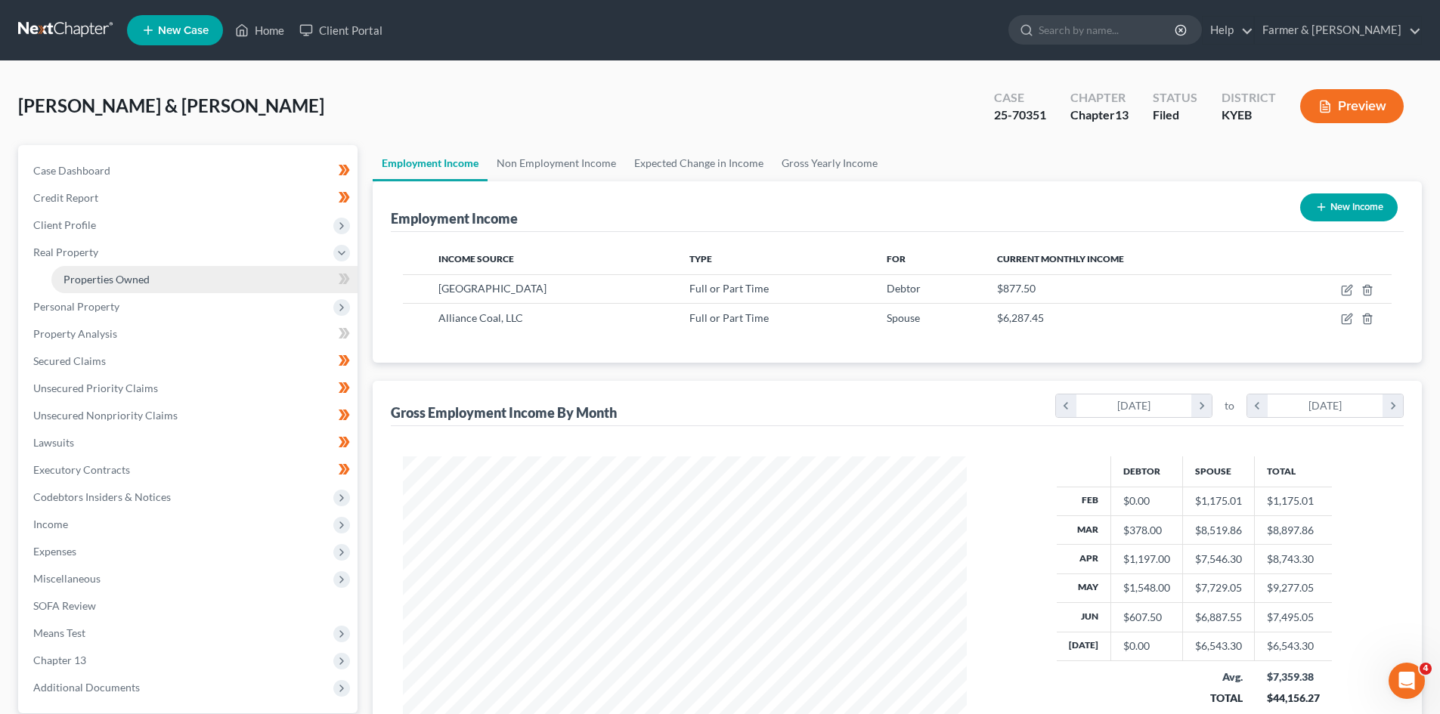
click at [164, 279] on link "Properties Owned" at bounding box center [204, 279] width 306 height 27
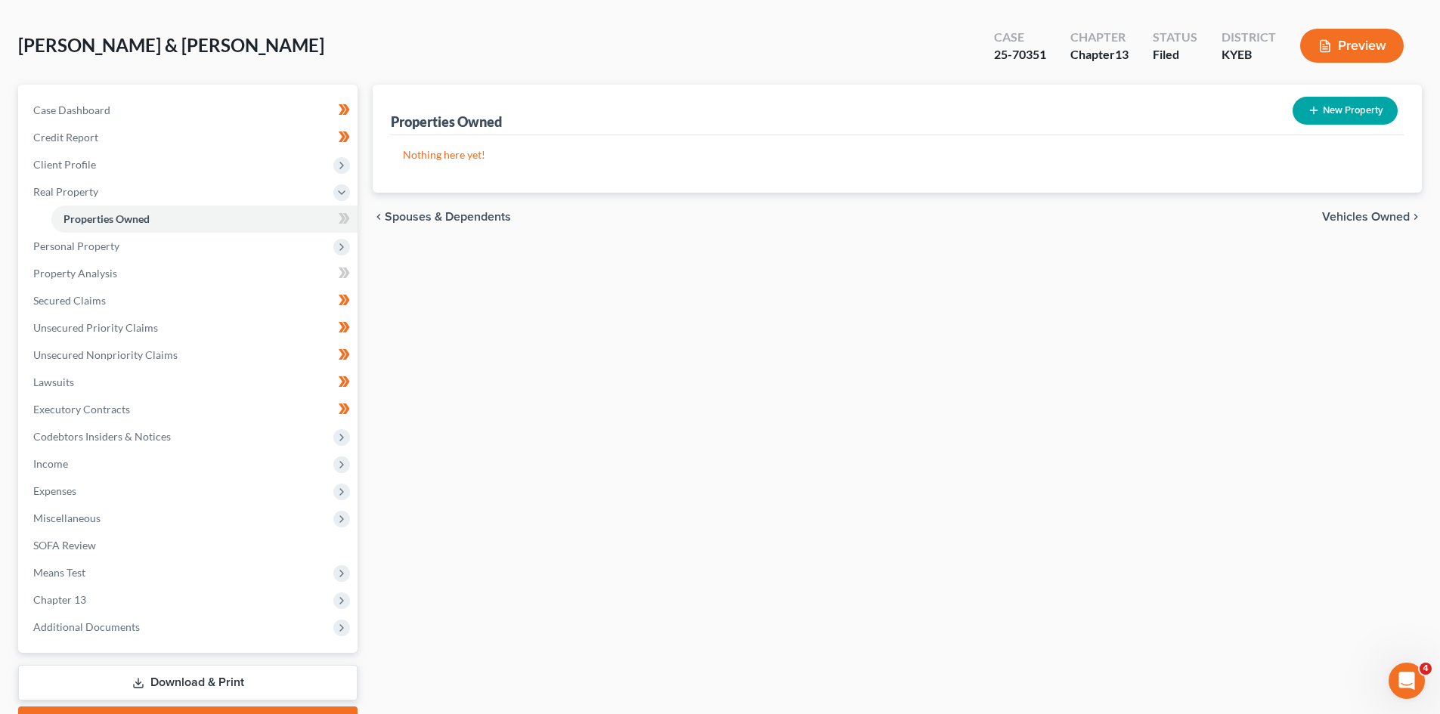
scroll to position [144, 0]
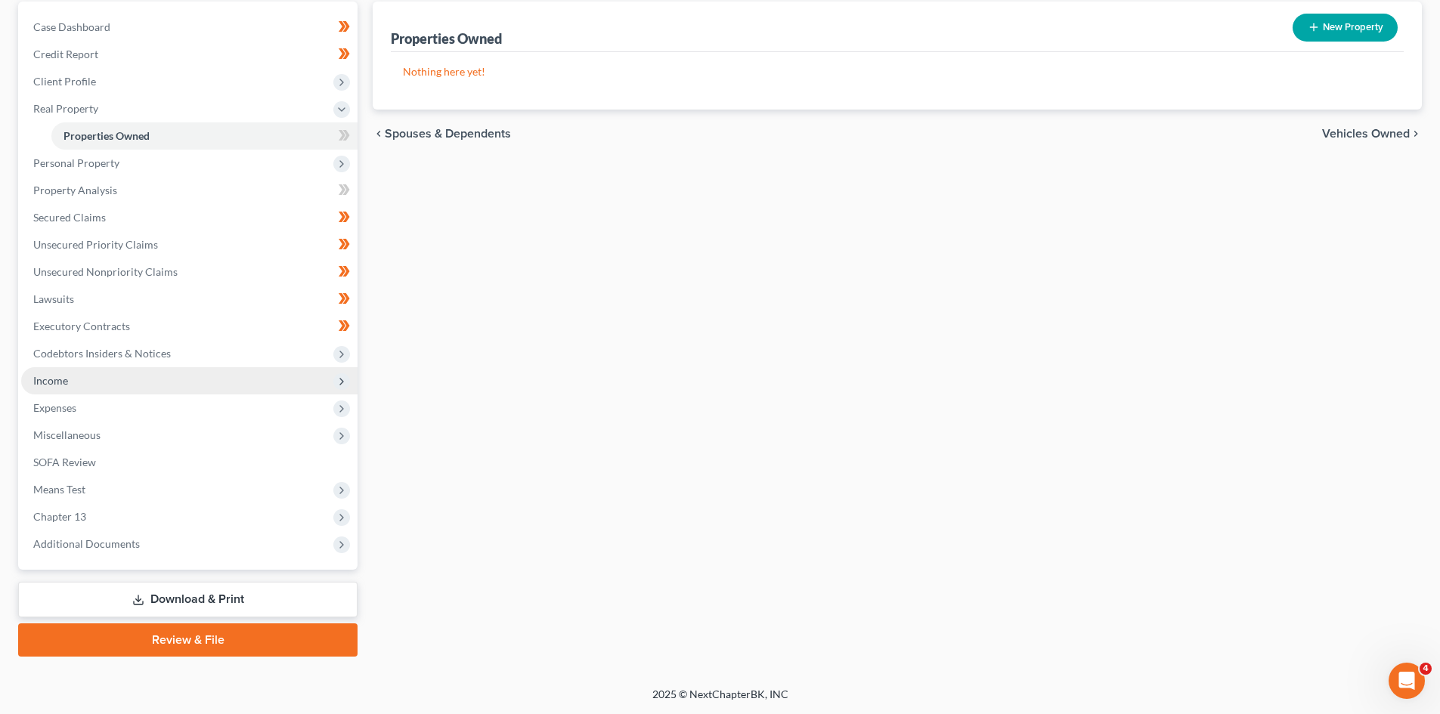
click at [57, 381] on span "Income" at bounding box center [50, 380] width 35 height 13
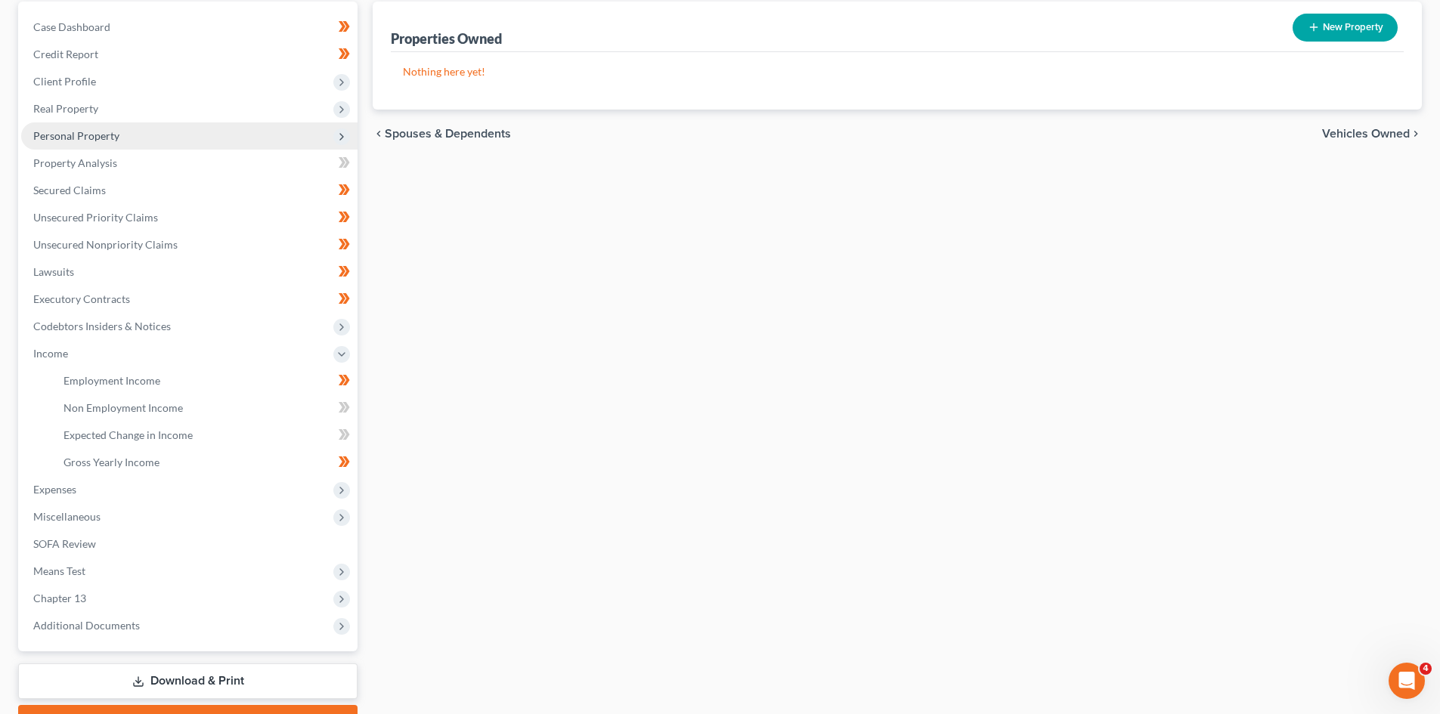
click at [77, 134] on span "Personal Property" at bounding box center [76, 135] width 86 height 13
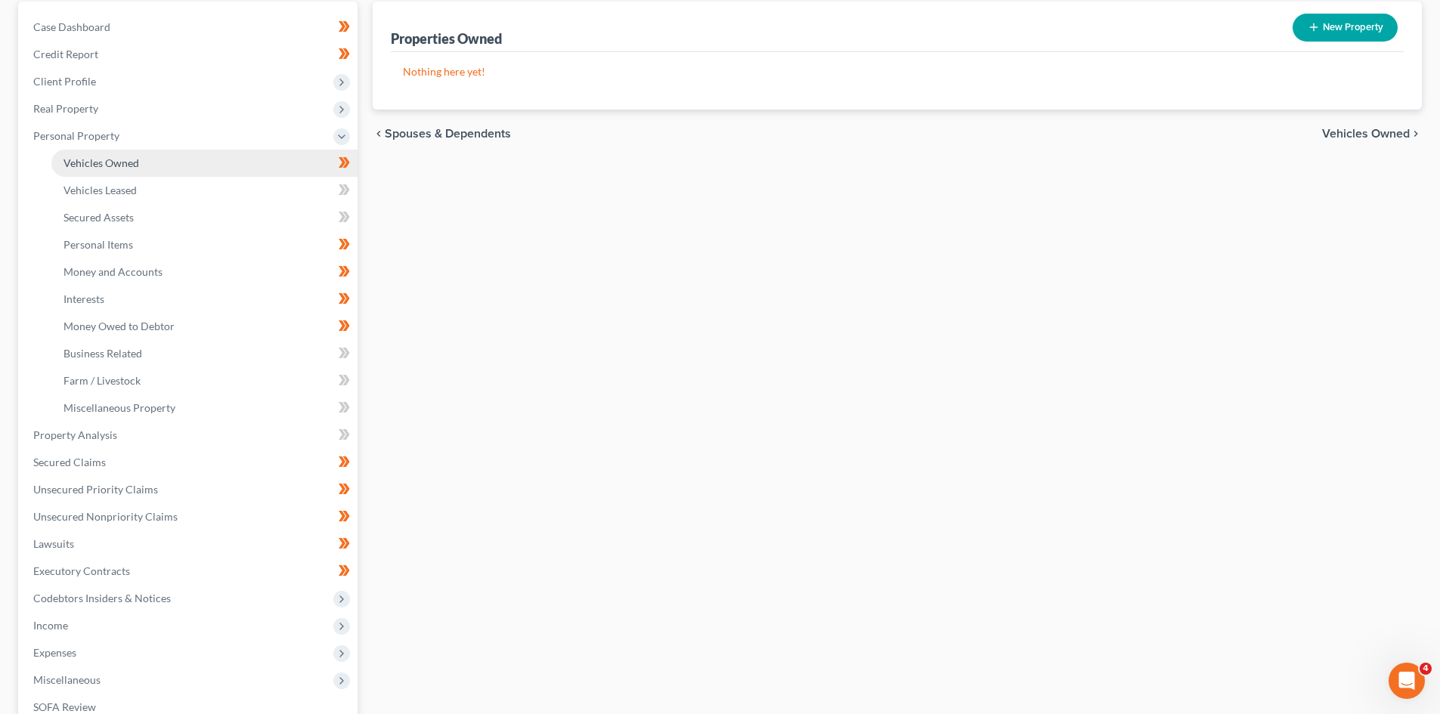
click at [167, 164] on link "Vehicles Owned" at bounding box center [204, 163] width 306 height 27
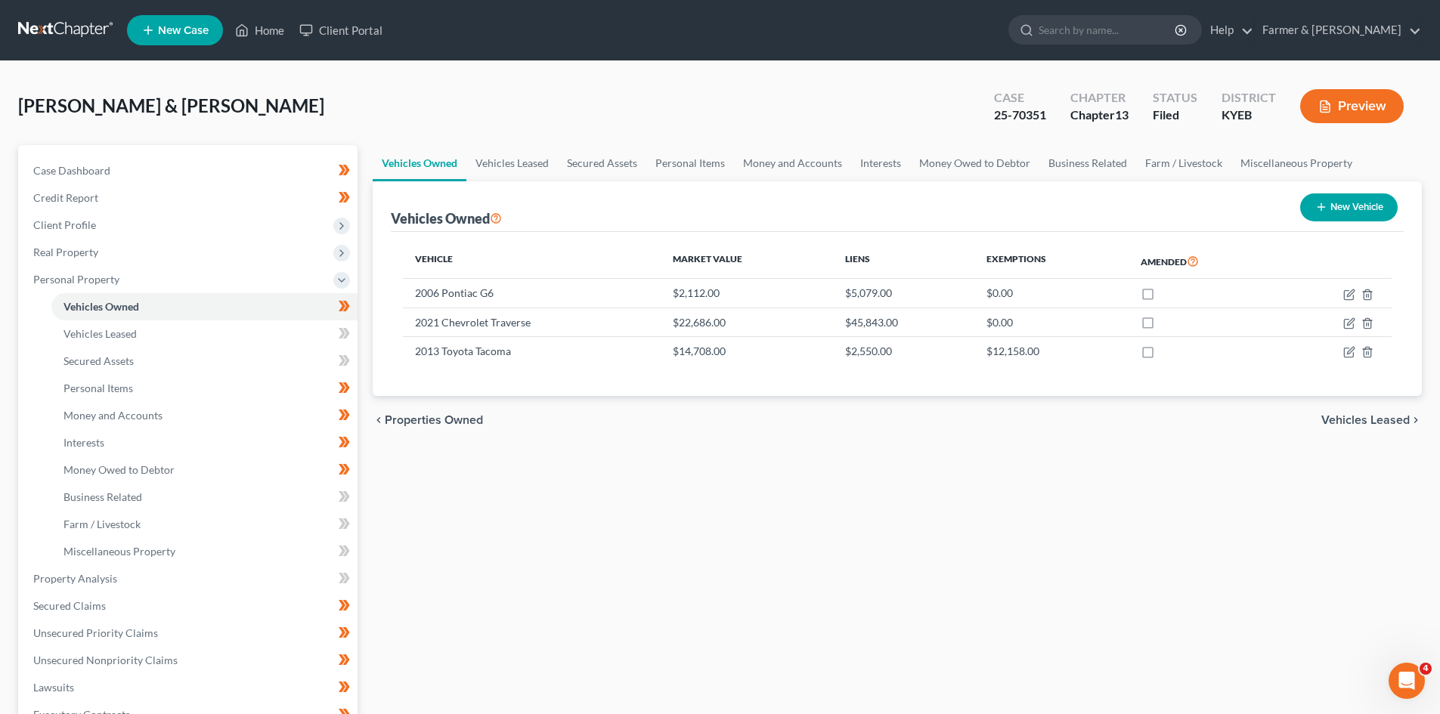
click at [61, 29] on link at bounding box center [66, 30] width 97 height 27
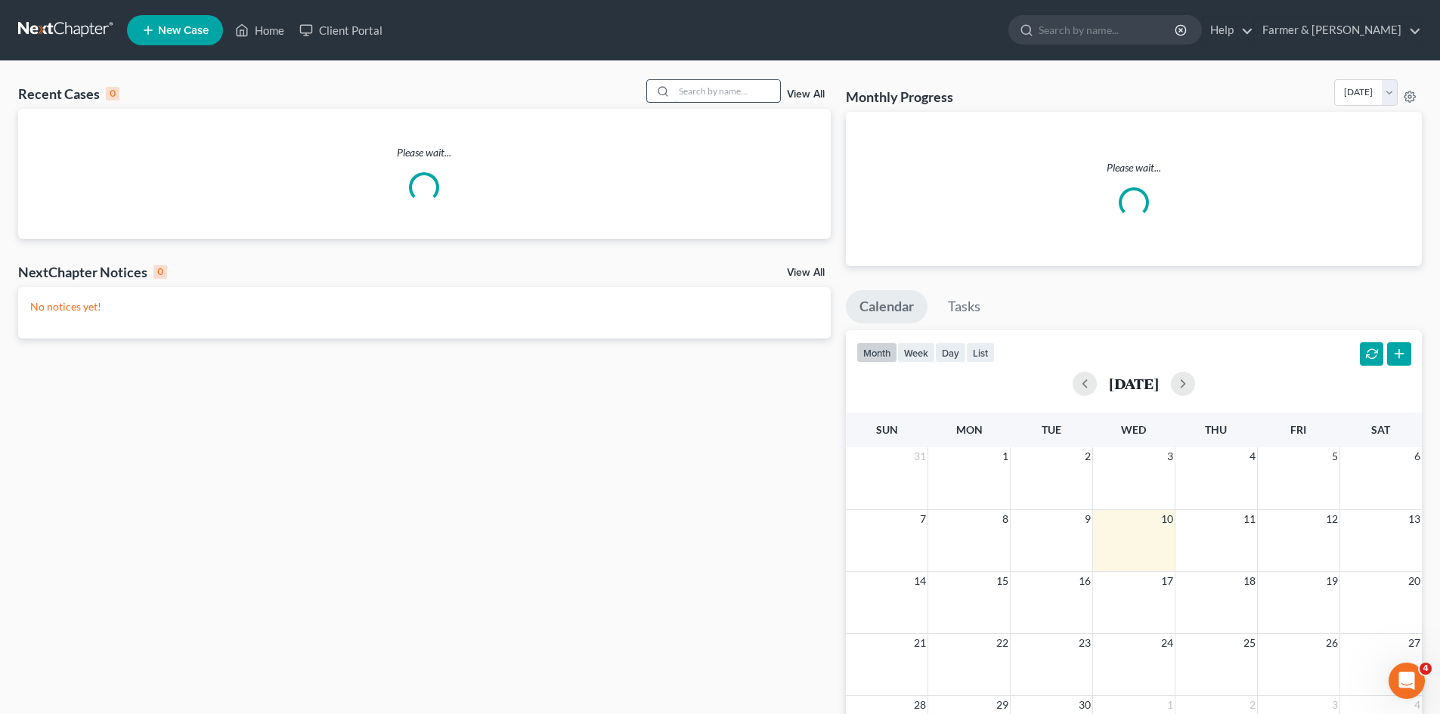
click at [737, 92] on input "search" at bounding box center [727, 91] width 106 height 22
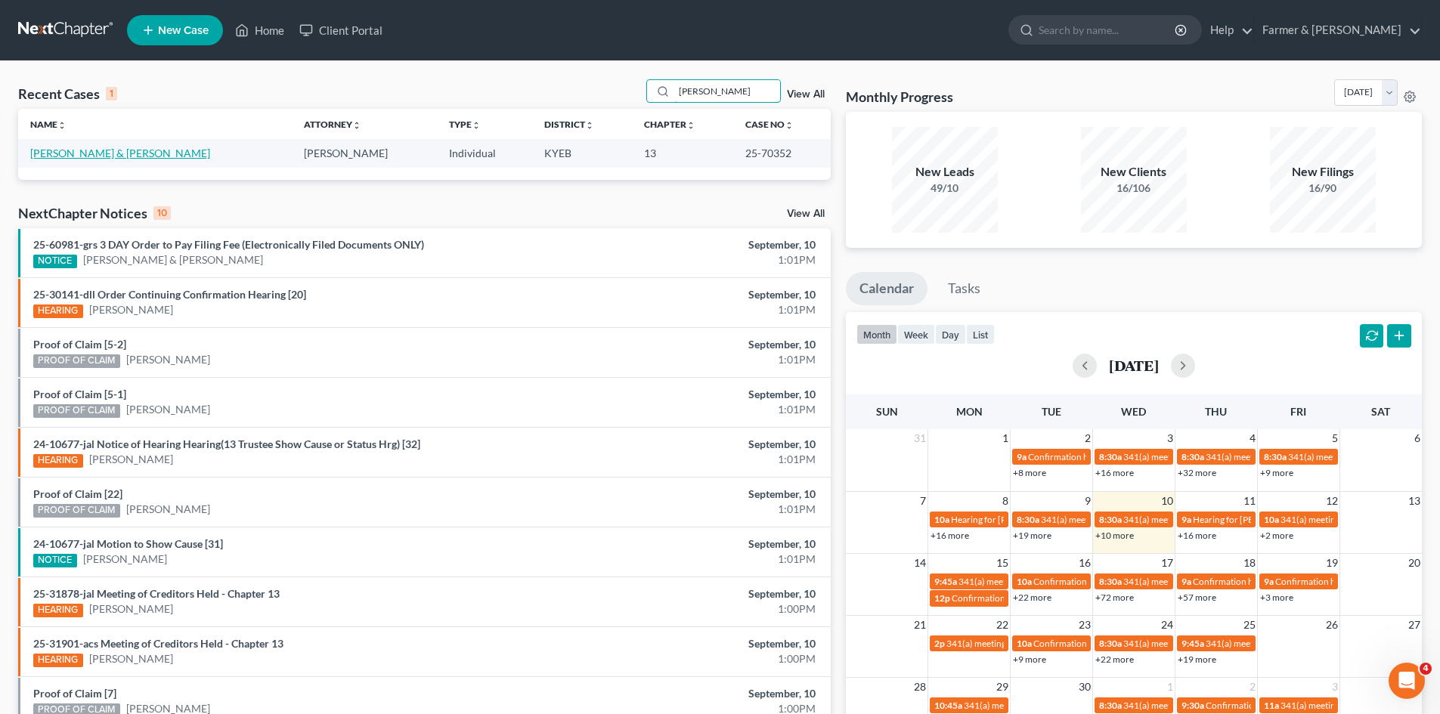
type input "selena gibson"
click at [60, 159] on link "Gibson, Selena & Jimmy" at bounding box center [120, 153] width 180 height 13
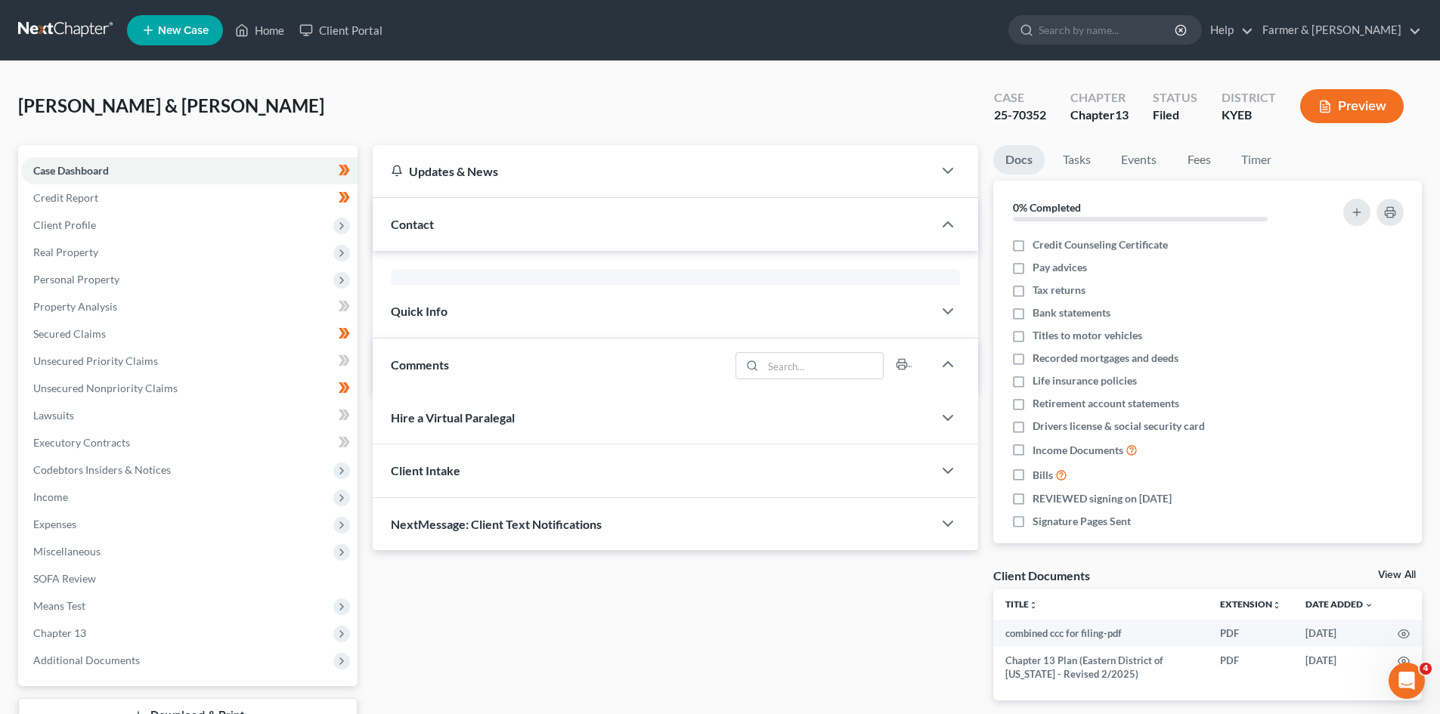
scroll to position [673, 0]
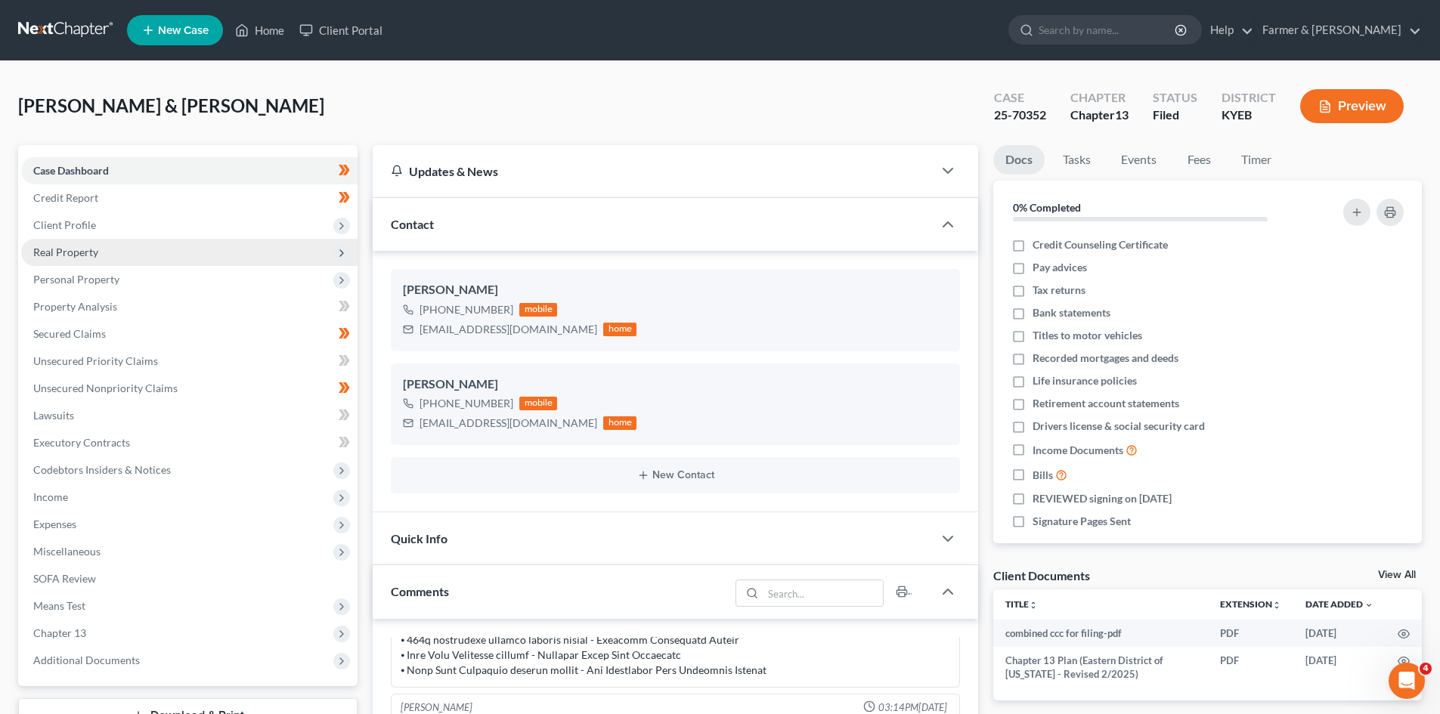
click at [101, 255] on span "Real Property" at bounding box center [189, 252] width 336 height 27
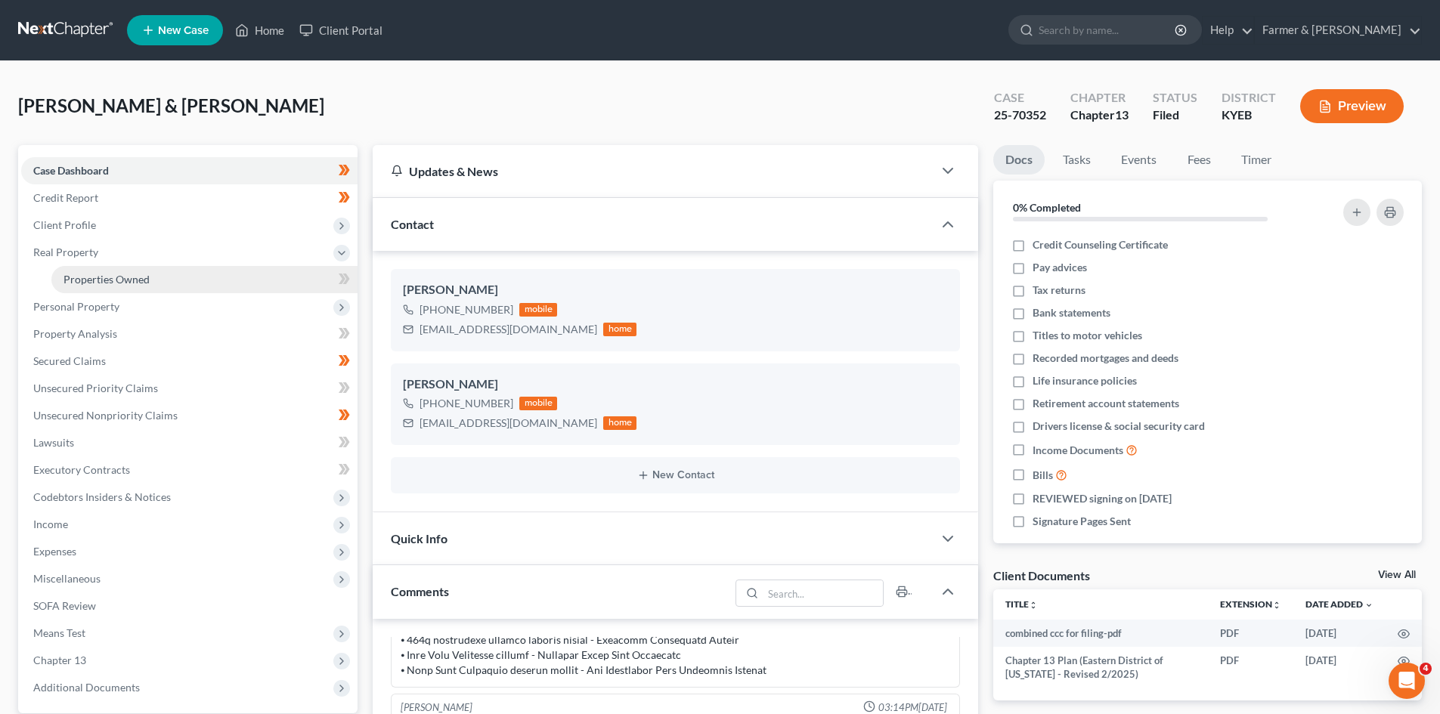
drag, startPoint x: 124, startPoint y: 284, endPoint x: 116, endPoint y: 292, distance: 10.7
click at [125, 285] on span "Properties Owned" at bounding box center [106, 279] width 86 height 13
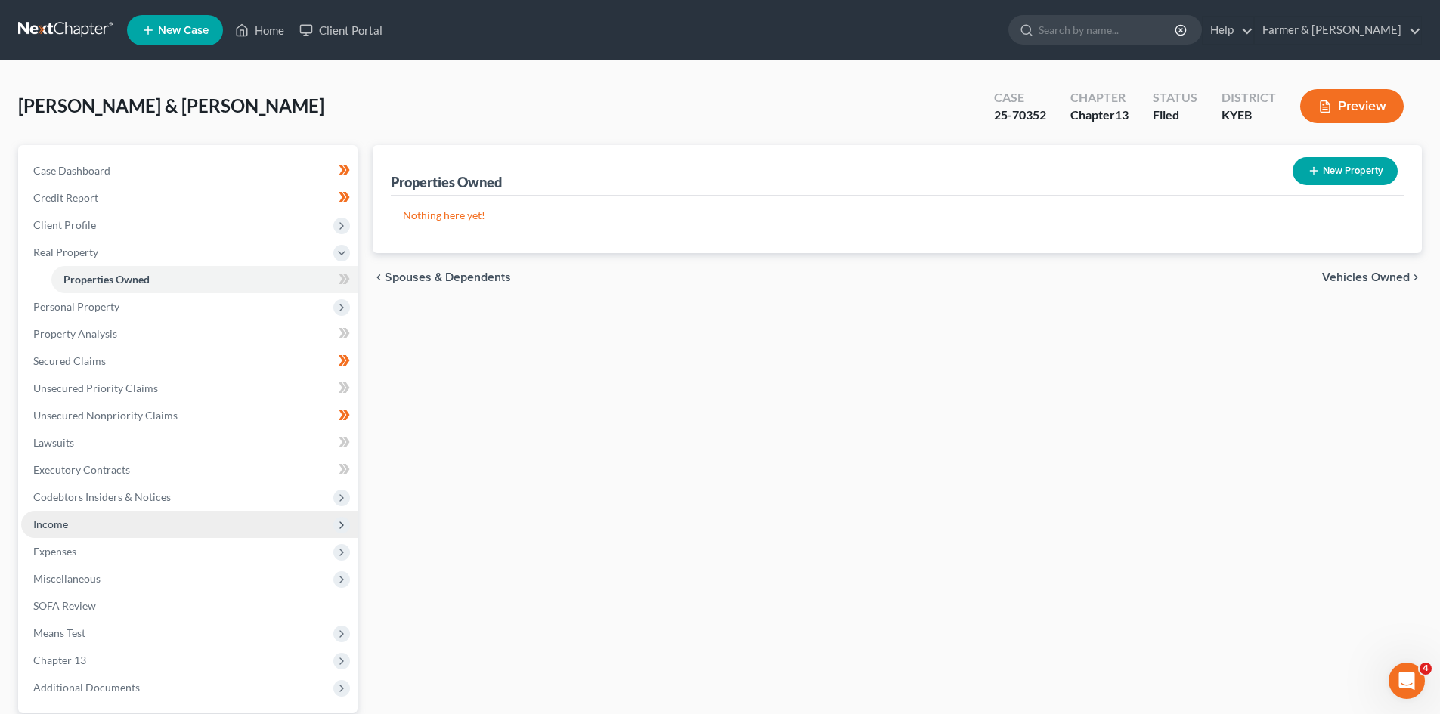
click at [53, 516] on span "Income" at bounding box center [189, 524] width 336 height 27
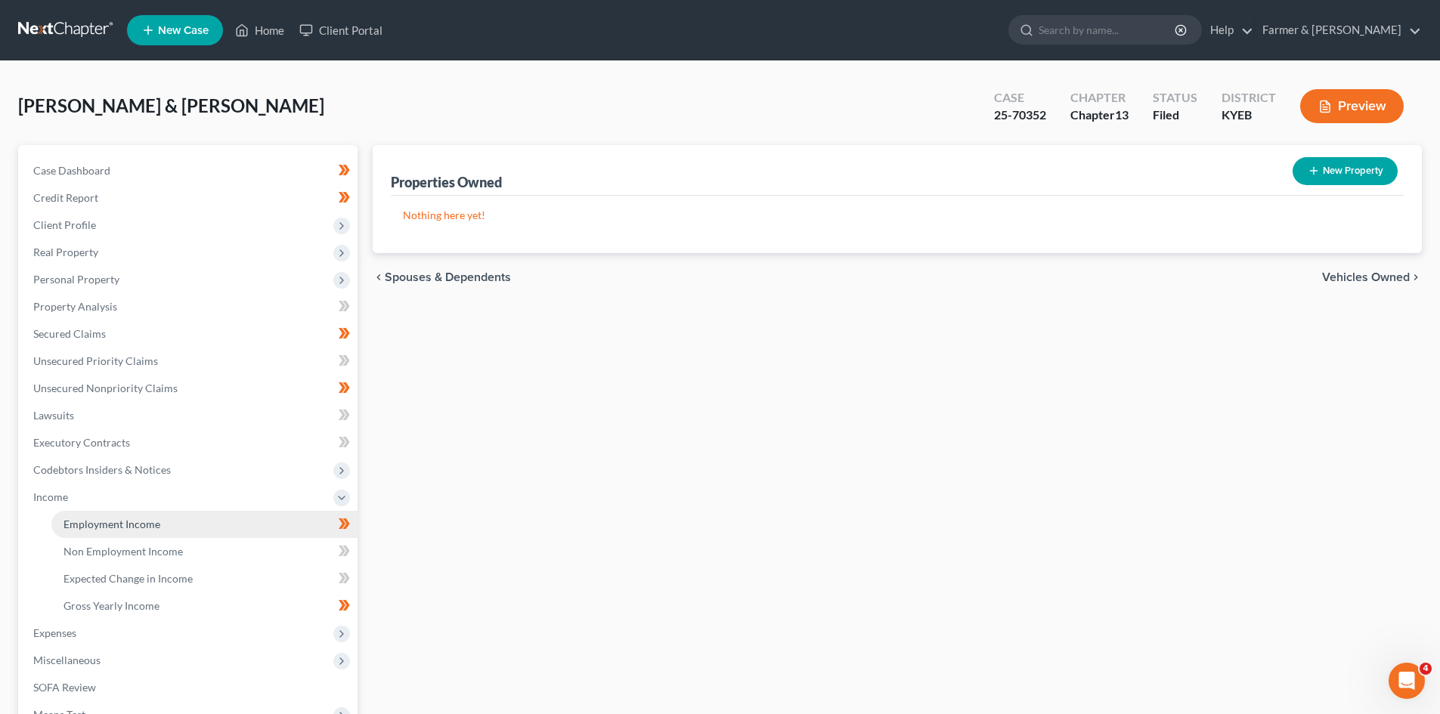
click at [181, 527] on link "Employment Income" at bounding box center [204, 524] width 306 height 27
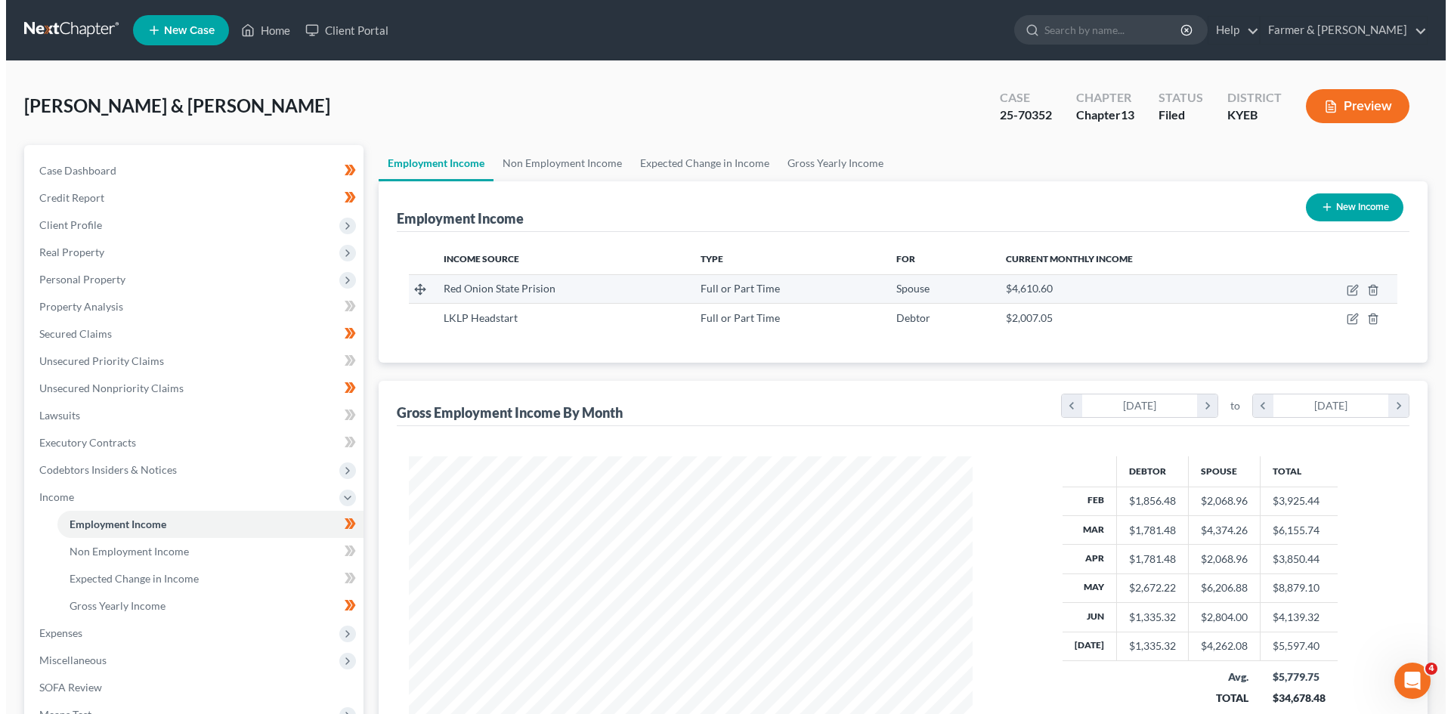
scroll to position [282, 594]
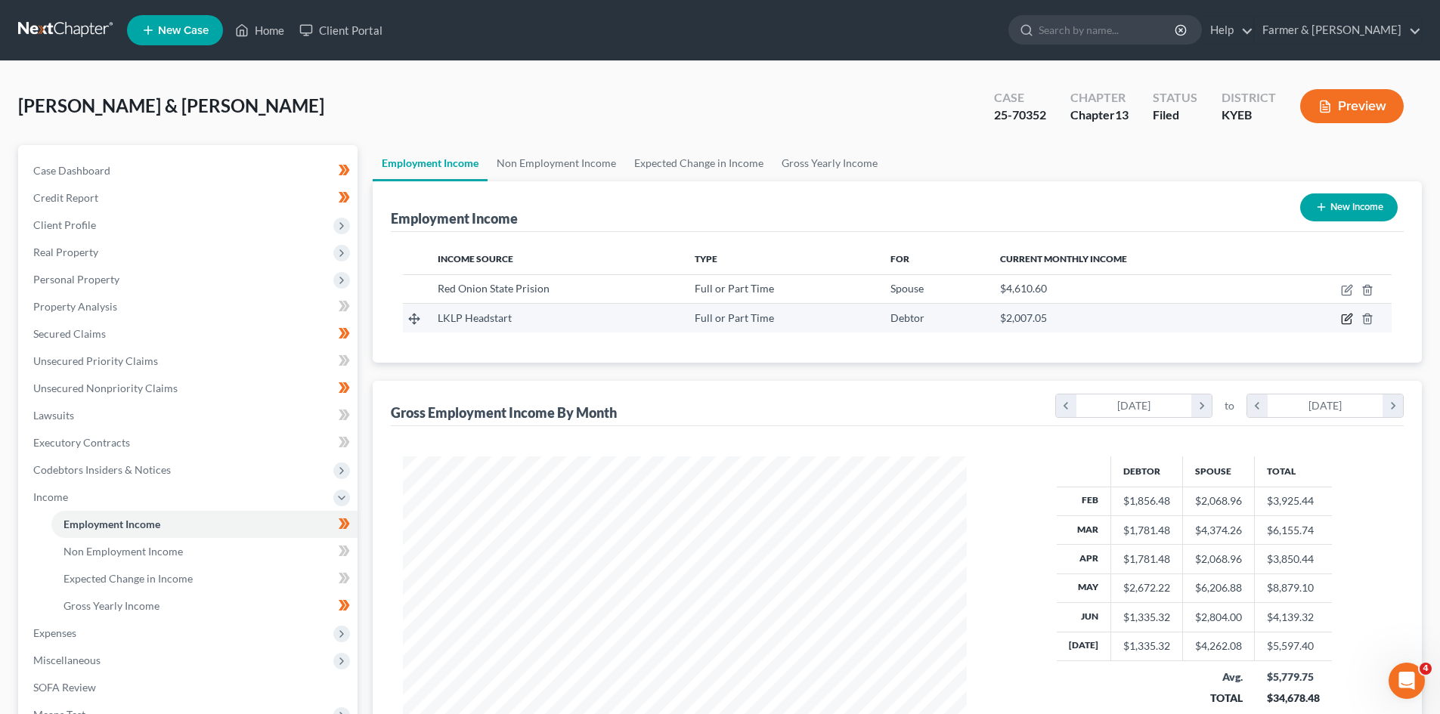
click at [1345, 317] on icon "button" at bounding box center [1347, 319] width 12 height 12
select select "0"
select select "18"
select select "2"
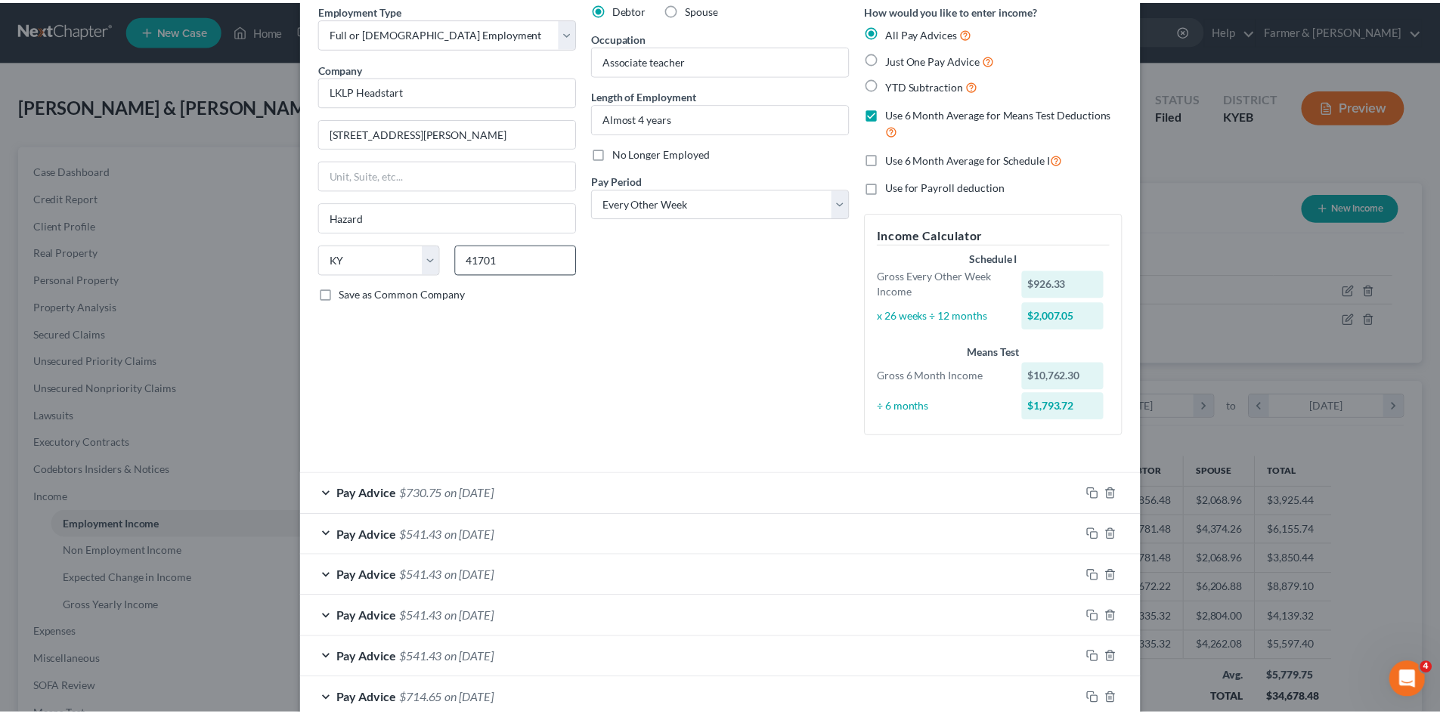
scroll to position [0, 0]
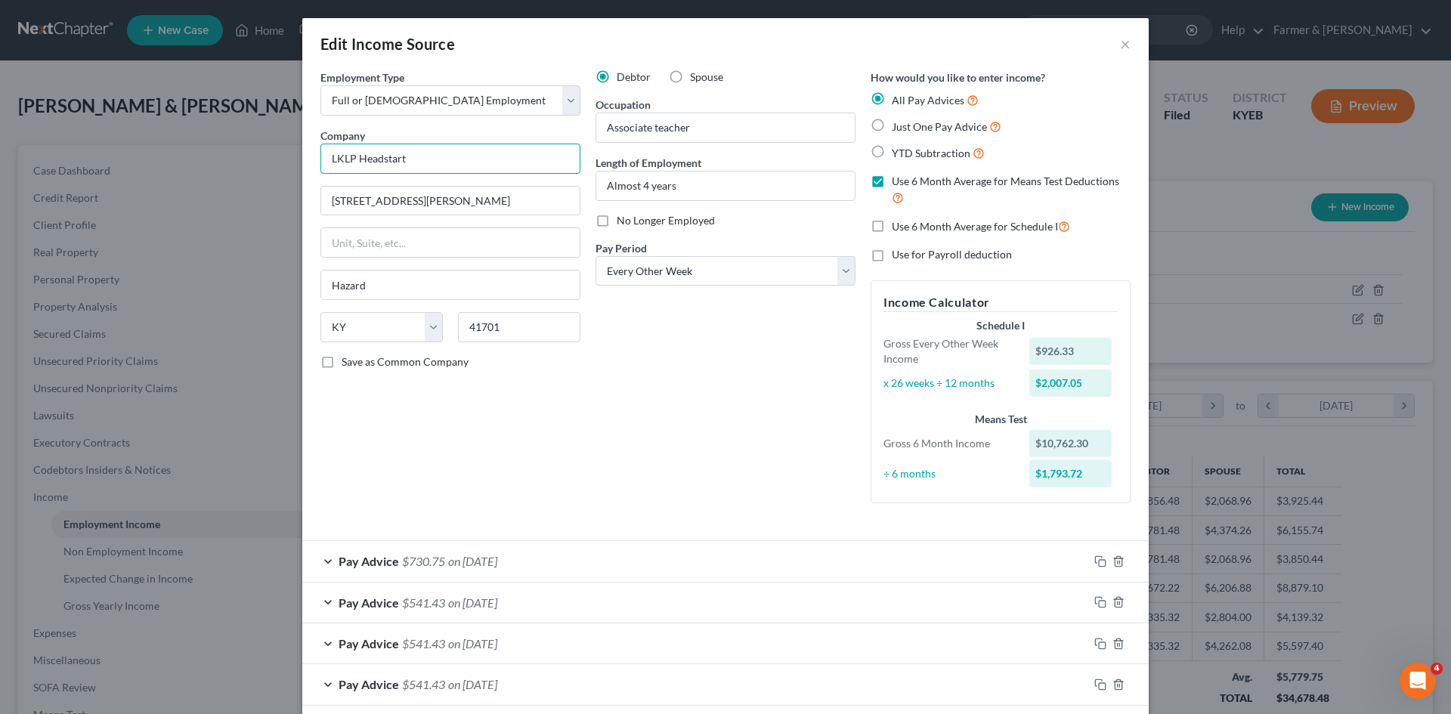
drag, startPoint x: 420, startPoint y: 160, endPoint x: 314, endPoint y: 156, distance: 106.6
click at [314, 156] on div "Employment Type * Select Full or Part Time Employment Self Employment Company *…" at bounding box center [450, 293] width 275 height 446
click at [1121, 45] on button "×" at bounding box center [1125, 44] width 11 height 18
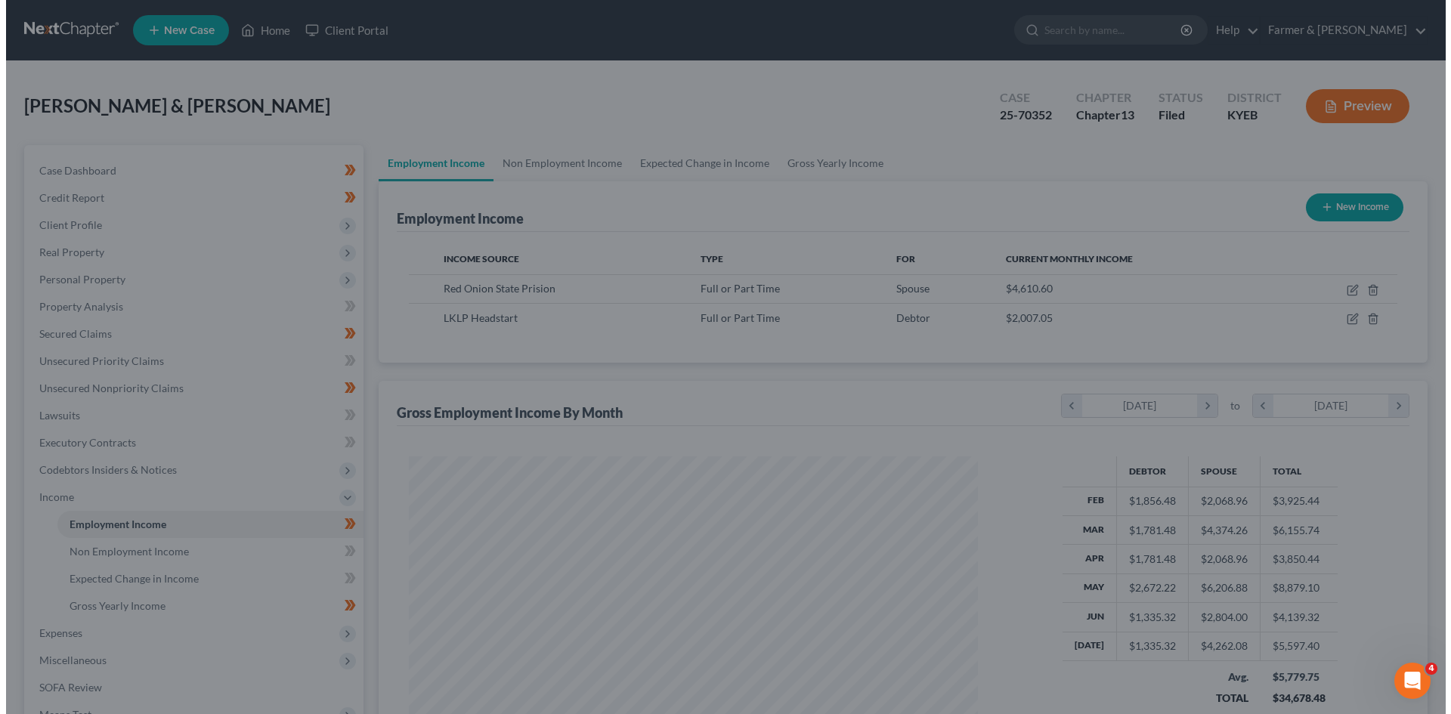
scroll to position [755365, 755053]
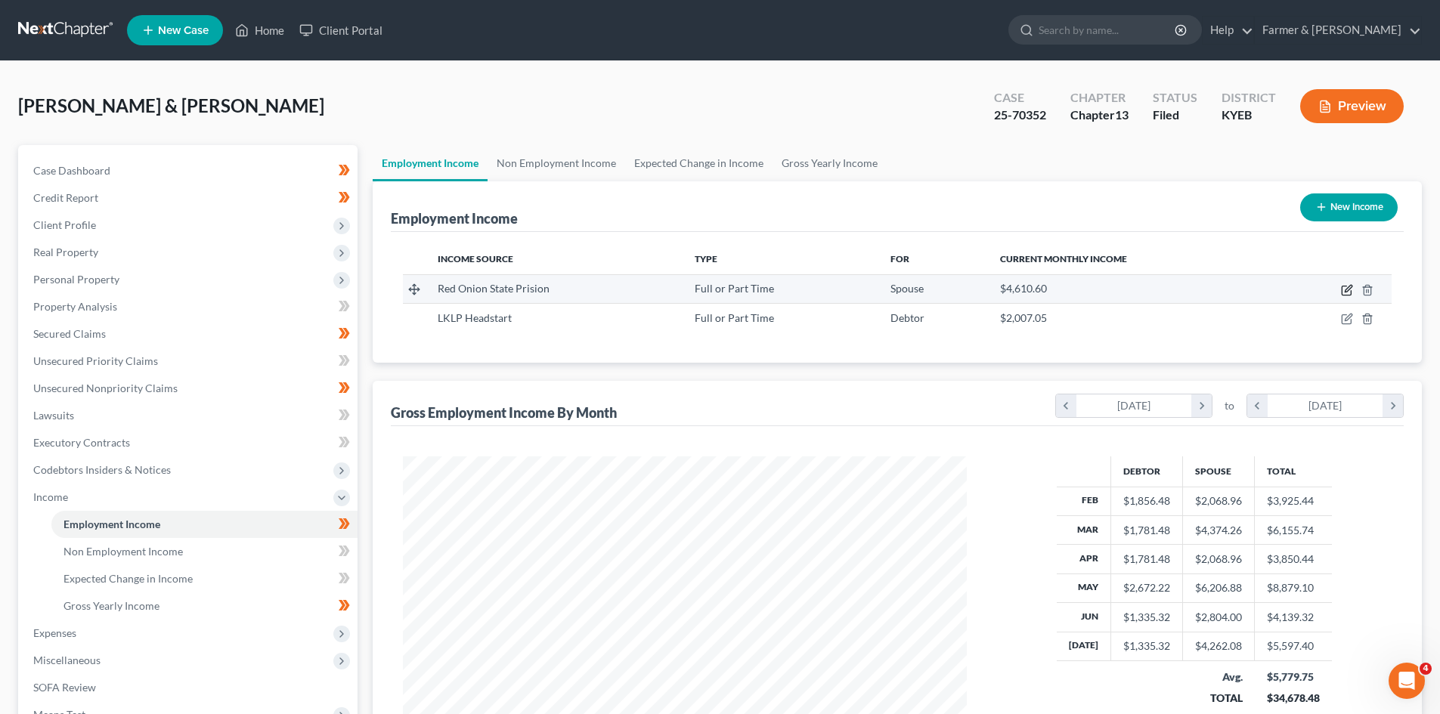
click at [1343, 291] on icon "button" at bounding box center [1347, 290] width 12 height 12
select select "0"
select select "48"
select select "1"
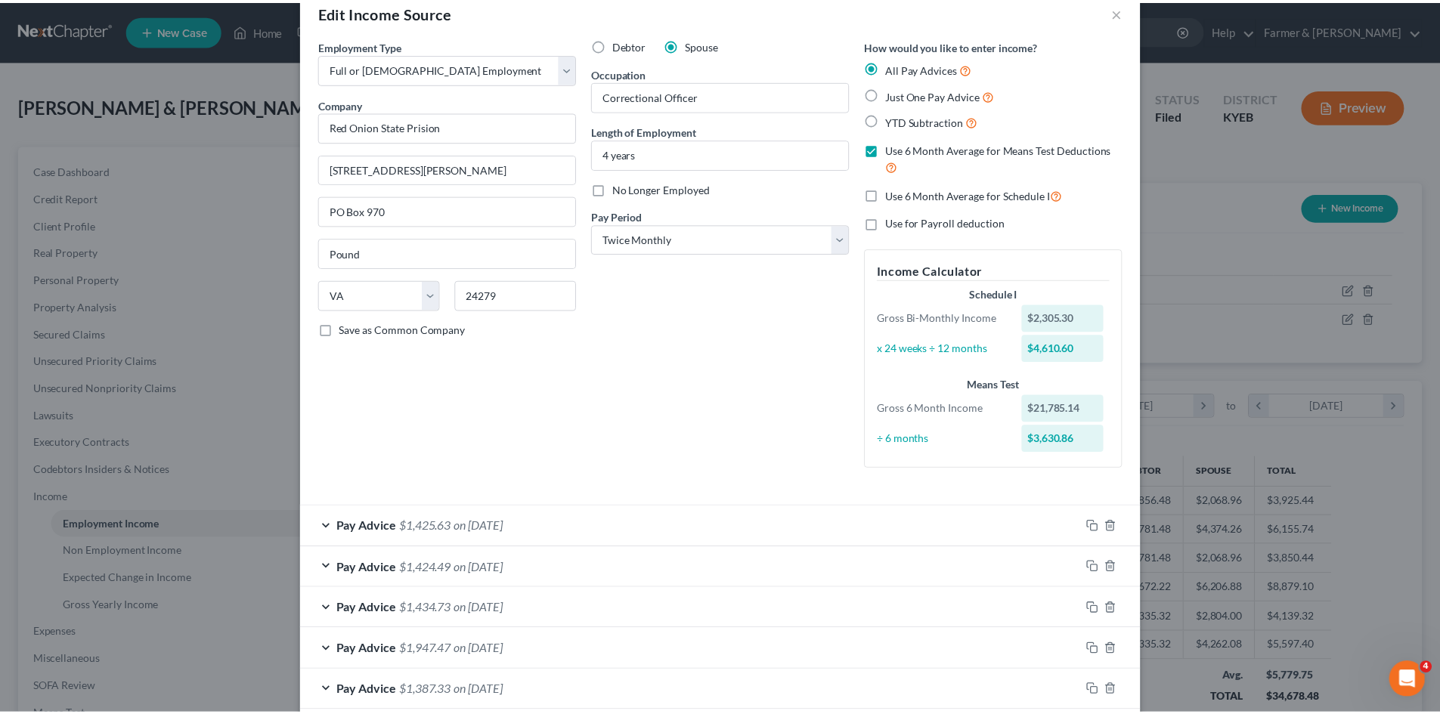
scroll to position [0, 0]
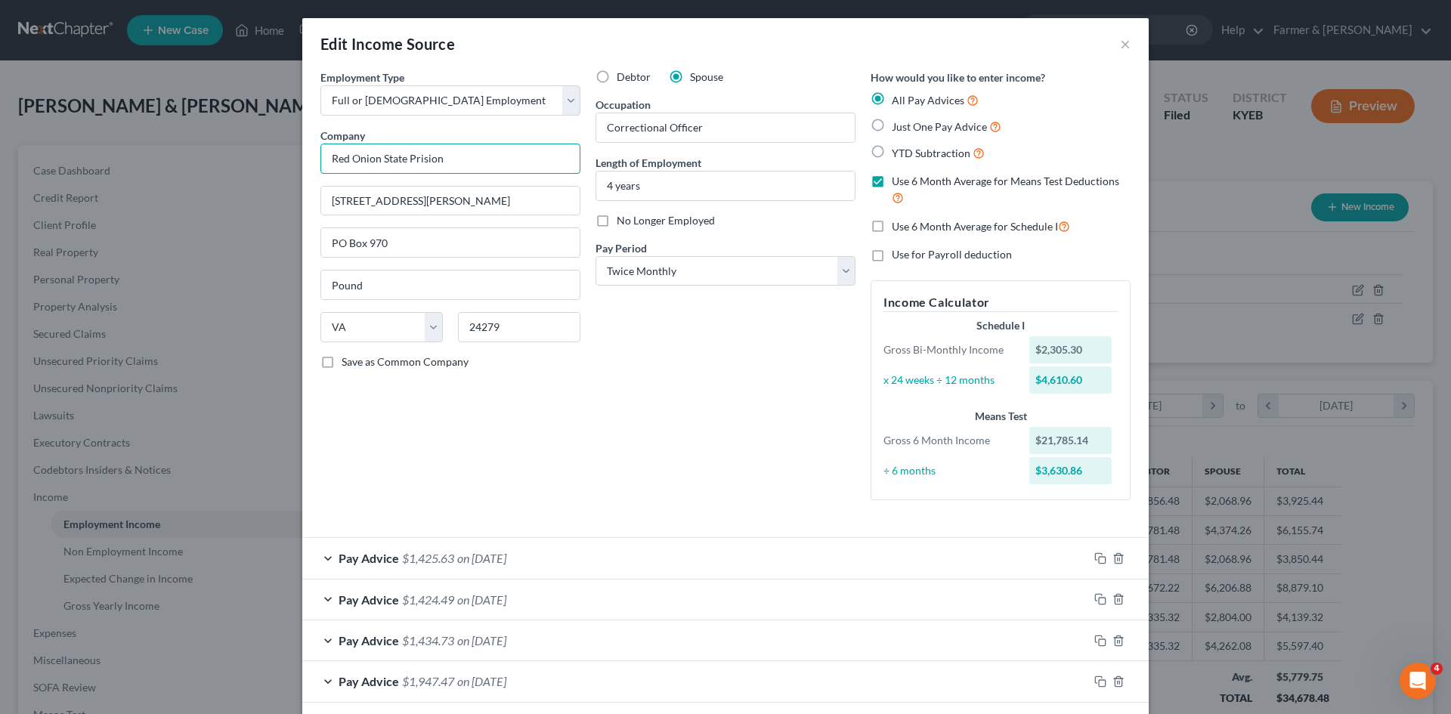
click at [507, 164] on input "Red Onion State Prision" at bounding box center [450, 159] width 260 height 30
click at [507, 163] on input "Red Onion State Prision" at bounding box center [450, 159] width 260 height 30
click at [1122, 45] on button "×" at bounding box center [1125, 44] width 11 height 18
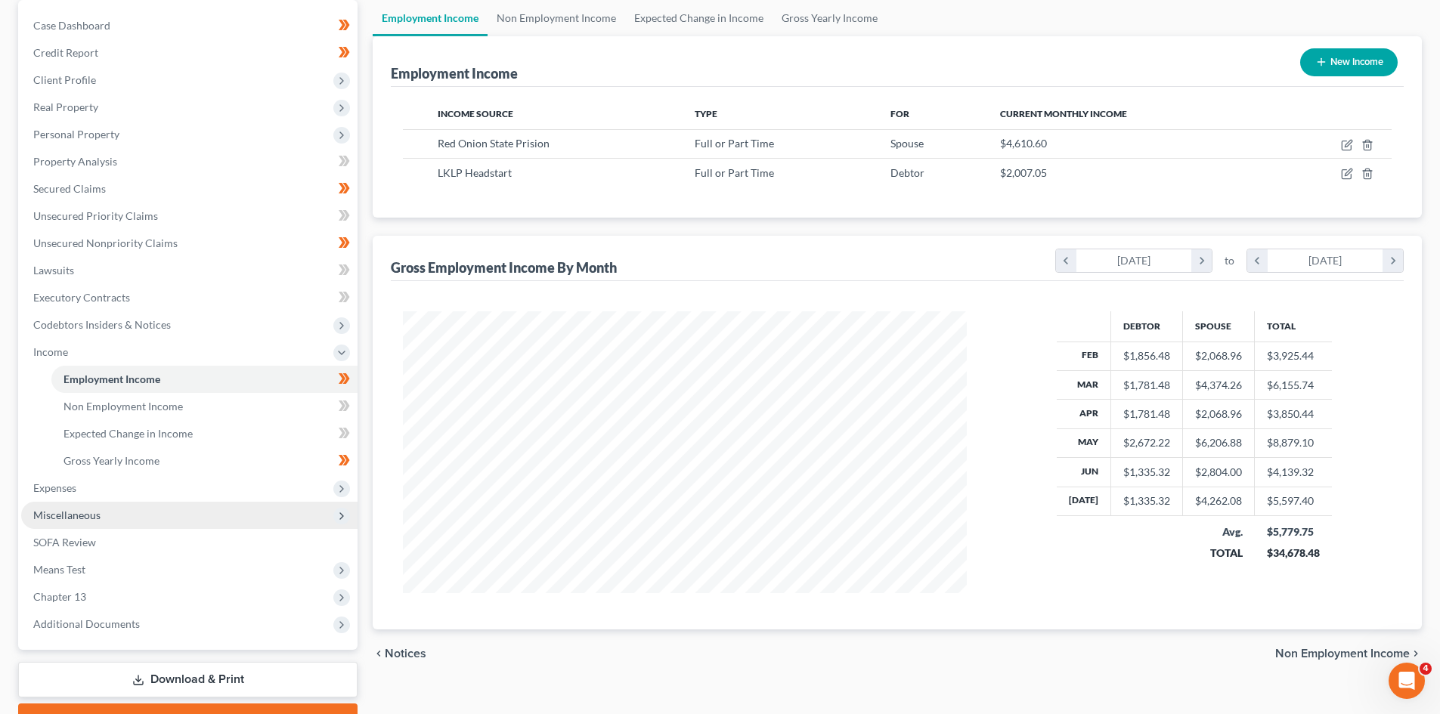
scroll to position [151, 0]
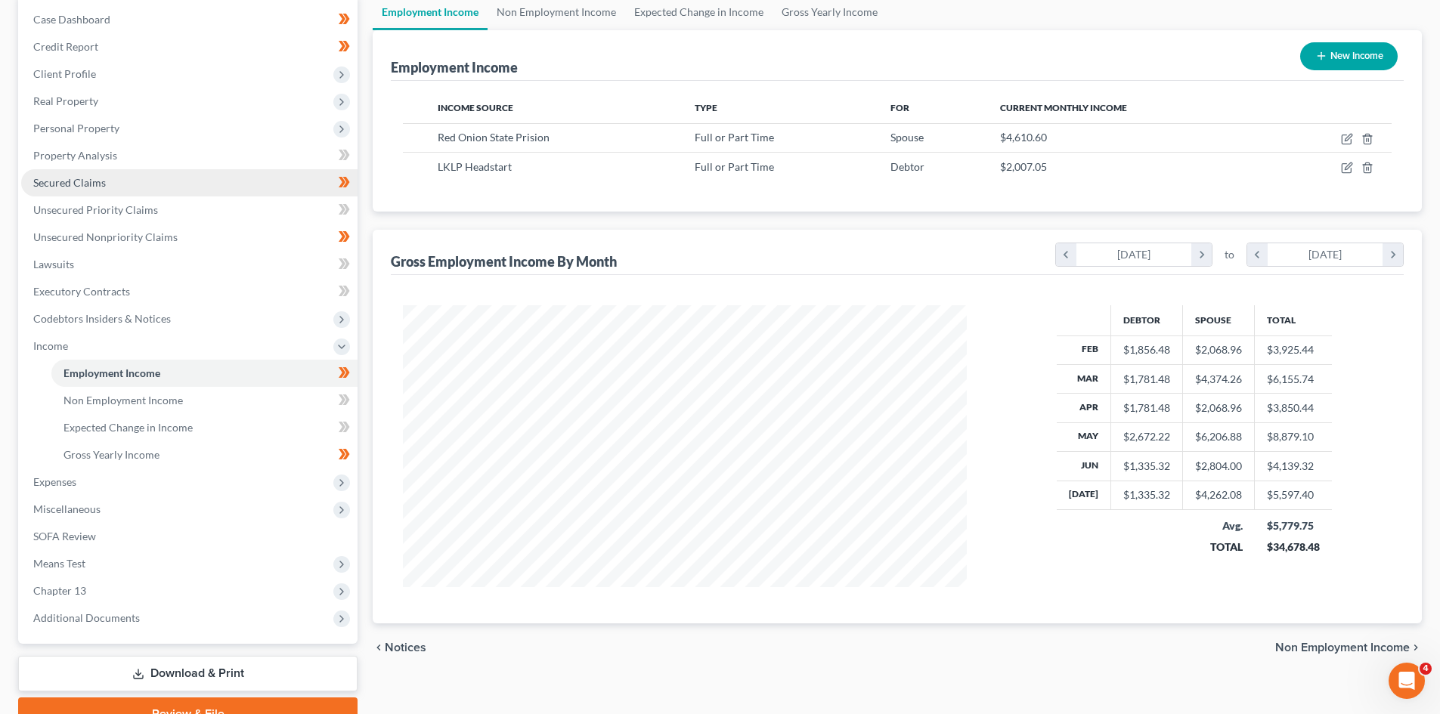
click at [72, 186] on span "Secured Claims" at bounding box center [69, 182] width 73 height 13
